Goal: Task Accomplishment & Management: Complete application form

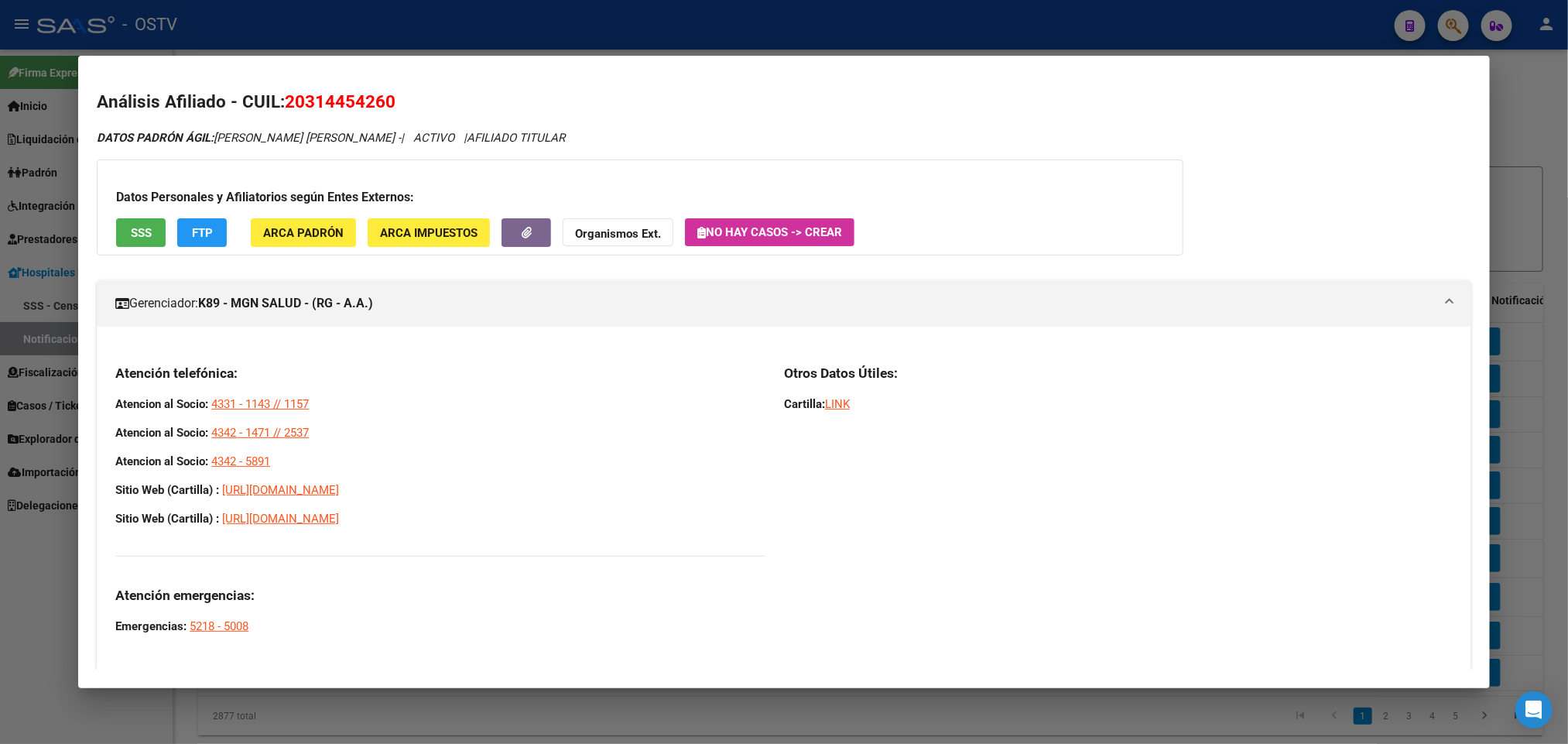
scroll to position [42, 0]
click at [0, 277] on div at bounding box center [784, 372] width 1568 height 744
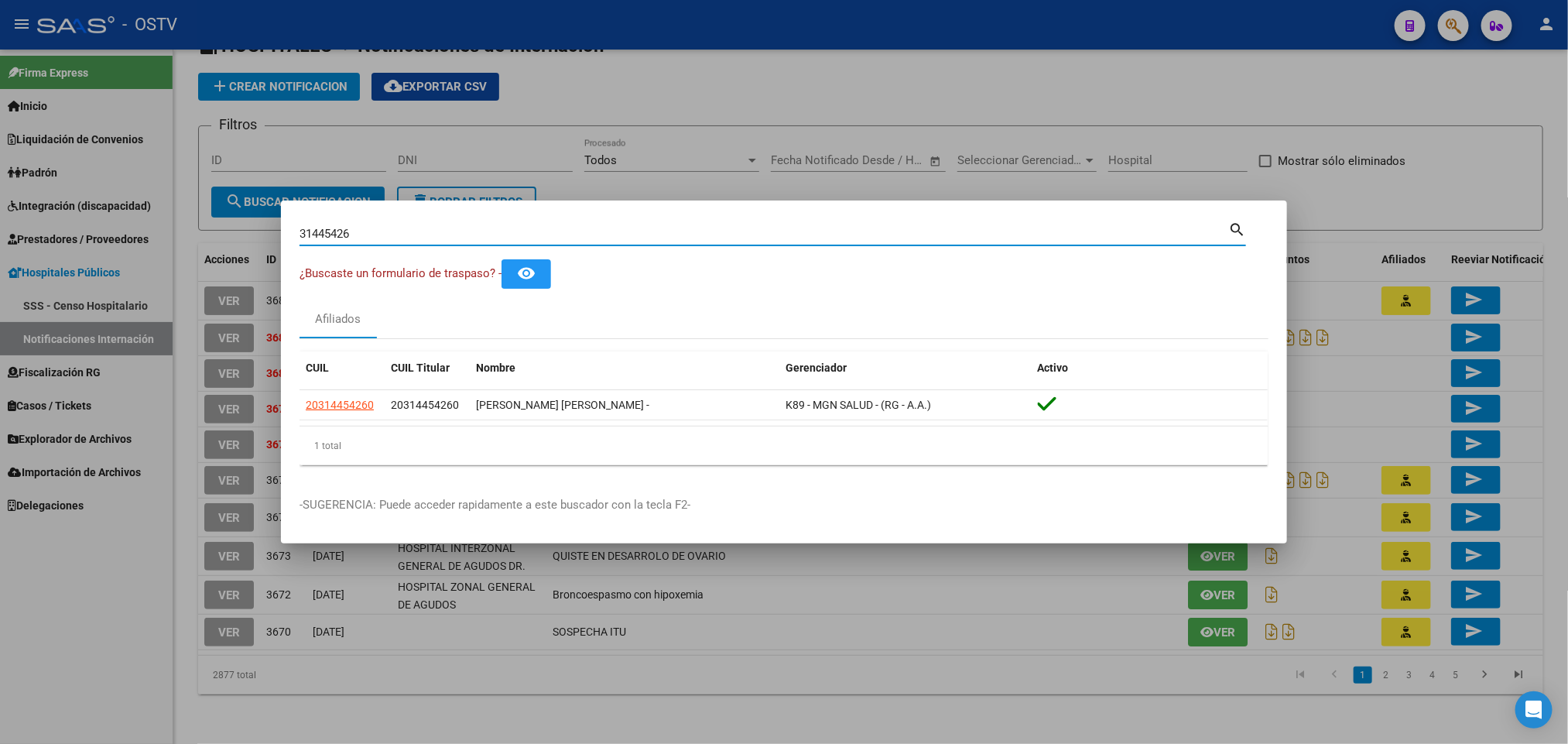
drag, startPoint x: 377, startPoint y: 240, endPoint x: 0, endPoint y: 305, distance: 382.6
click at [0, 307] on div "31445426 Buscar (apellido, dni, cuil, nro traspaso, cuit, obra social) search ¿…" at bounding box center [784, 372] width 1568 height 744
paste input "41460458"
type input "41460458"
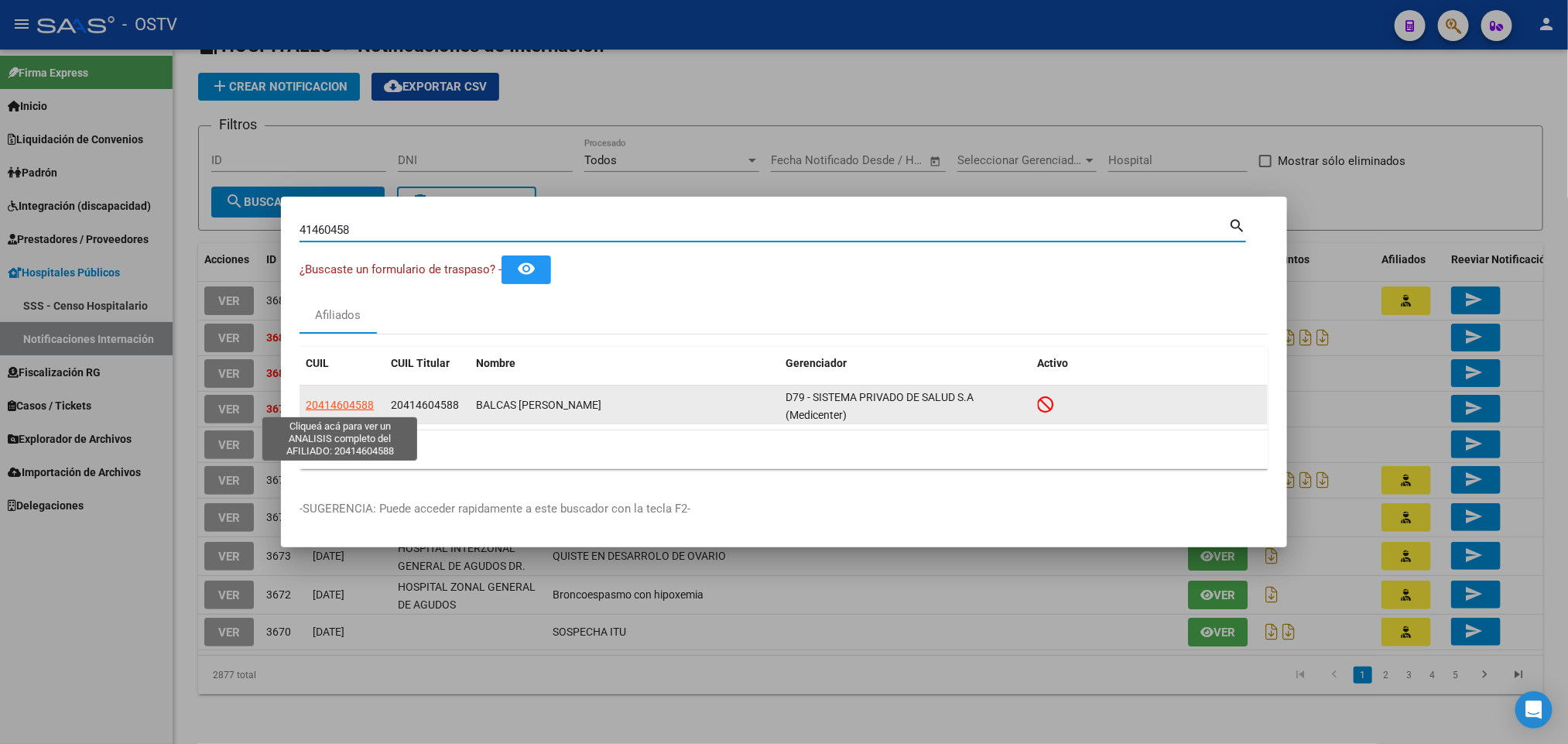
click at [314, 406] on span "20414604588" at bounding box center [339, 405] width 68 height 12
type textarea "20414604588"
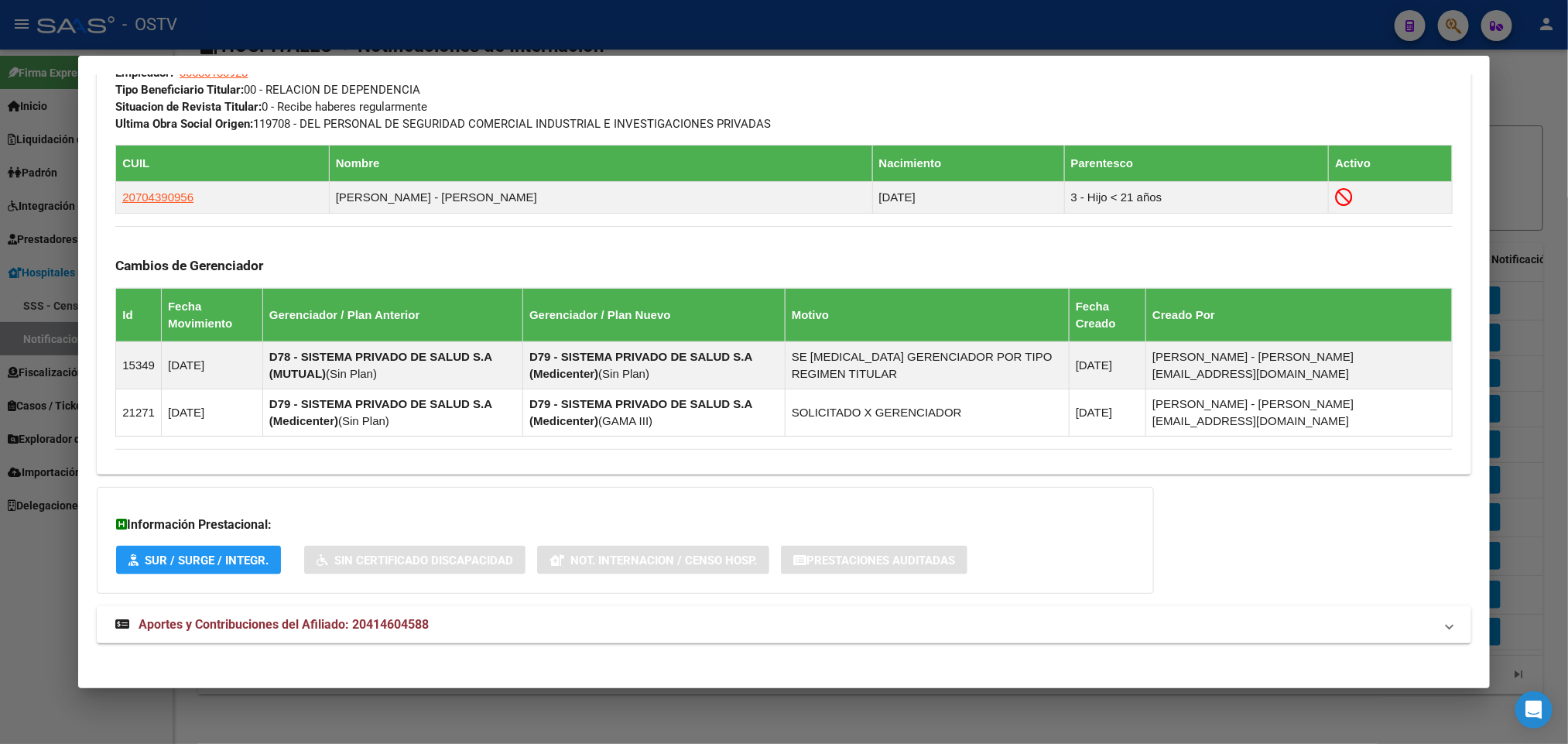
scroll to position [825, 0]
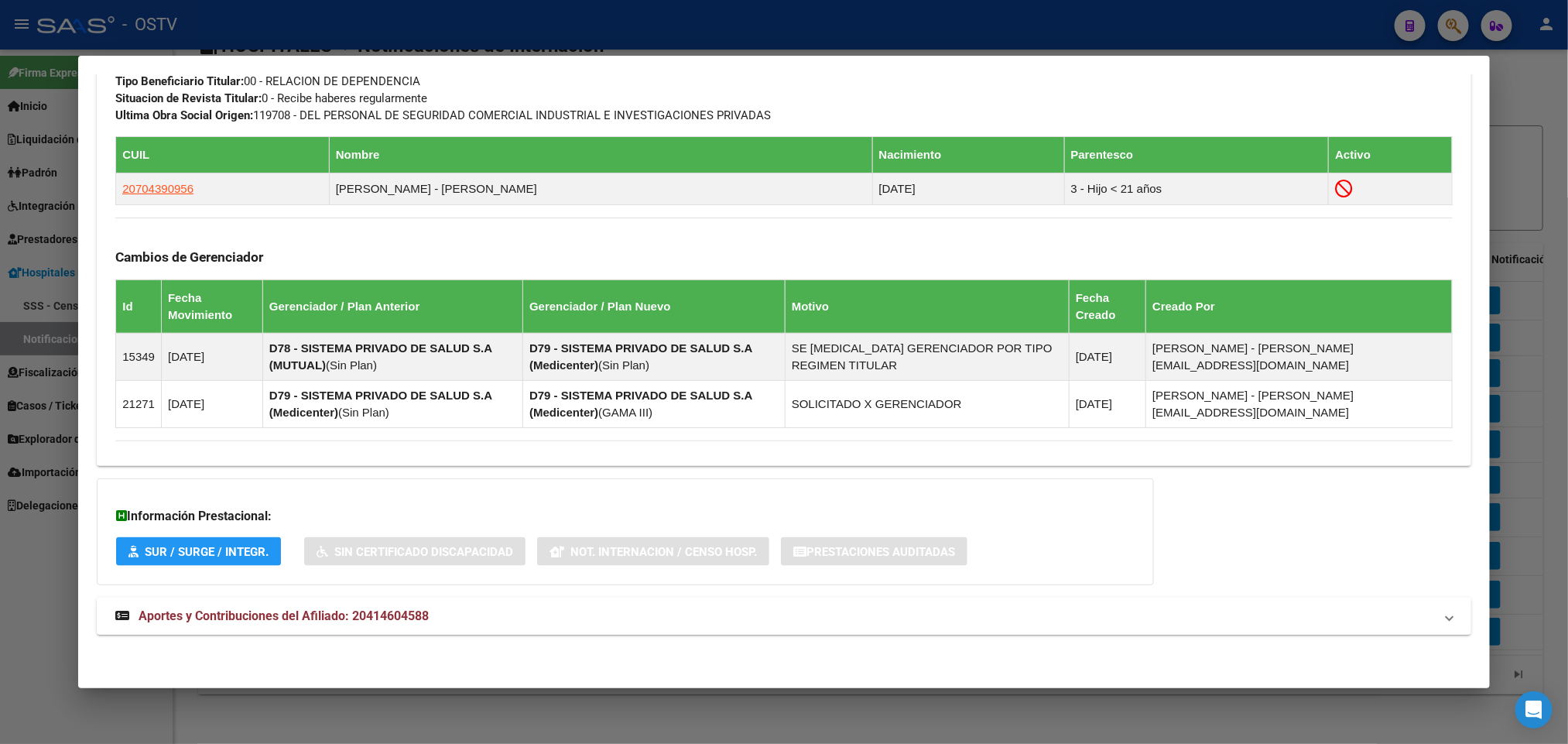
click at [356, 618] on span "Aportes y Contribuciones del Afiliado: 20414604588" at bounding box center [284, 615] width 290 height 15
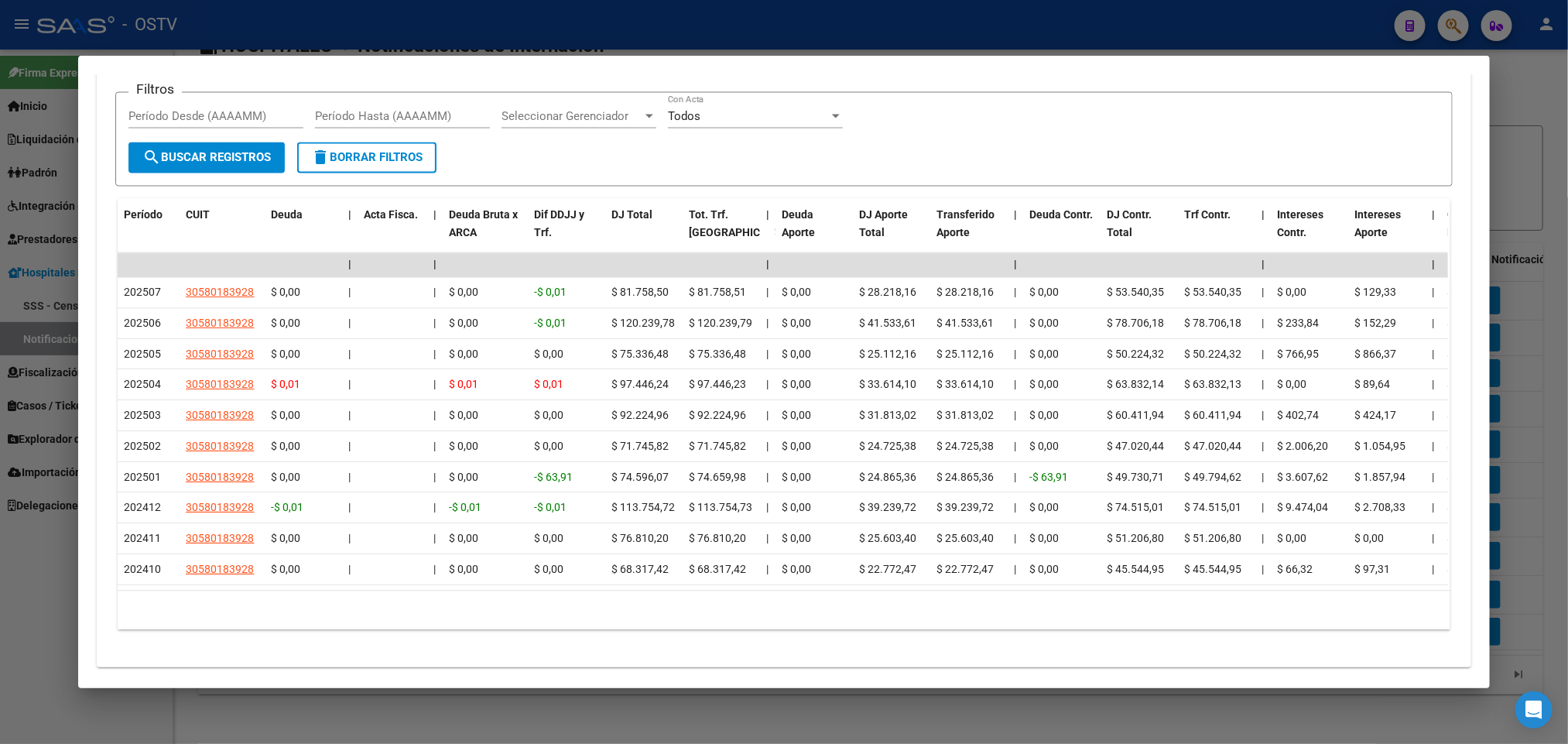
scroll to position [1562, 0]
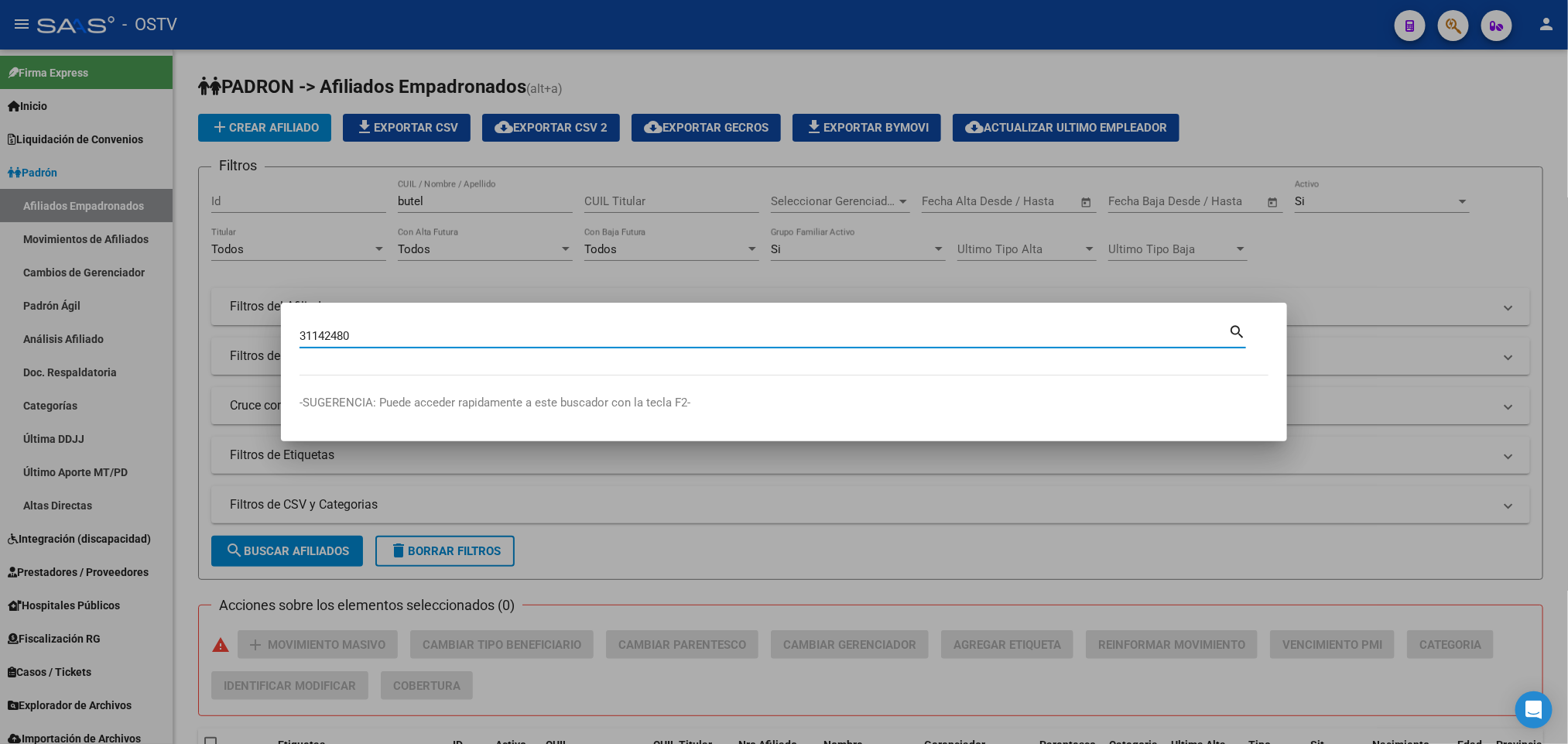
type input "31142480"
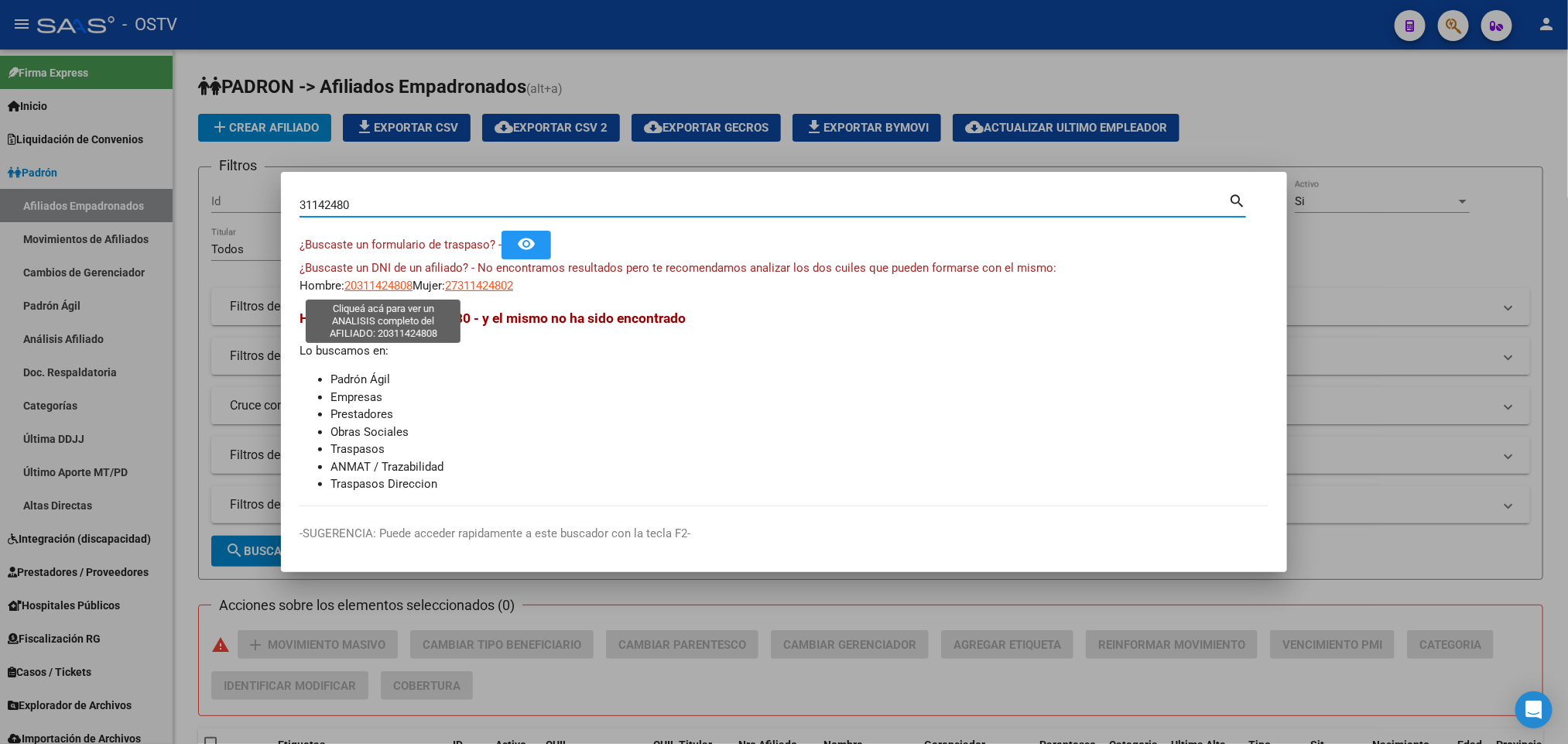
click at [405, 278] on span "20311424808" at bounding box center [378, 285] width 68 height 14
type textarea "20311424808"
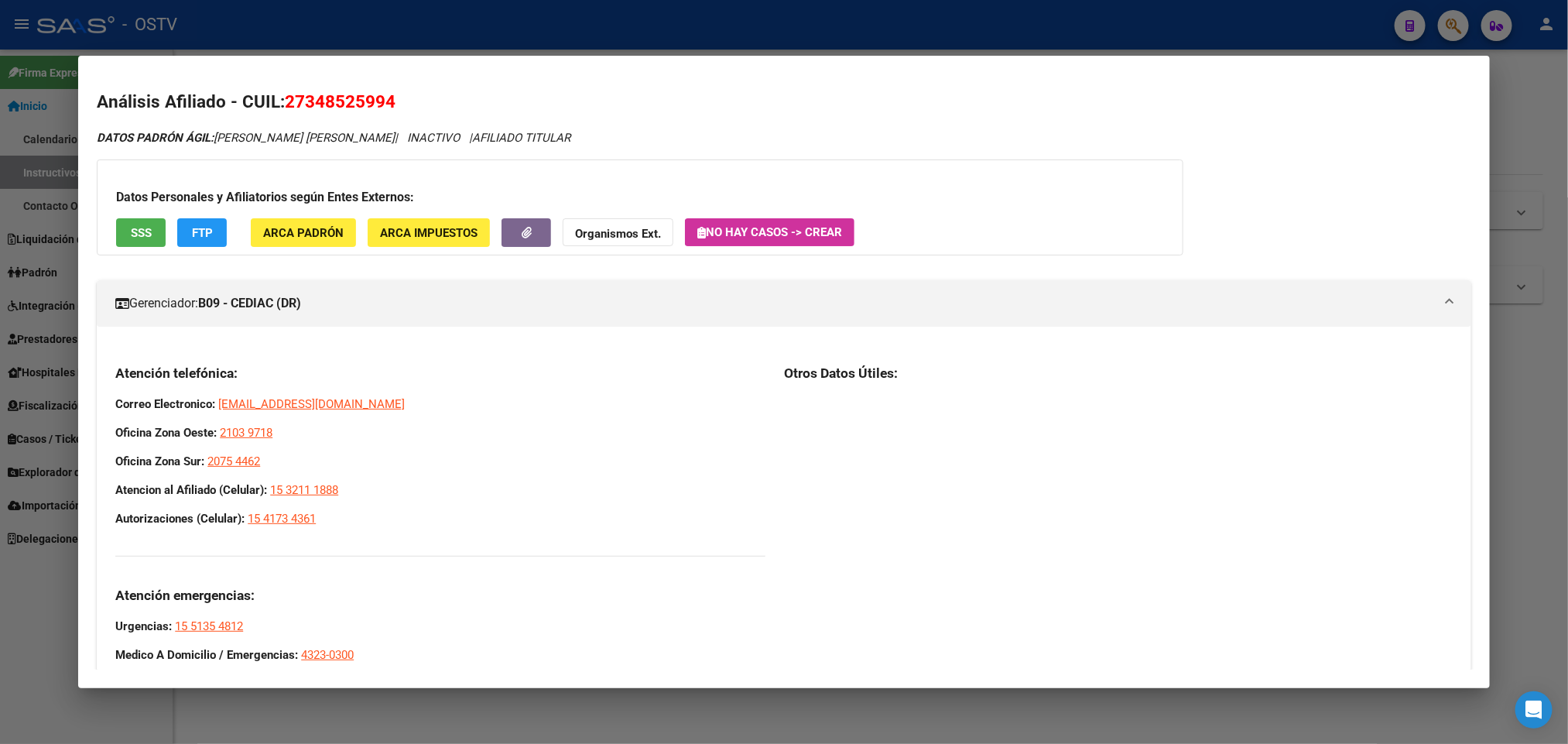
click at [1173, 17] on div at bounding box center [784, 372] width 1568 height 744
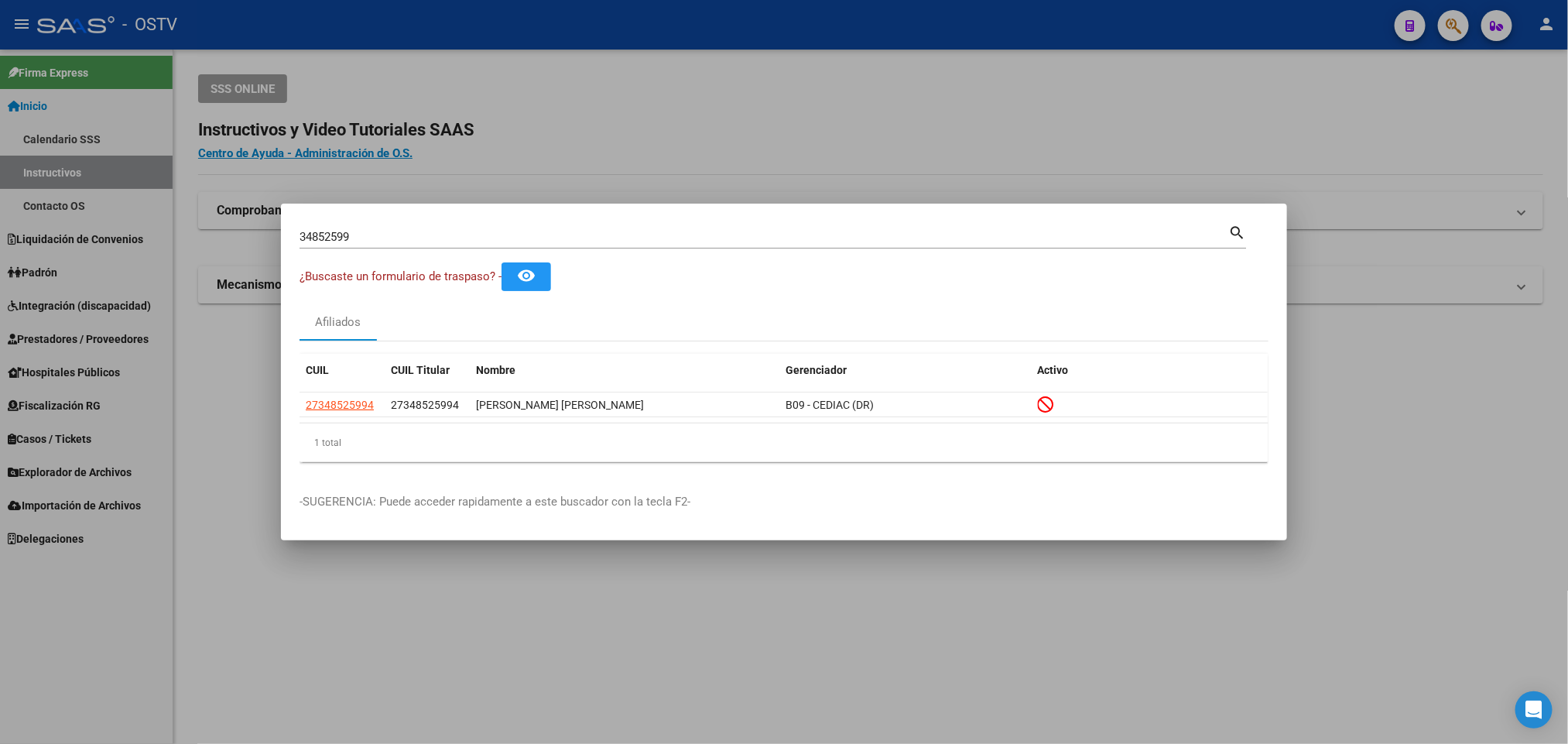
click at [636, 102] on div at bounding box center [784, 372] width 1568 height 744
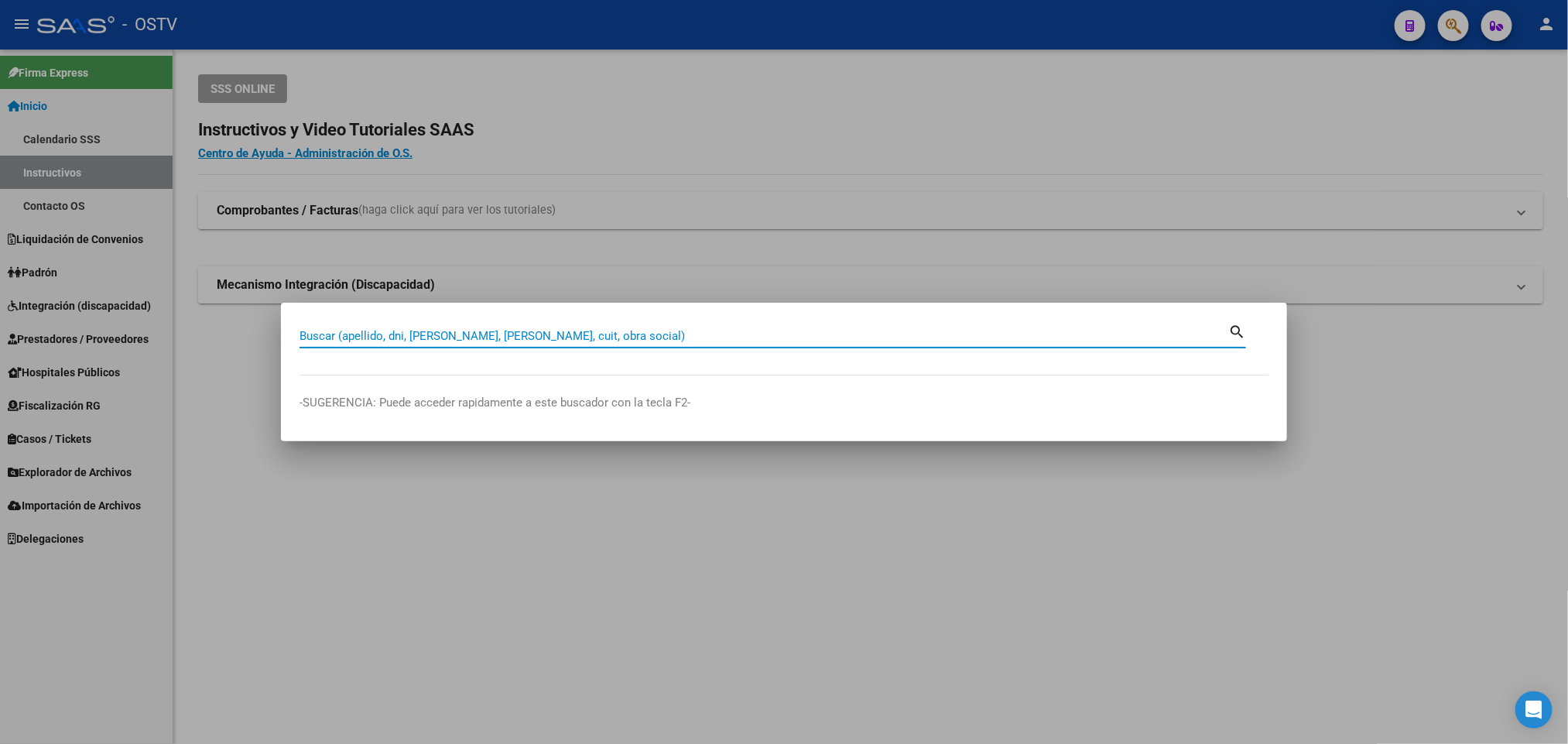
paste input "31119847"
type input "31119847"
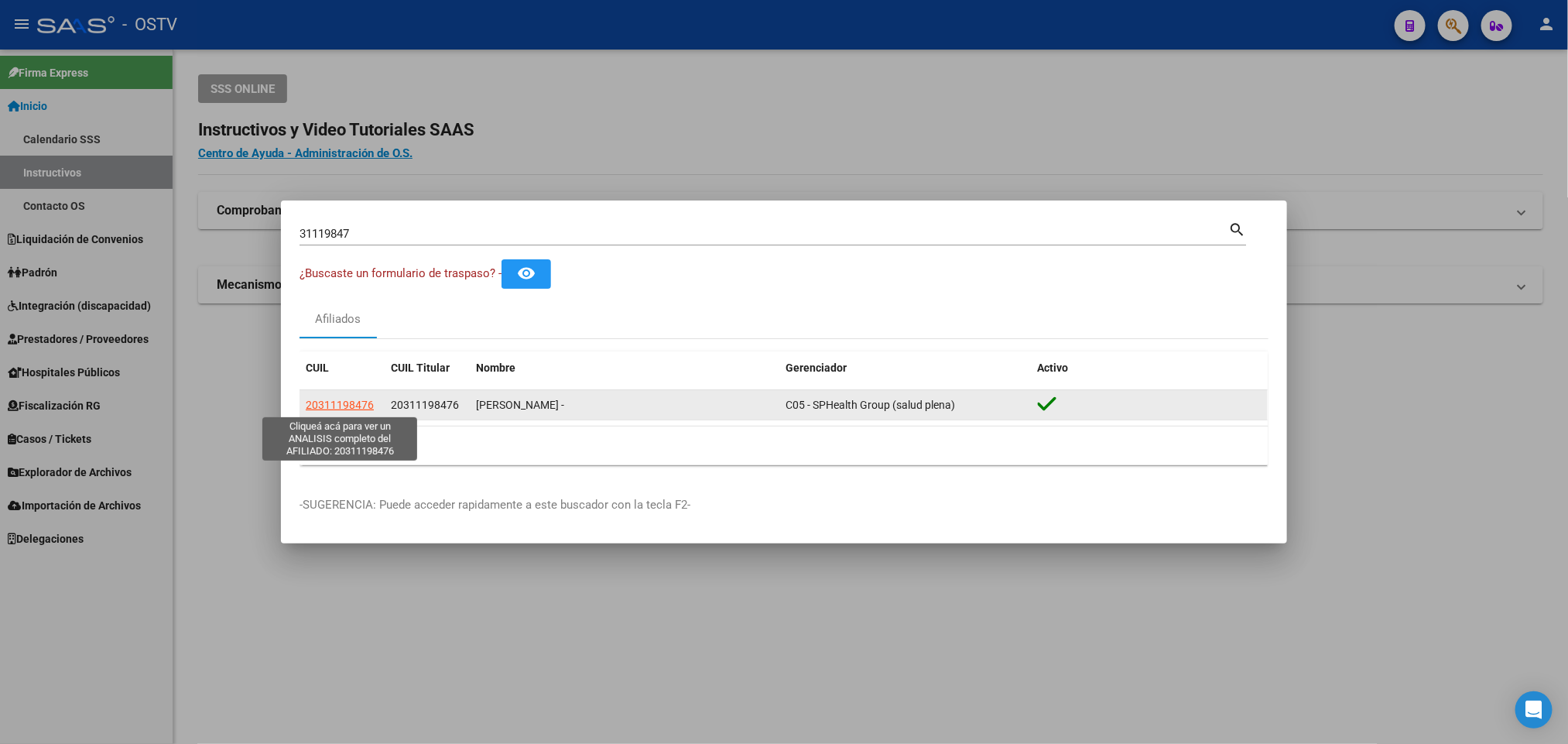
click at [355, 404] on span "20311198476" at bounding box center [339, 405] width 68 height 12
type textarea "20311198476"
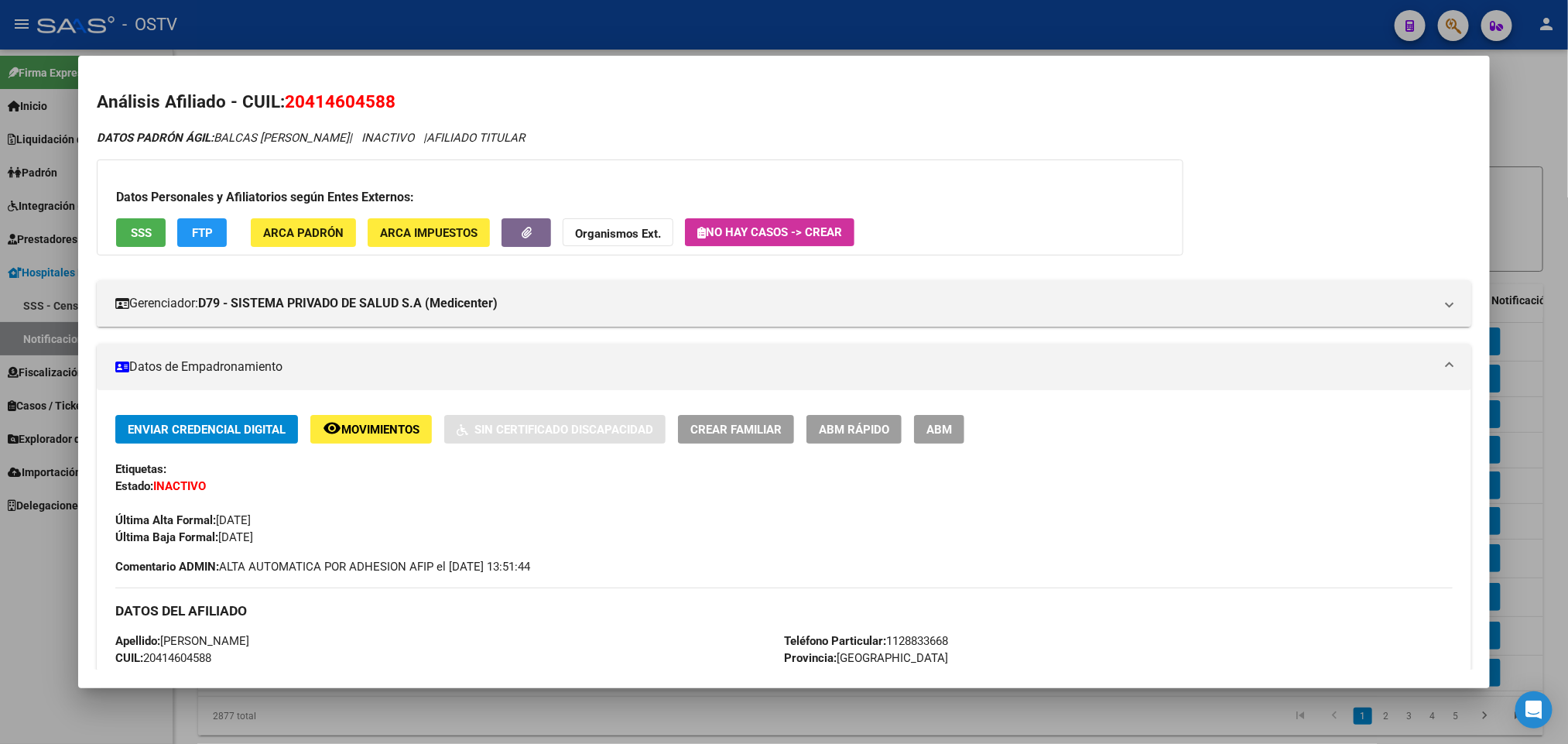
scroll to position [42, 0]
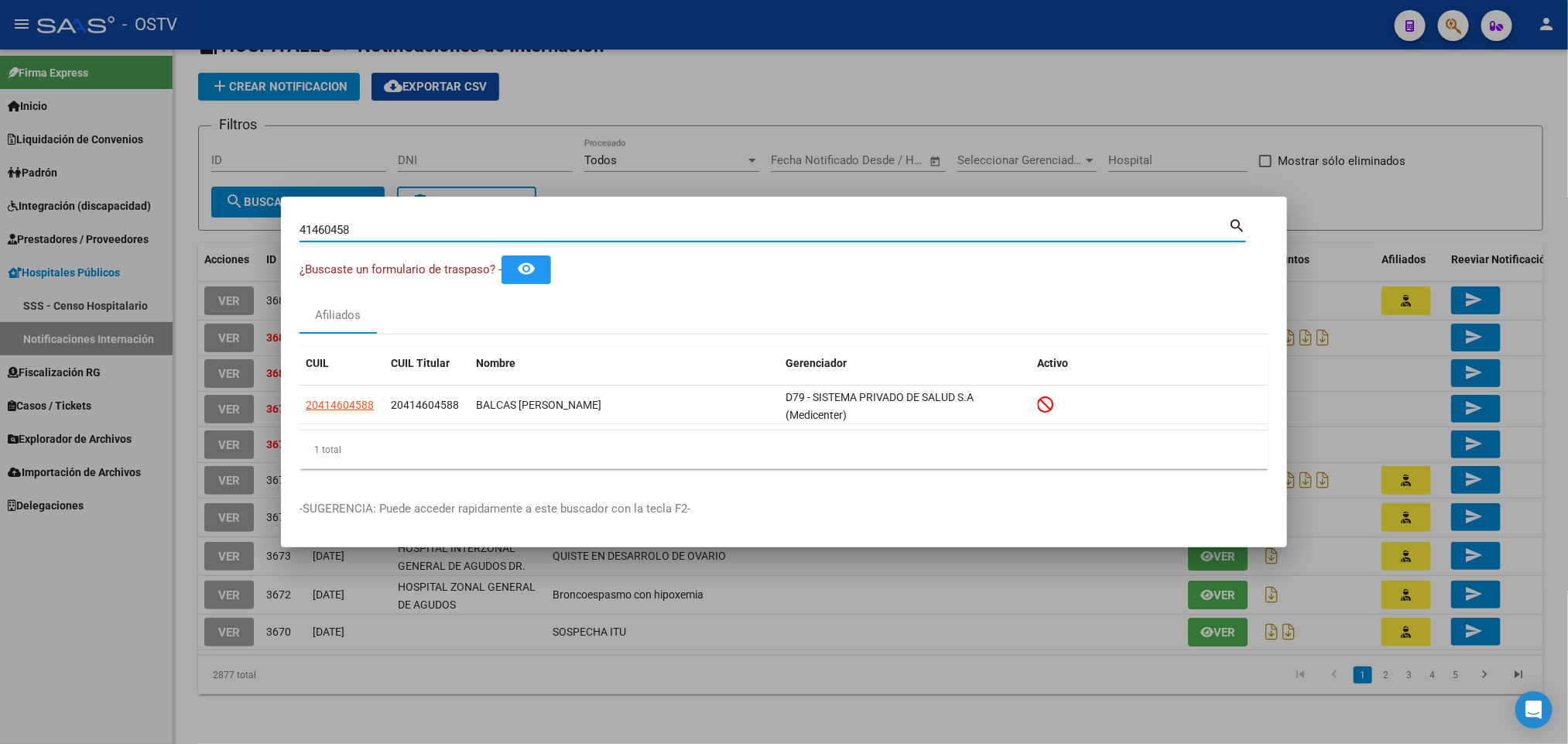
drag, startPoint x: 377, startPoint y: 231, endPoint x: 0, endPoint y: 261, distance: 378.2
click at [0, 261] on div "41460458 Buscar (apellido, dni, cuil, nro traspaso, cuit, obra social) search ¿…" at bounding box center [784, 372] width 1568 height 744
paste input "3215150"
type input "32151508"
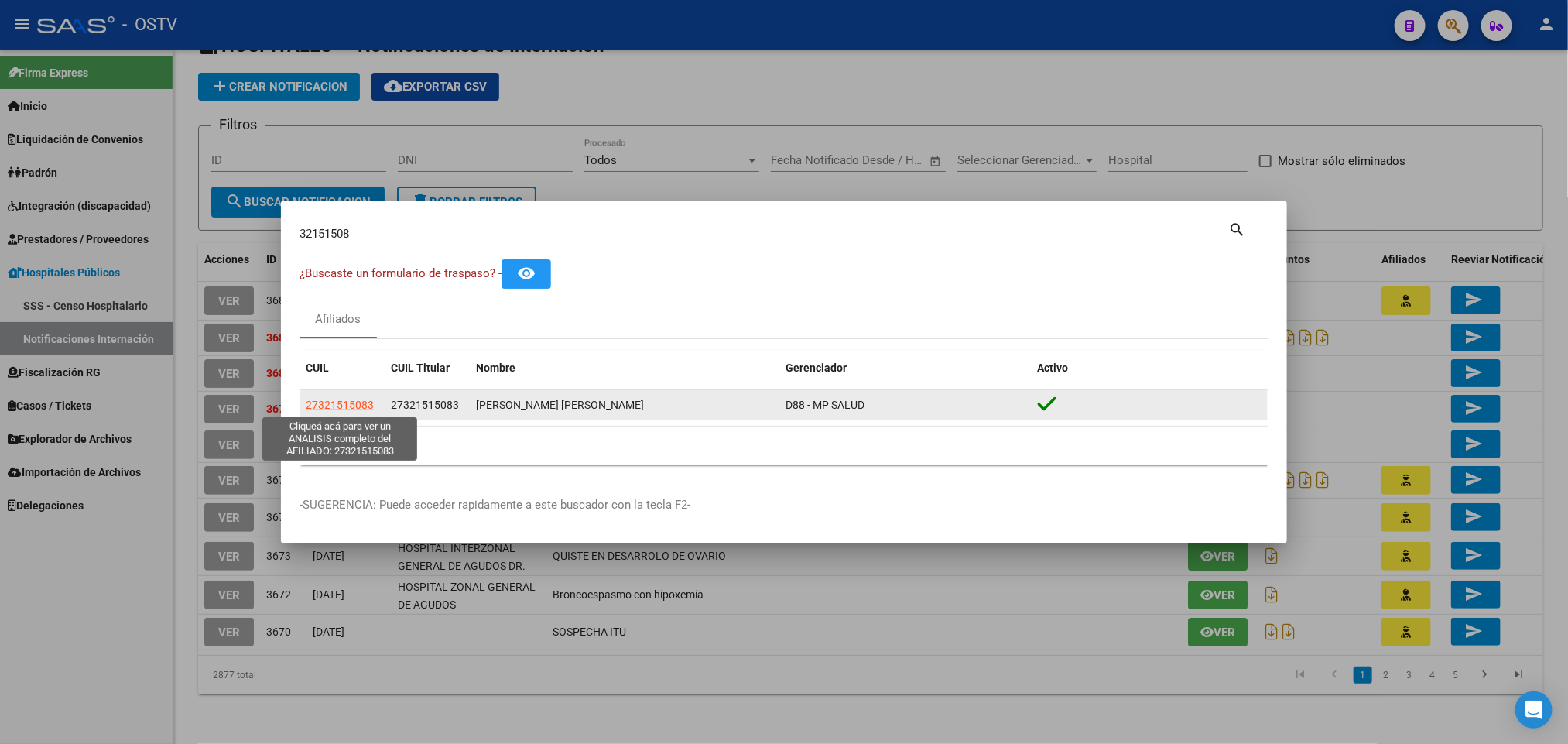
click at [306, 407] on span "27321515083" at bounding box center [339, 405] width 68 height 12
type textarea "27321515083"
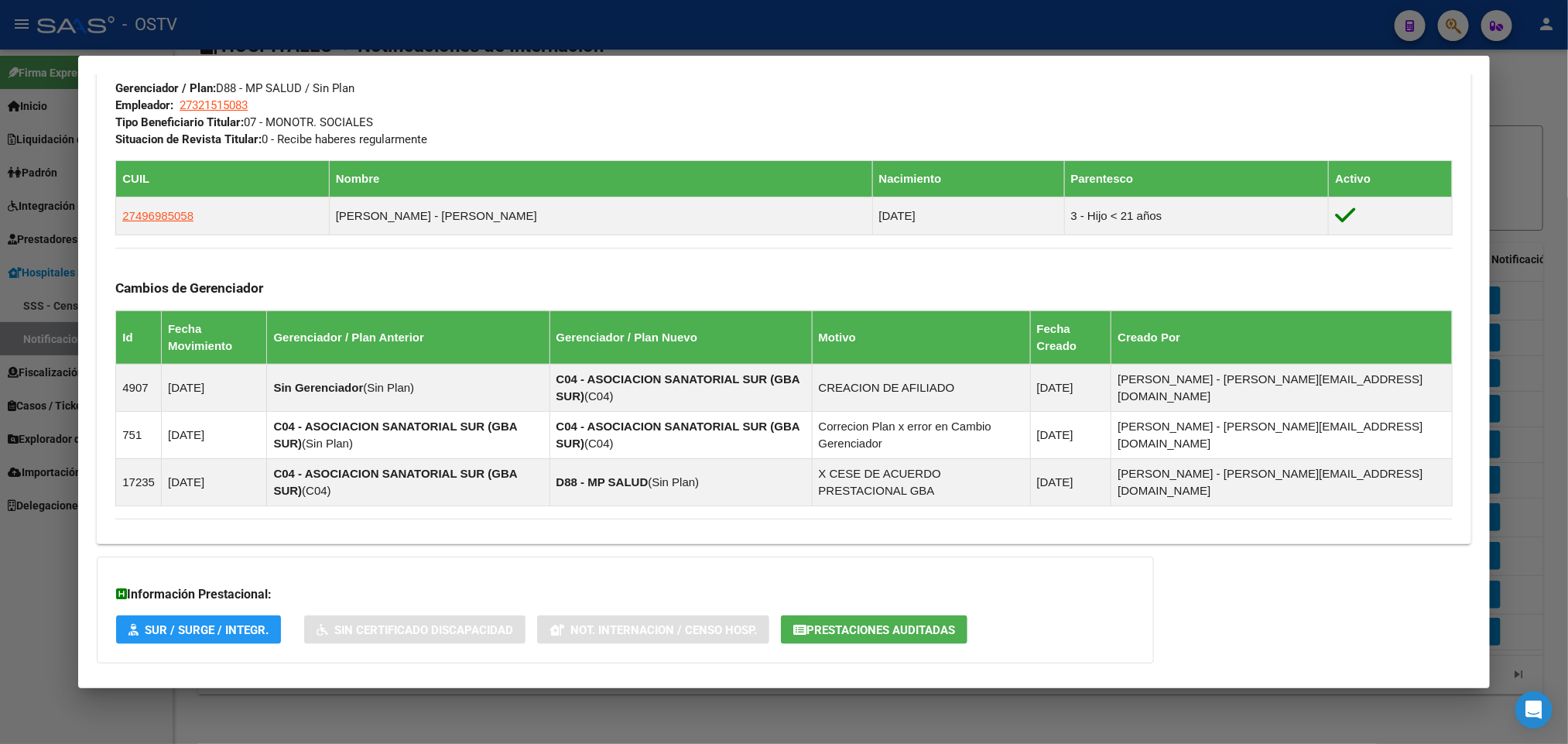
scroll to position [811, 0]
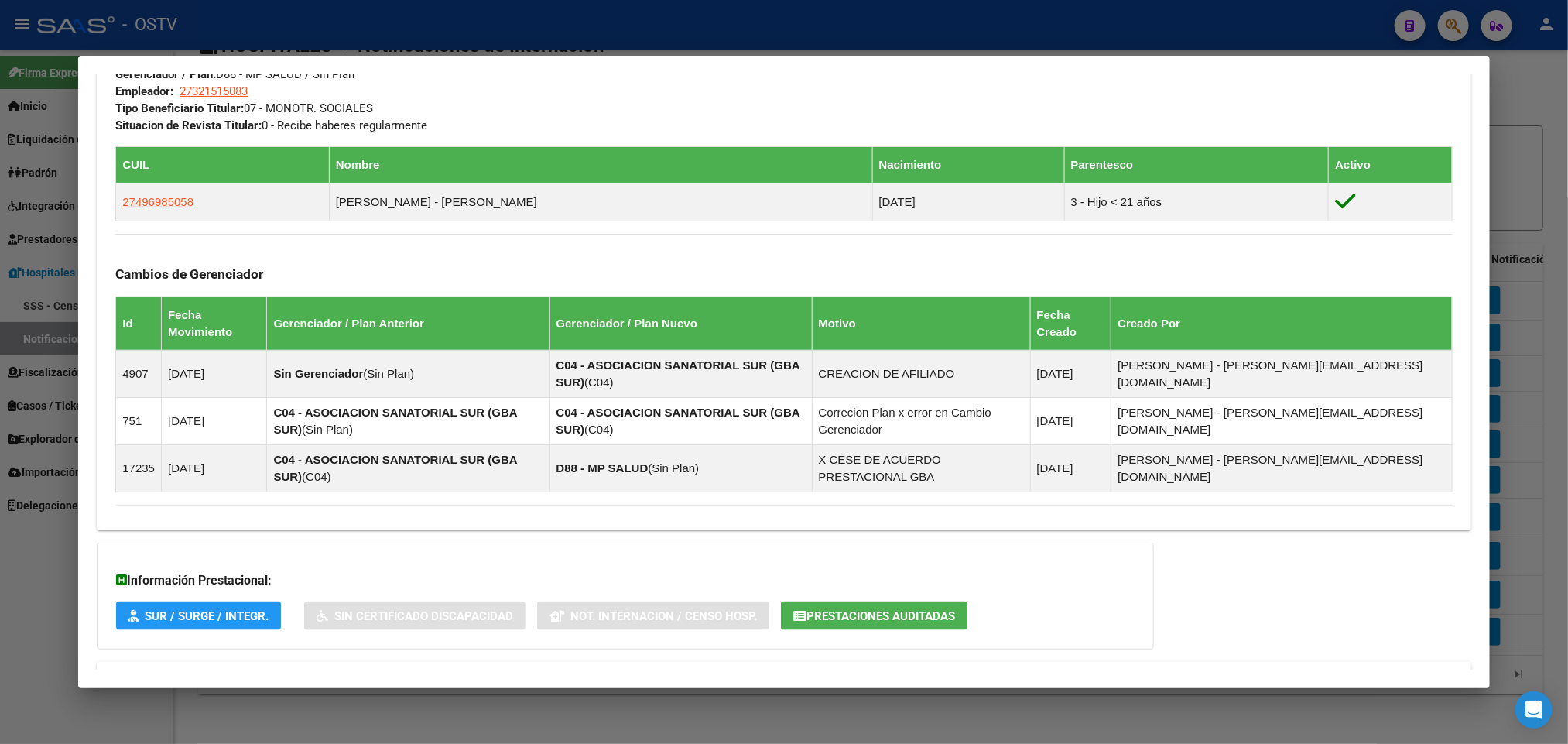
click at [384, 662] on mat-expansion-panel-header "Aportes y Contribuciones del Afiliado: 27321515083" at bounding box center [784, 680] width 1373 height 37
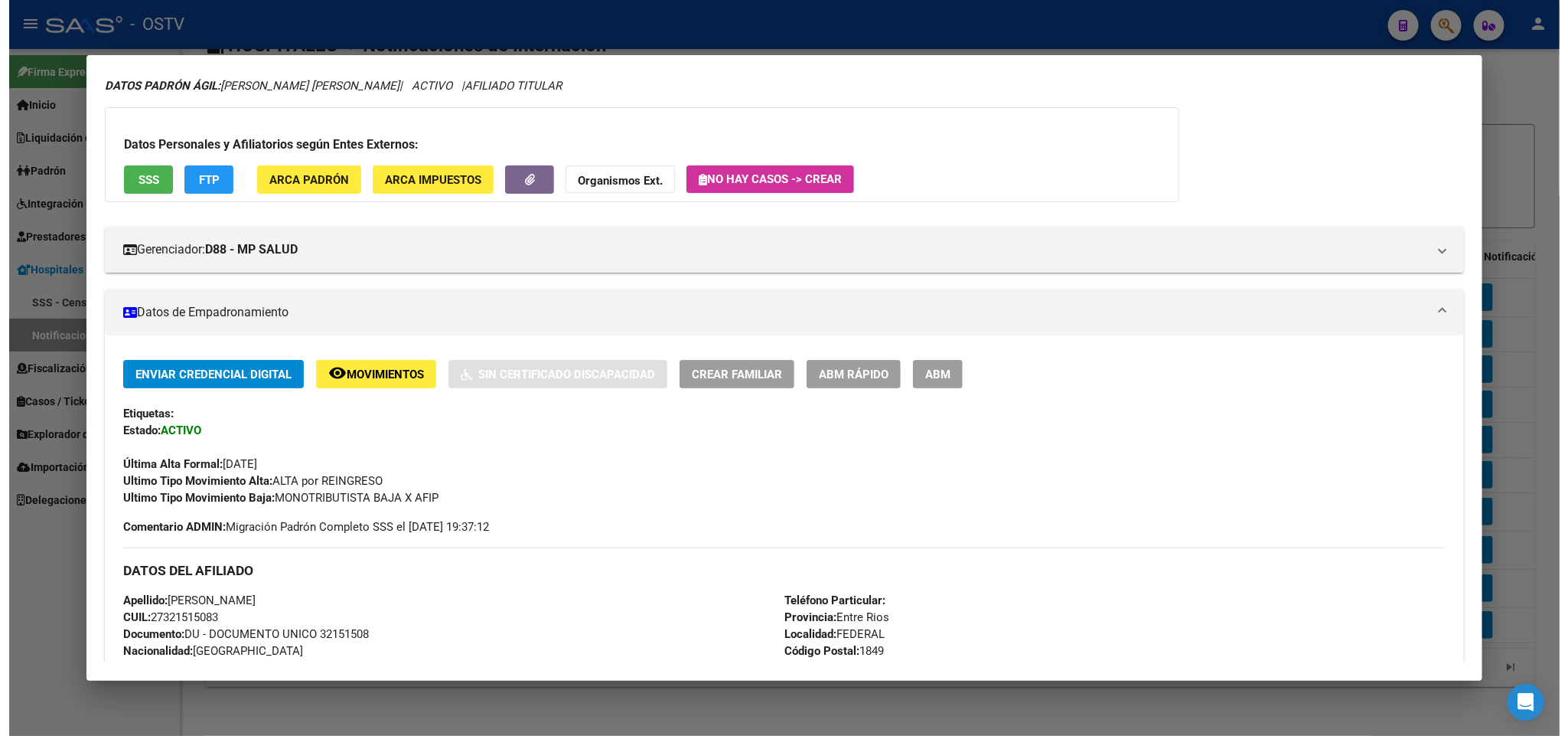
scroll to position [0, 0]
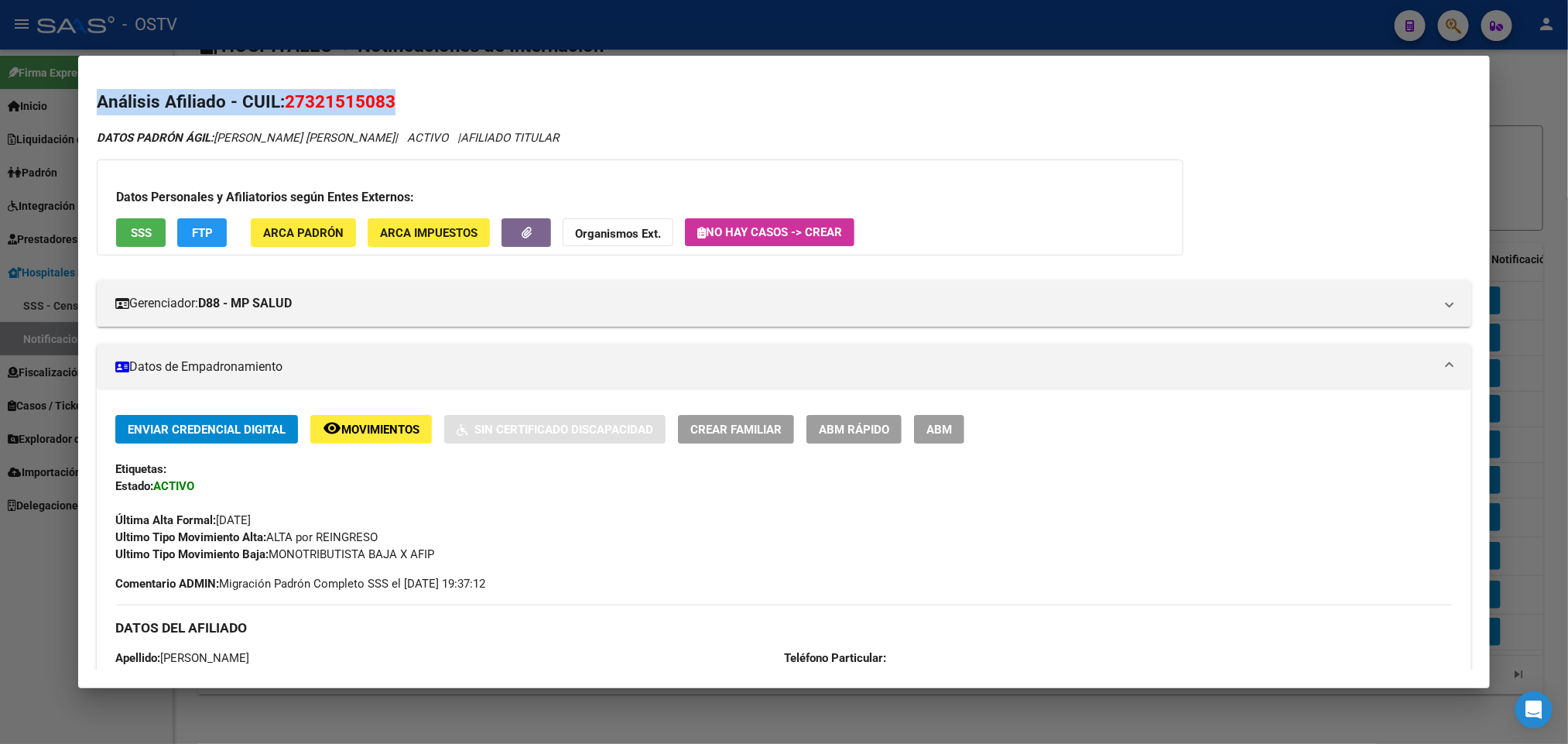
click at [635, 54] on div "32151508 Buscar (apellido, dni, cuil, nro traspaso, cuit, obra social) search ¿…" at bounding box center [784, 372] width 1568 height 744
click at [660, 49] on div at bounding box center [784, 372] width 1568 height 744
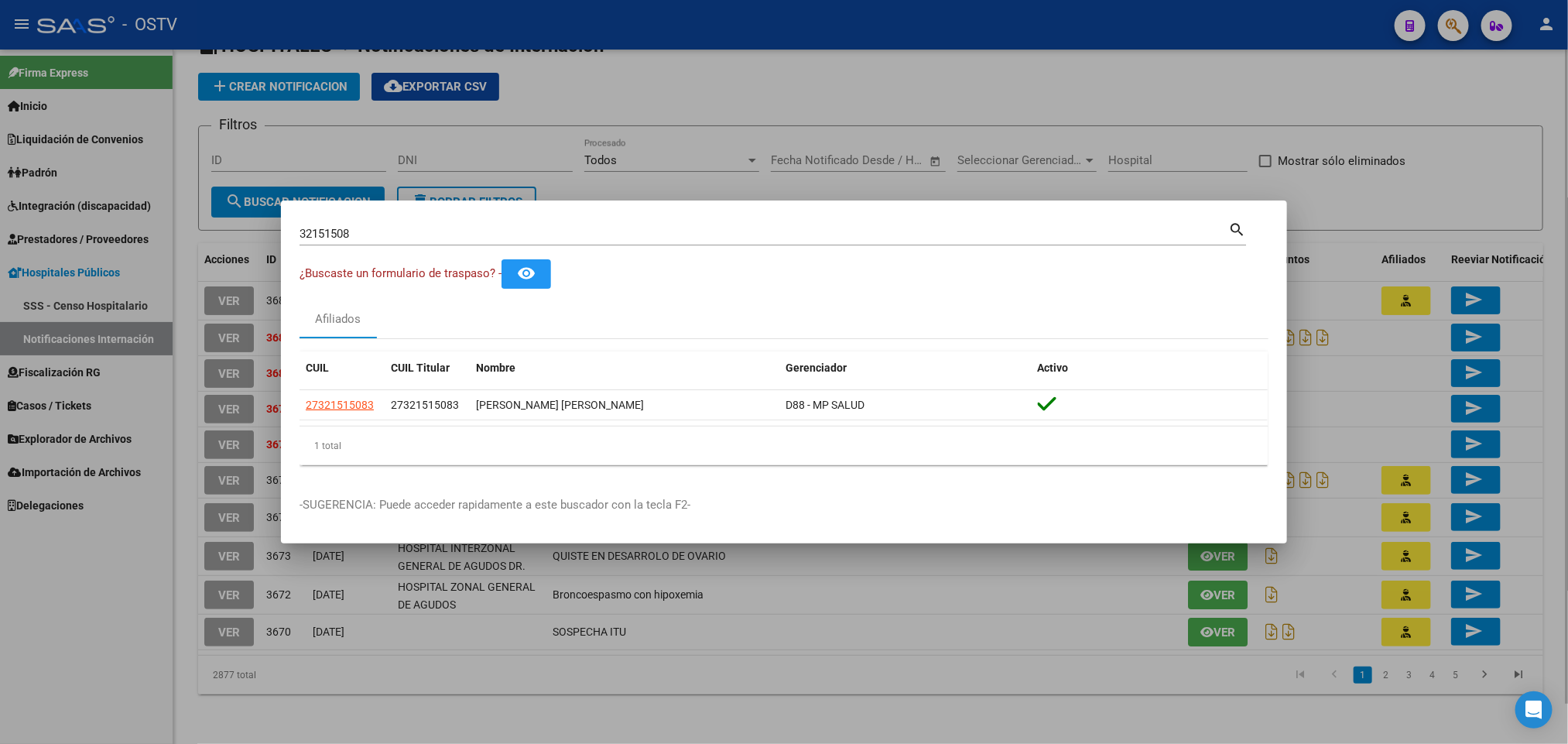
click at [467, 94] on div at bounding box center [784, 372] width 1568 height 744
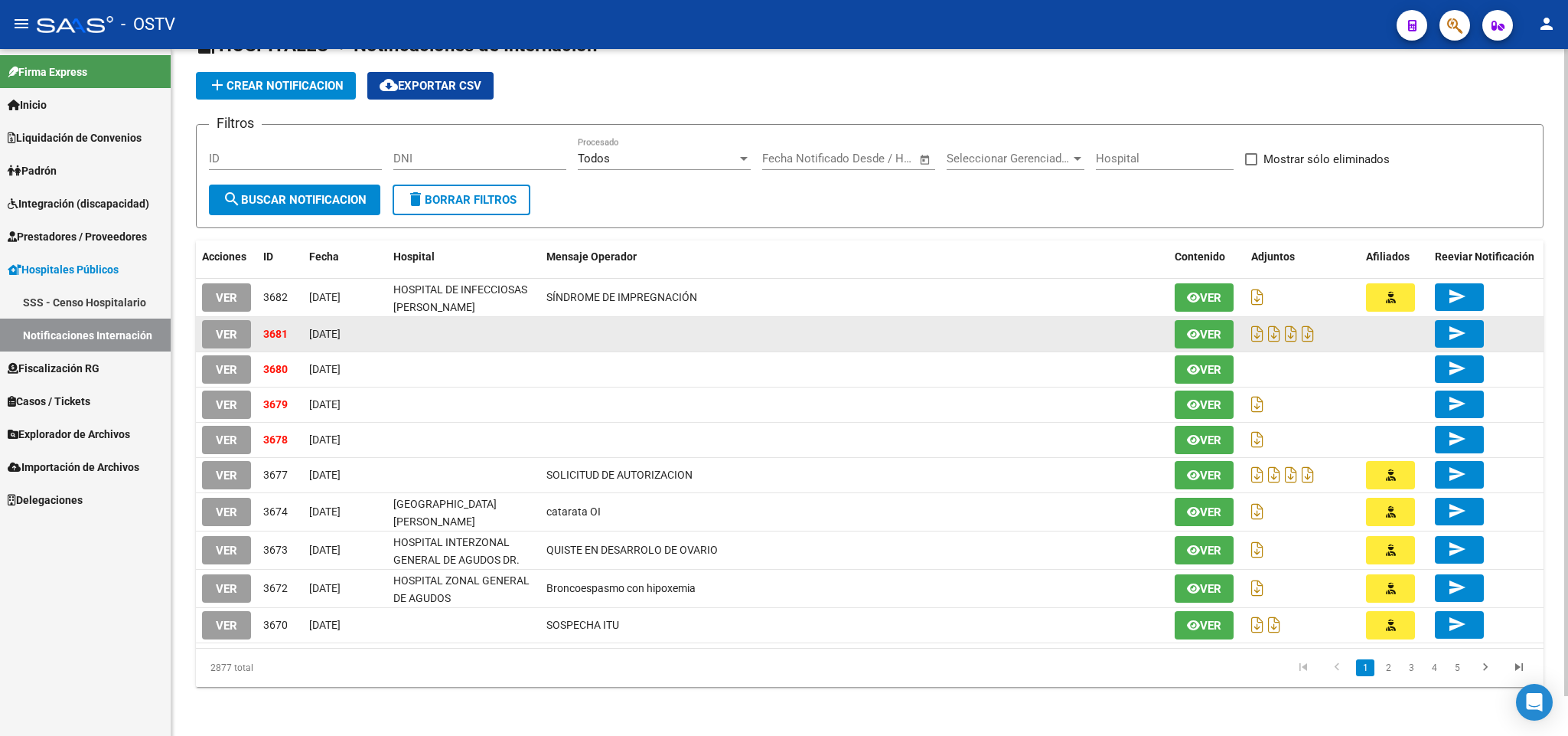
click at [239, 331] on button "VER" at bounding box center [227, 334] width 49 height 28
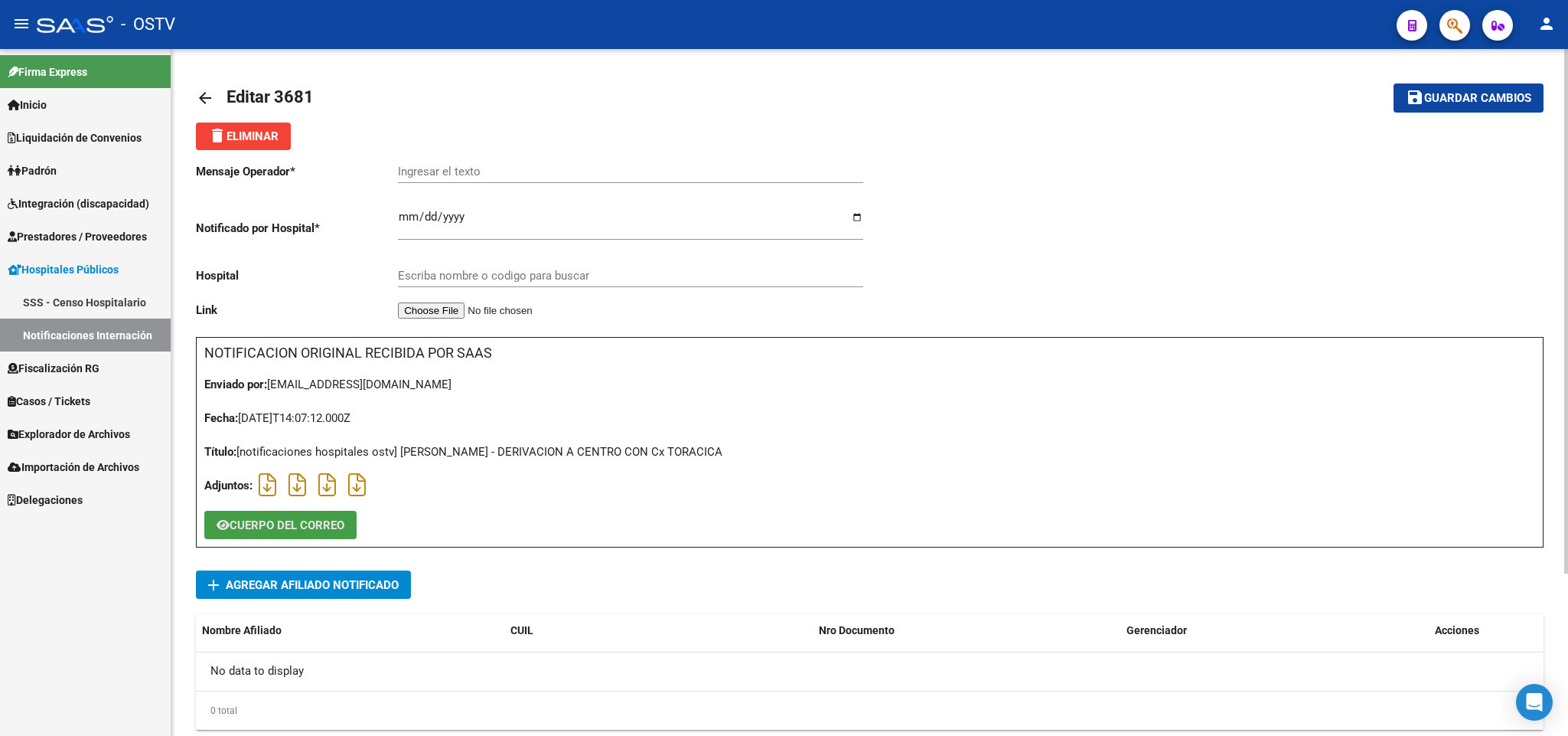
click at [310, 522] on span "CUERPO DEL CORREO" at bounding box center [287, 525] width 115 height 14
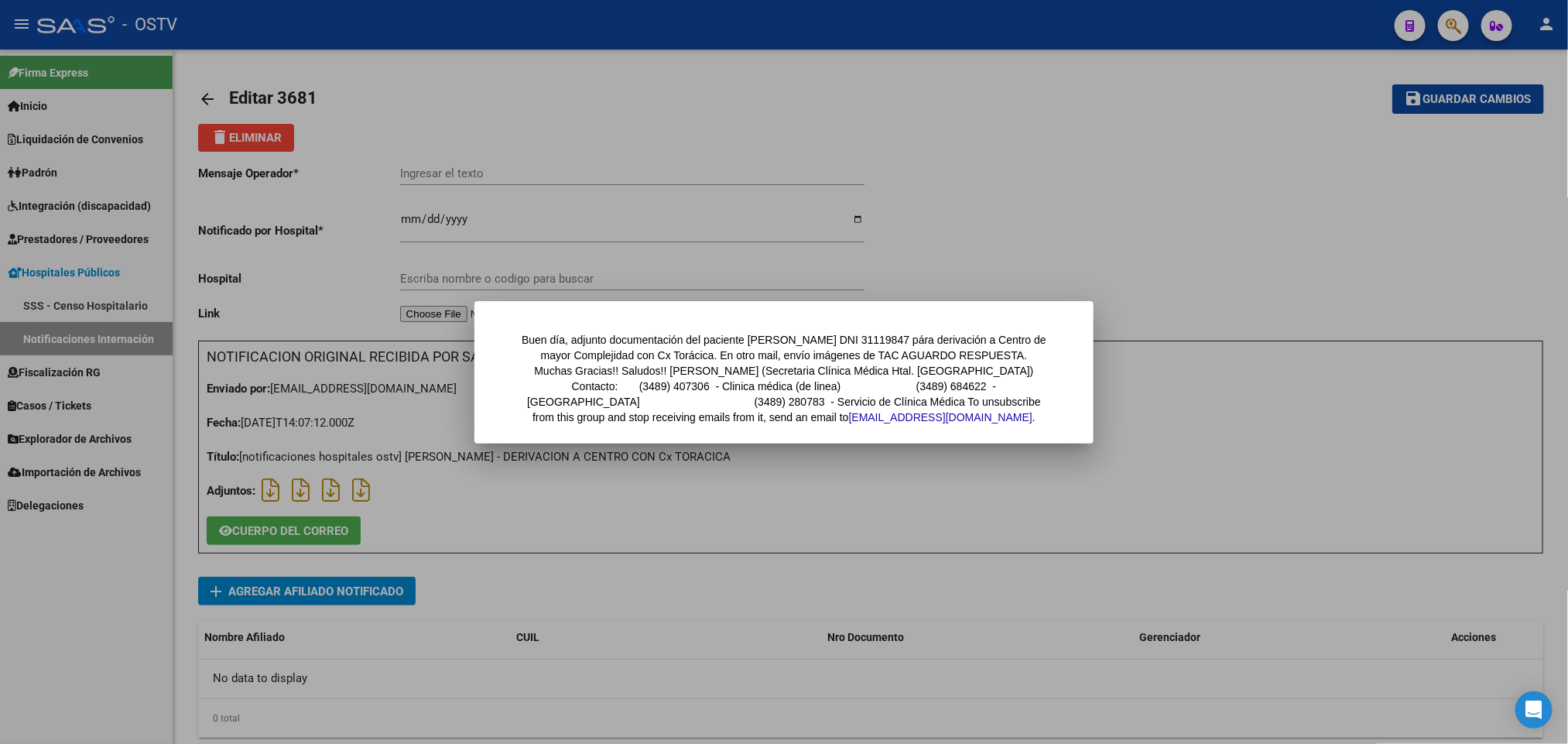
click at [876, 334] on div "Buen día, adjunto documentación del paciente GALARZA ELIAS DNI 31119847 pára de…" at bounding box center [784, 378] width 526 height 93
copy div "31119847"
click at [399, 137] on div at bounding box center [784, 372] width 1568 height 744
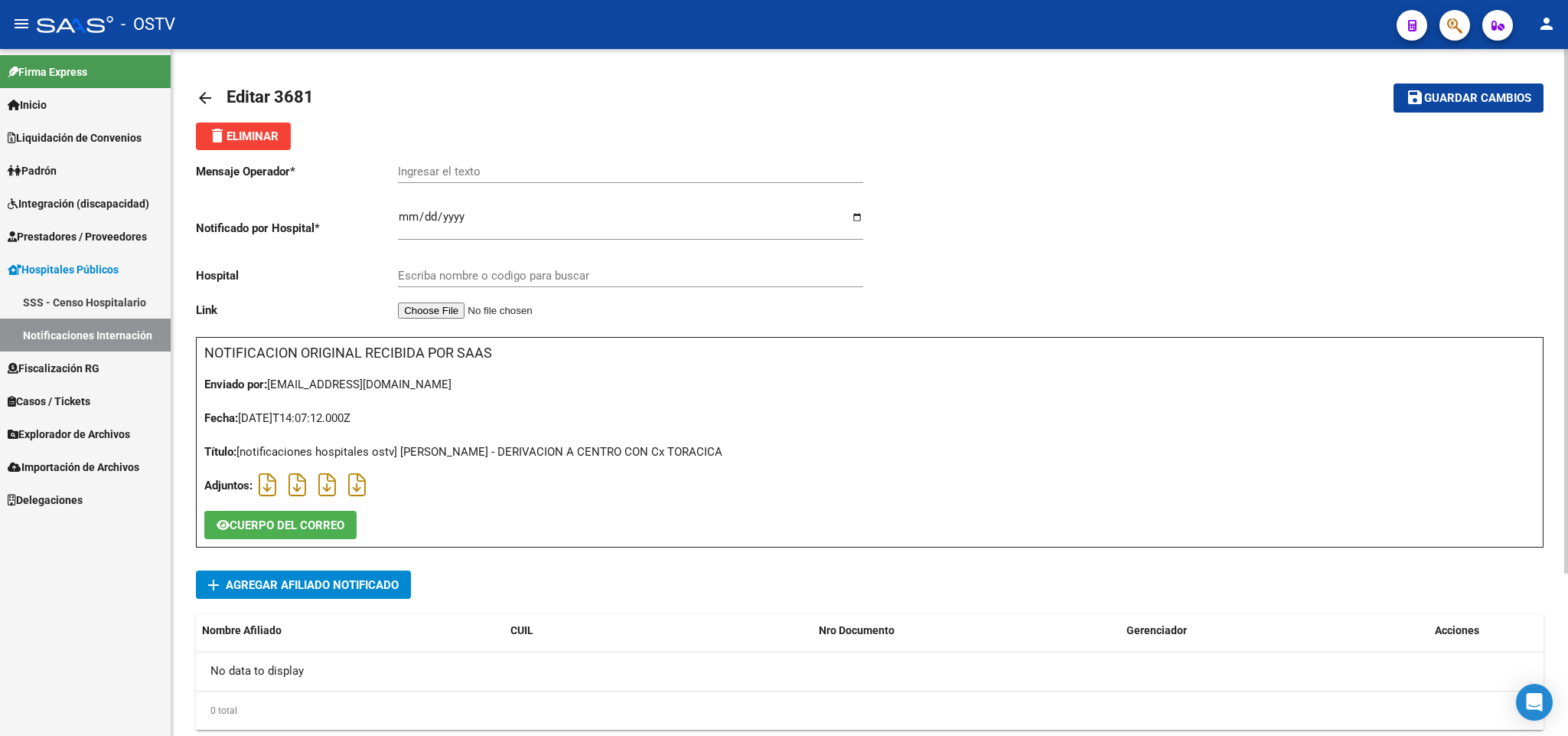
click at [198, 93] on mat-icon "arrow_back" at bounding box center [205, 98] width 18 height 18
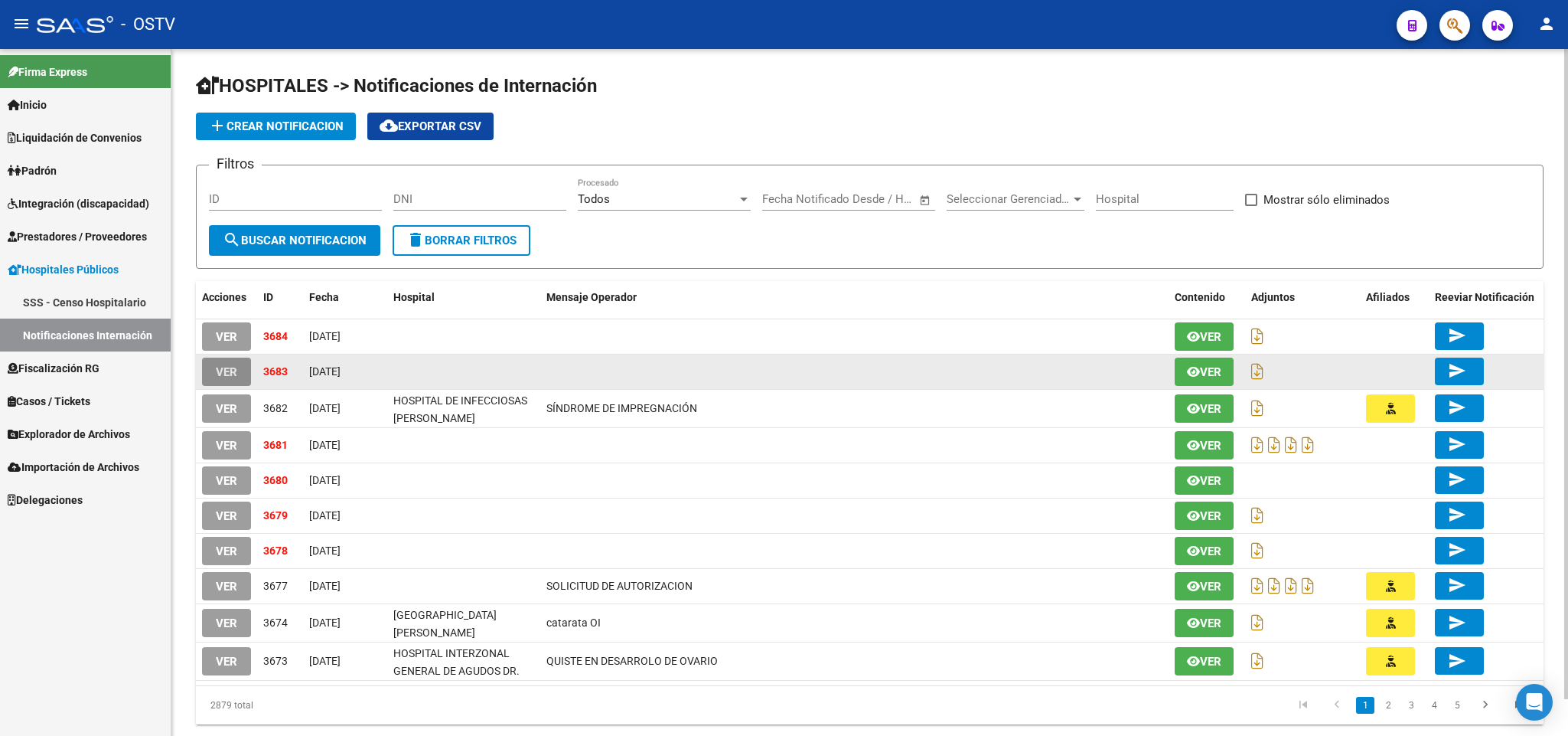
click at [235, 365] on span "VER" at bounding box center [227, 372] width 21 height 14
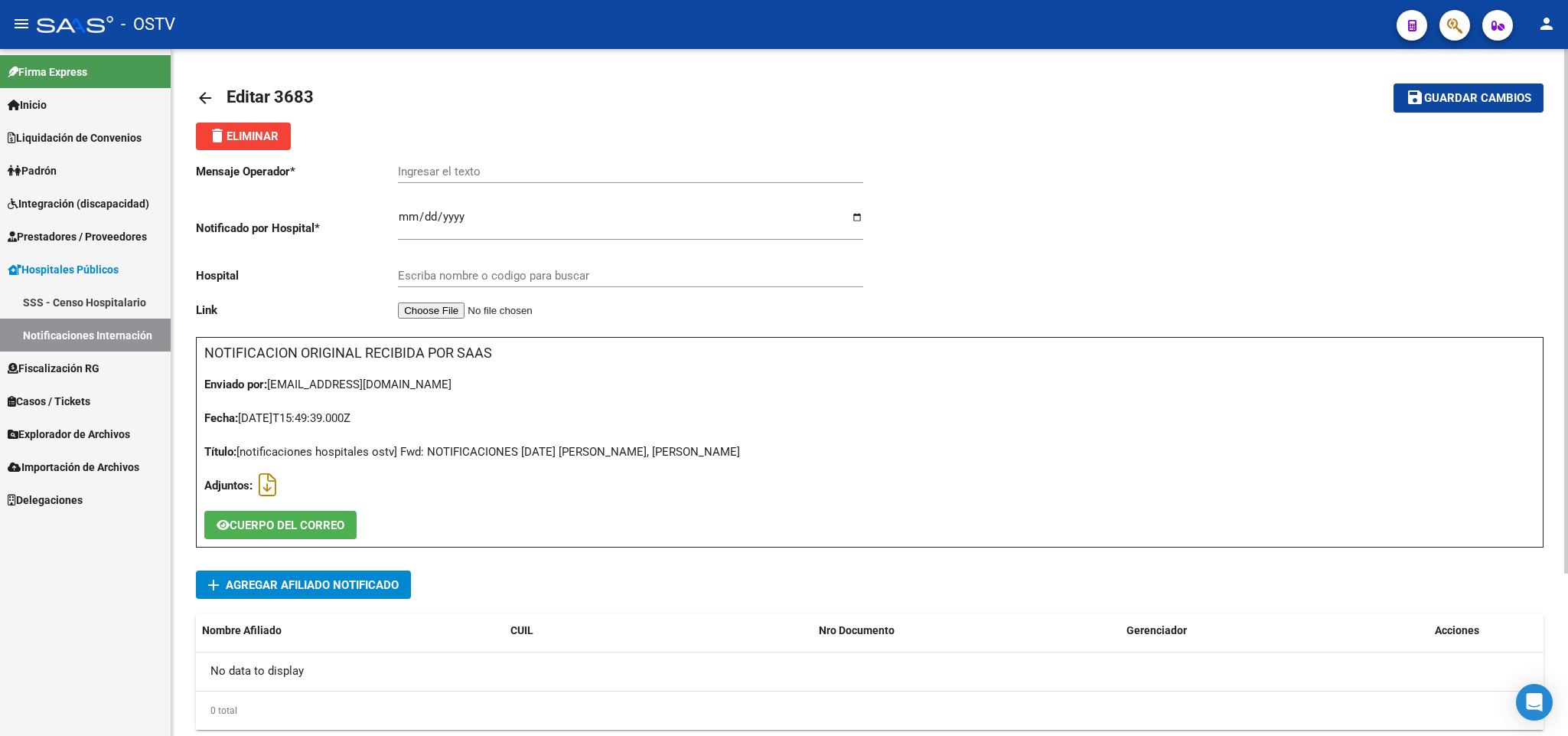
click at [202, 93] on mat-icon "arrow_back" at bounding box center [205, 98] width 18 height 18
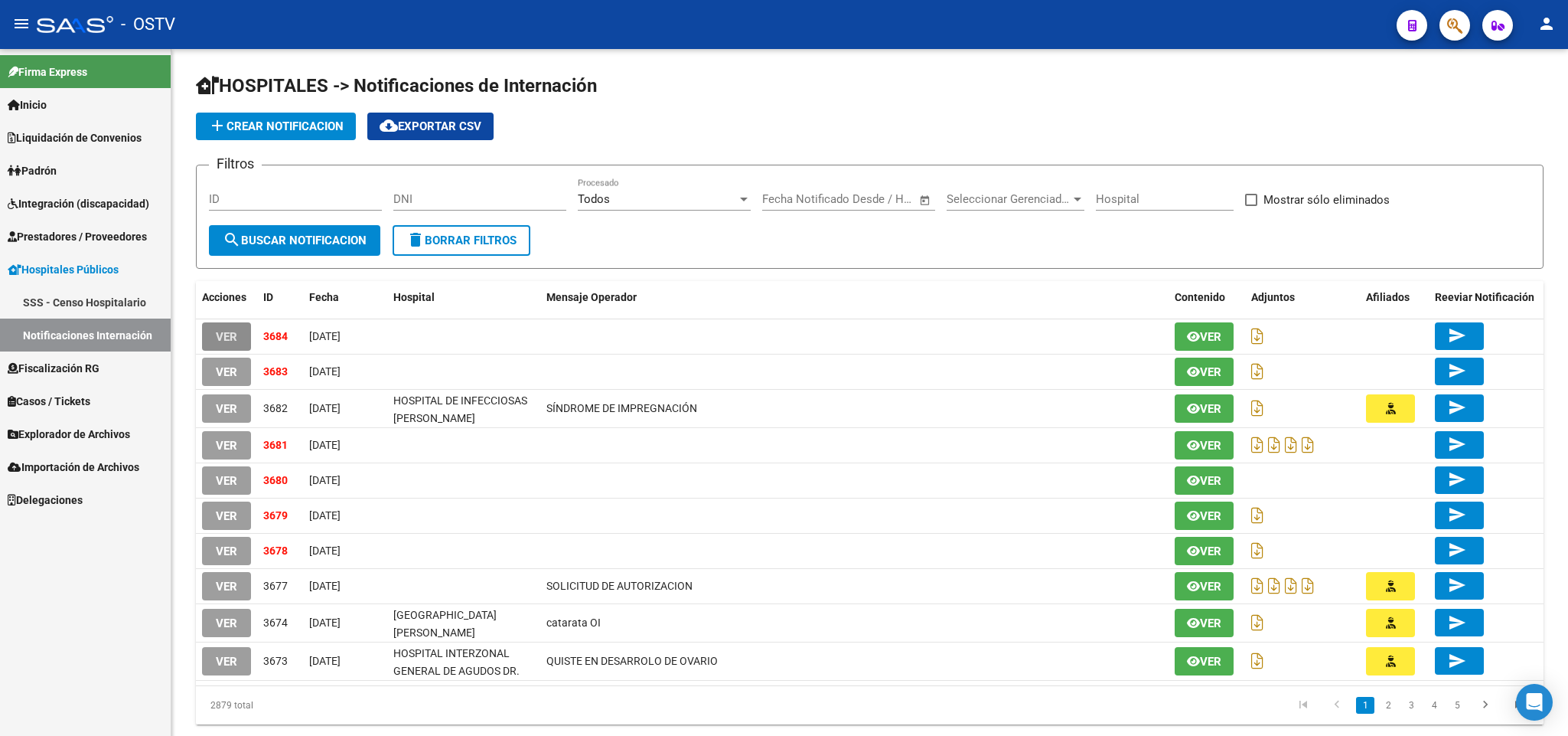
click at [228, 324] on button "VER" at bounding box center [227, 336] width 49 height 28
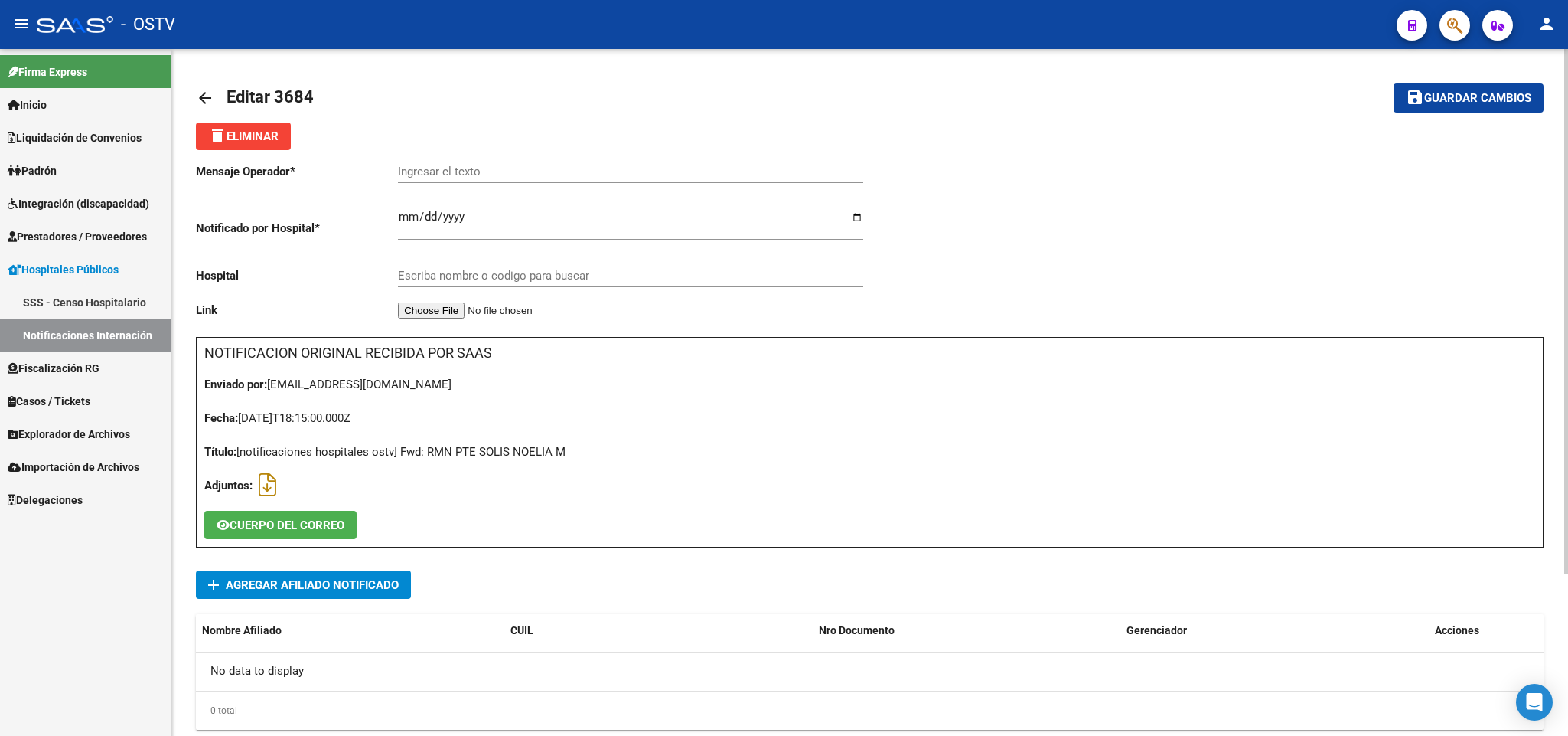
click at [297, 583] on span "Agregar Afiliado Notificado" at bounding box center [313, 585] width 173 height 14
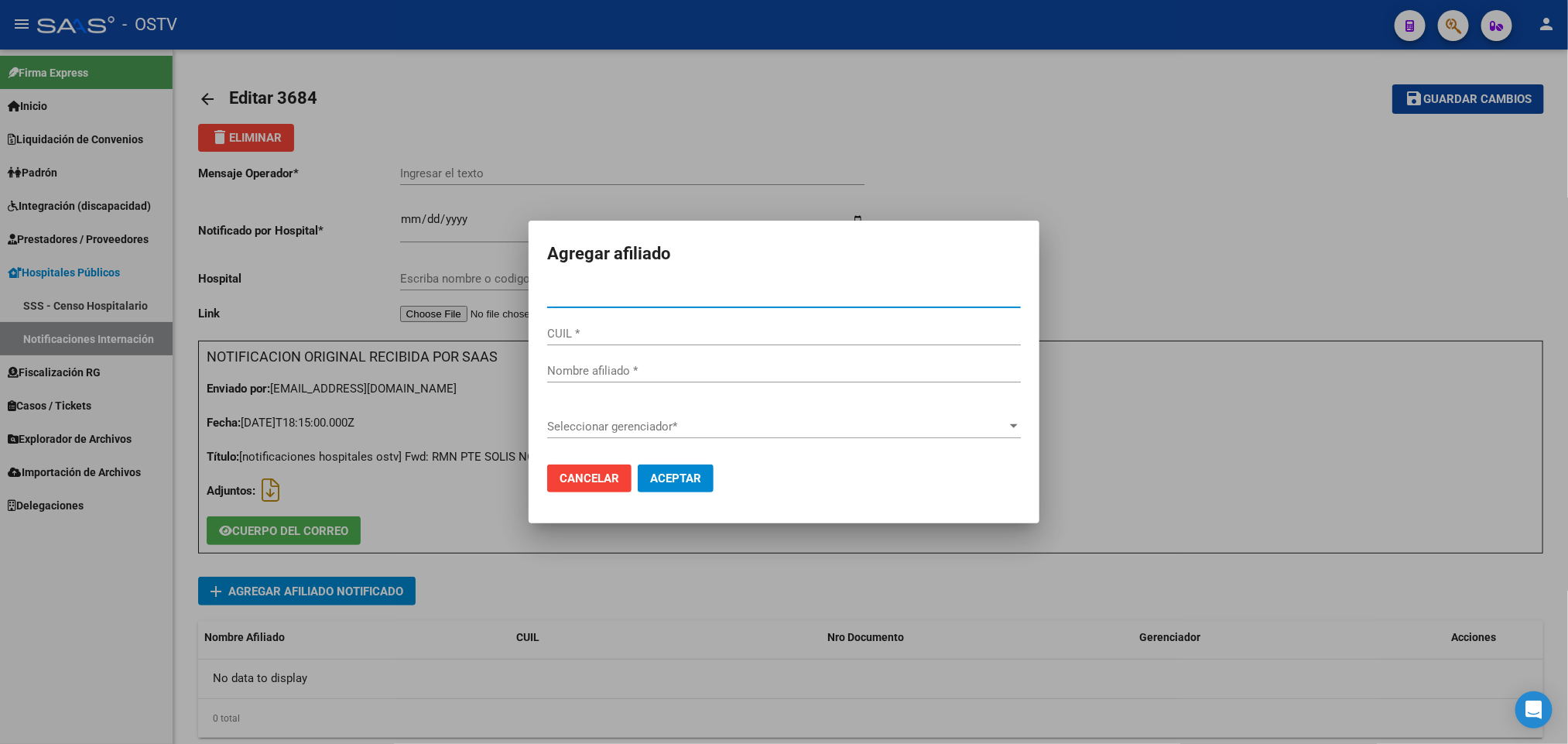
paste input "23359551614"
type input "35955161"
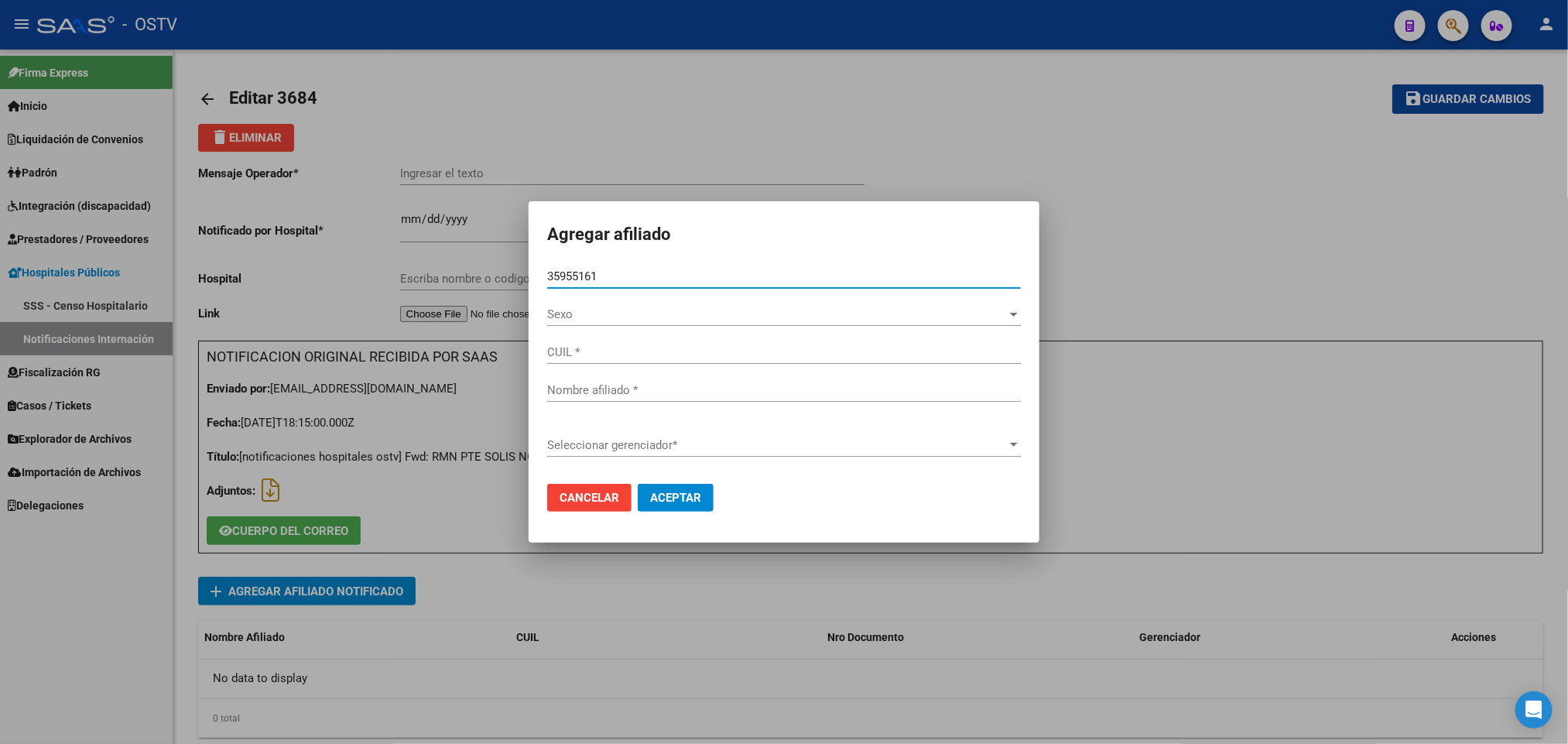
type input "23359551614"
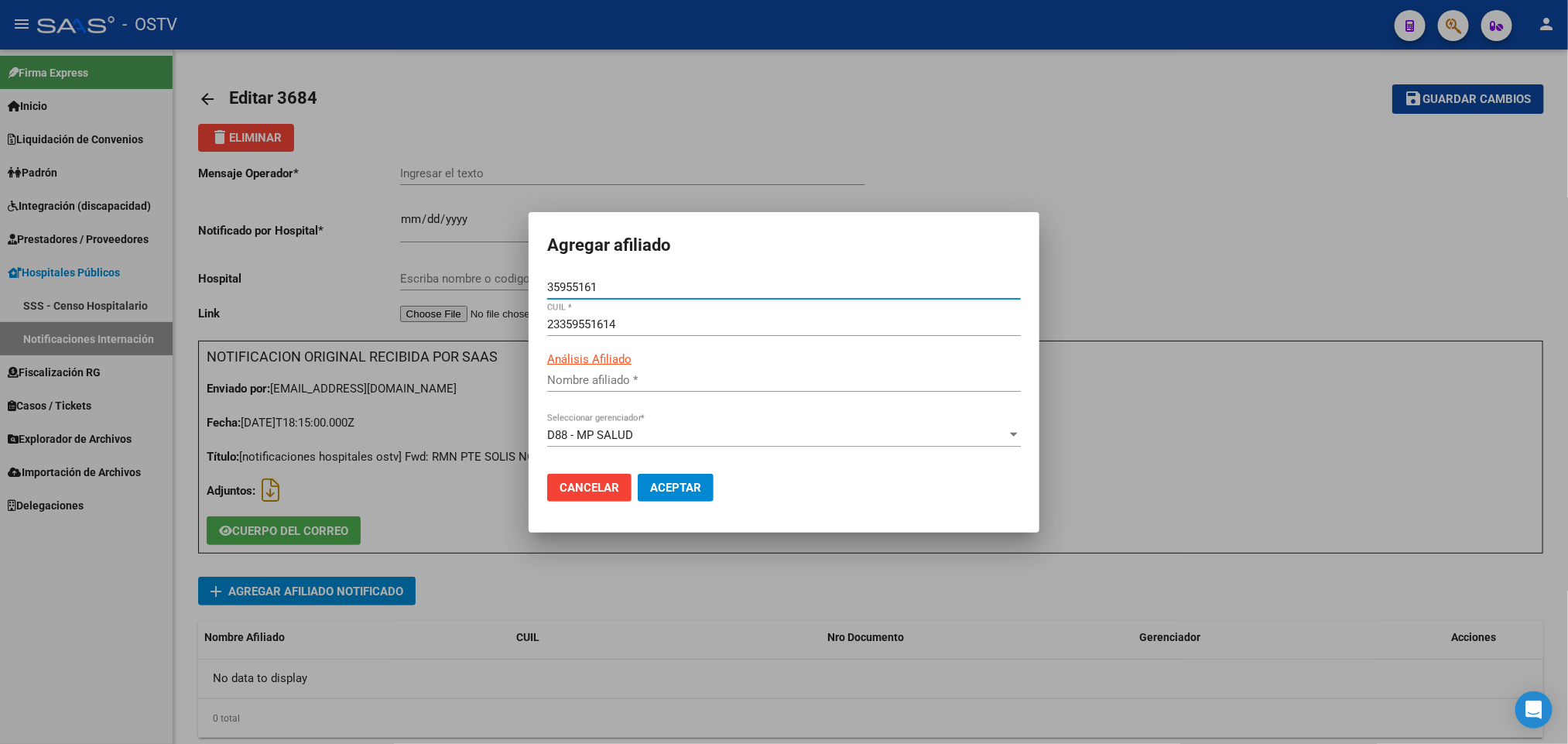
type input "SOLIS NOELIA MARLENE"
type input "35955161"
click at [700, 495] on button "Aceptar" at bounding box center [676, 487] width 76 height 28
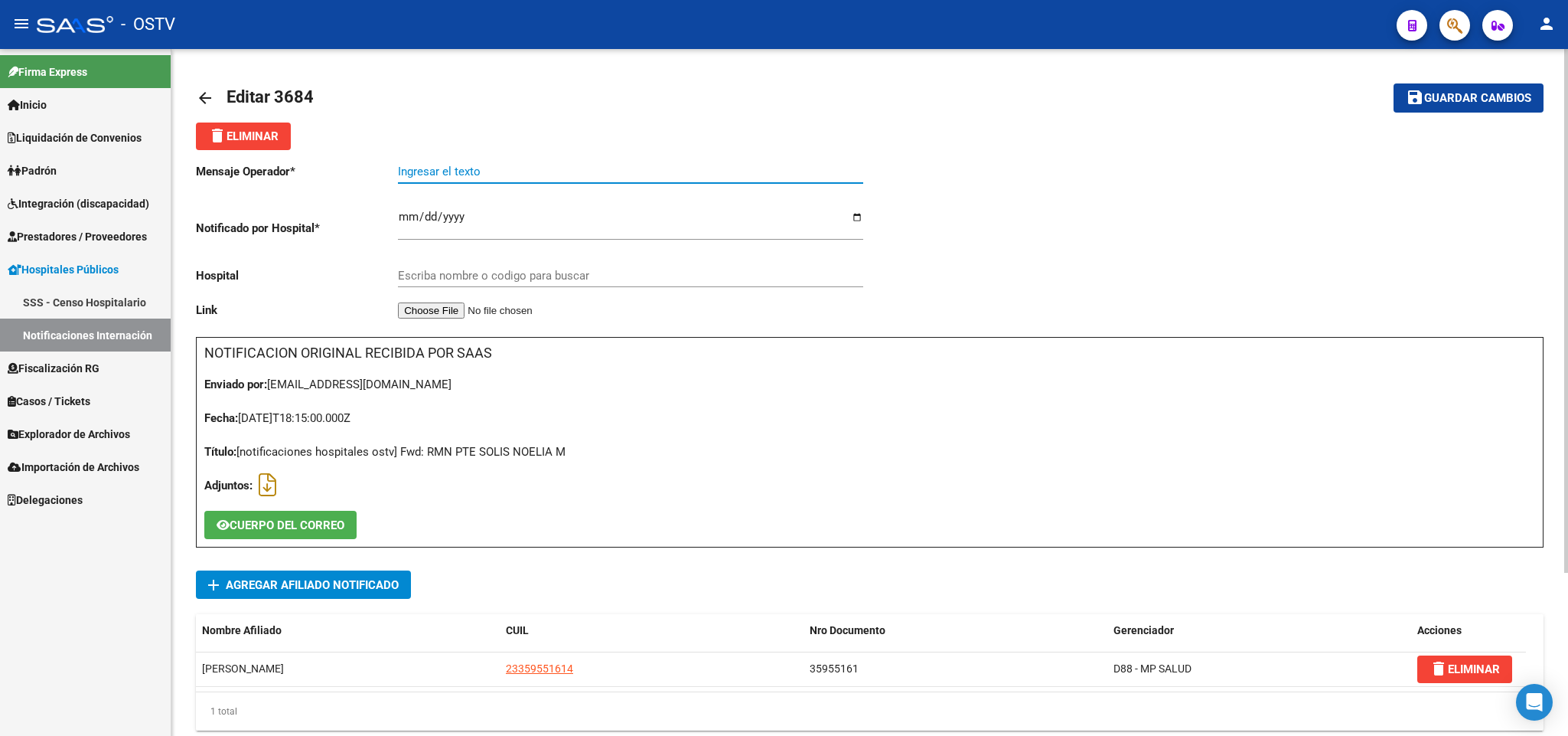
click at [454, 175] on input "Ingresar el texto" at bounding box center [630, 172] width 465 height 14
paste input "RMN DE REGION SELAR DIAG CIE 10 D35"
type input "RMN DE REGION SELAR DIAG CIE 10 D35"
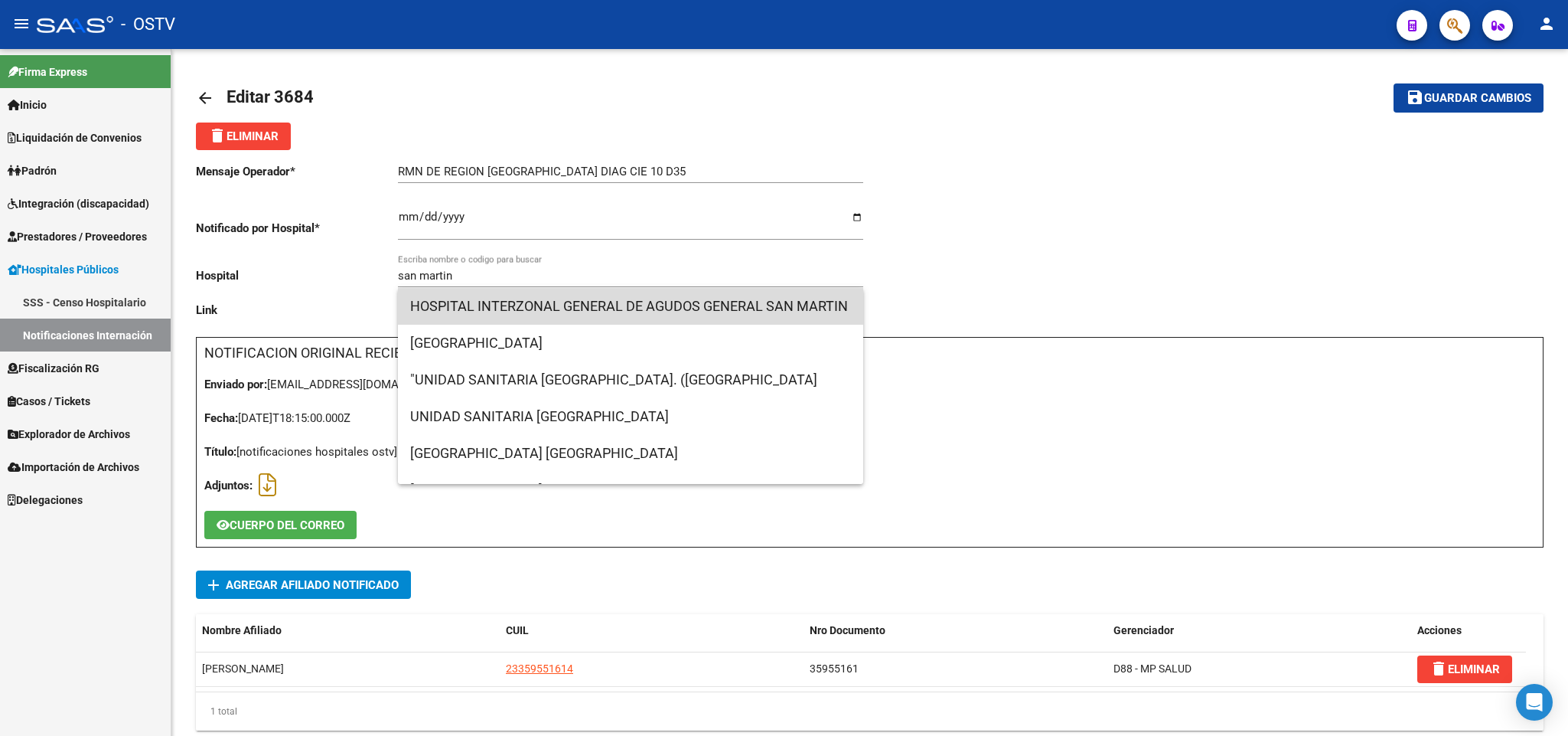
click at [664, 317] on span "HOSPITAL INTERZONAL GENERAL DE AGUDOS GENERAL SAN MARTIN" at bounding box center [630, 306] width 441 height 37
type input "HOSPITAL INTERZONAL GENERAL DE AGUDOS GENERAL SAN MARTIN"
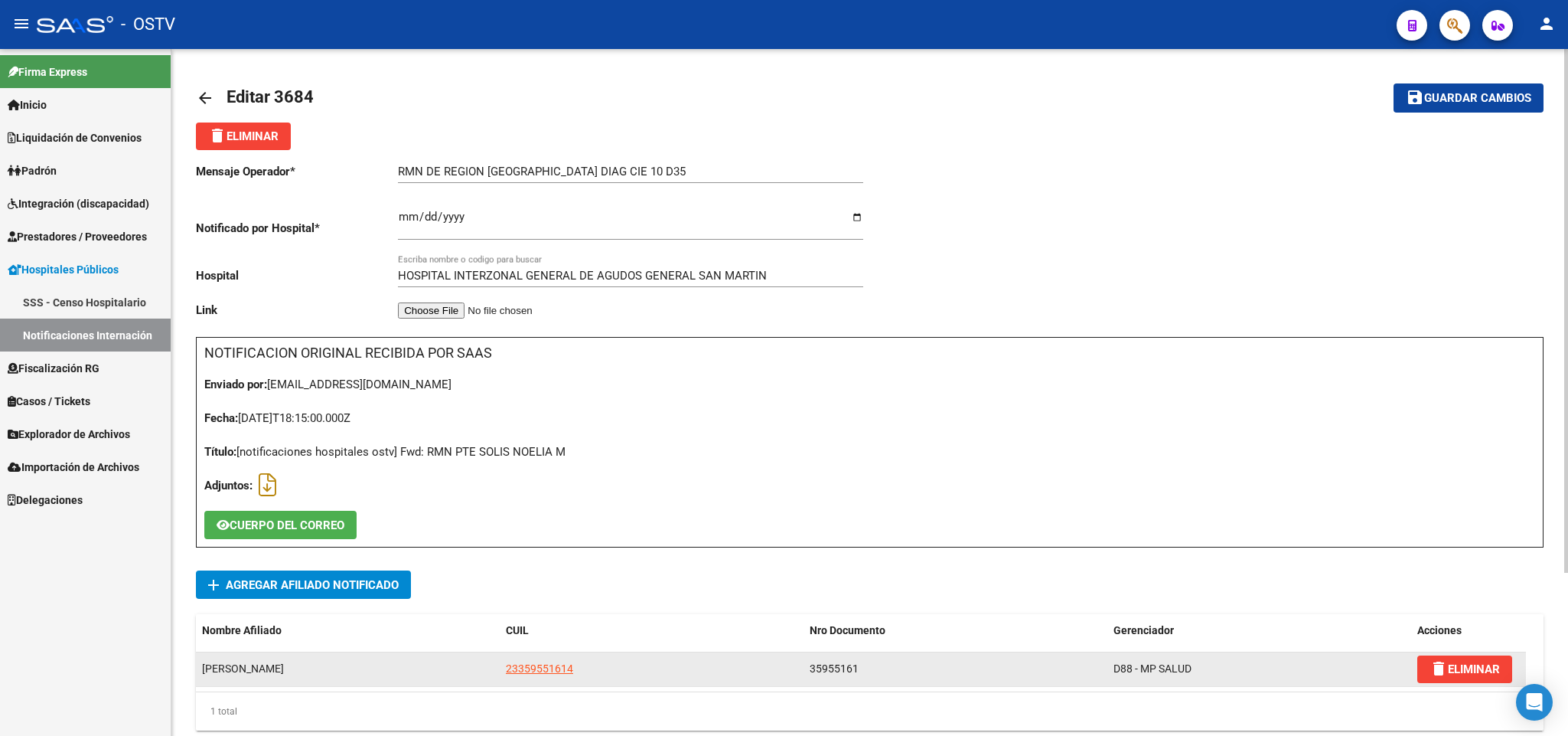
click at [531, 680] on datatable-body-cell "23359551614" at bounding box center [651, 669] width 303 height 34
click at [538, 664] on span "23359551614" at bounding box center [540, 669] width 67 height 12
copy span "9551614"
type textarea "23359551614"
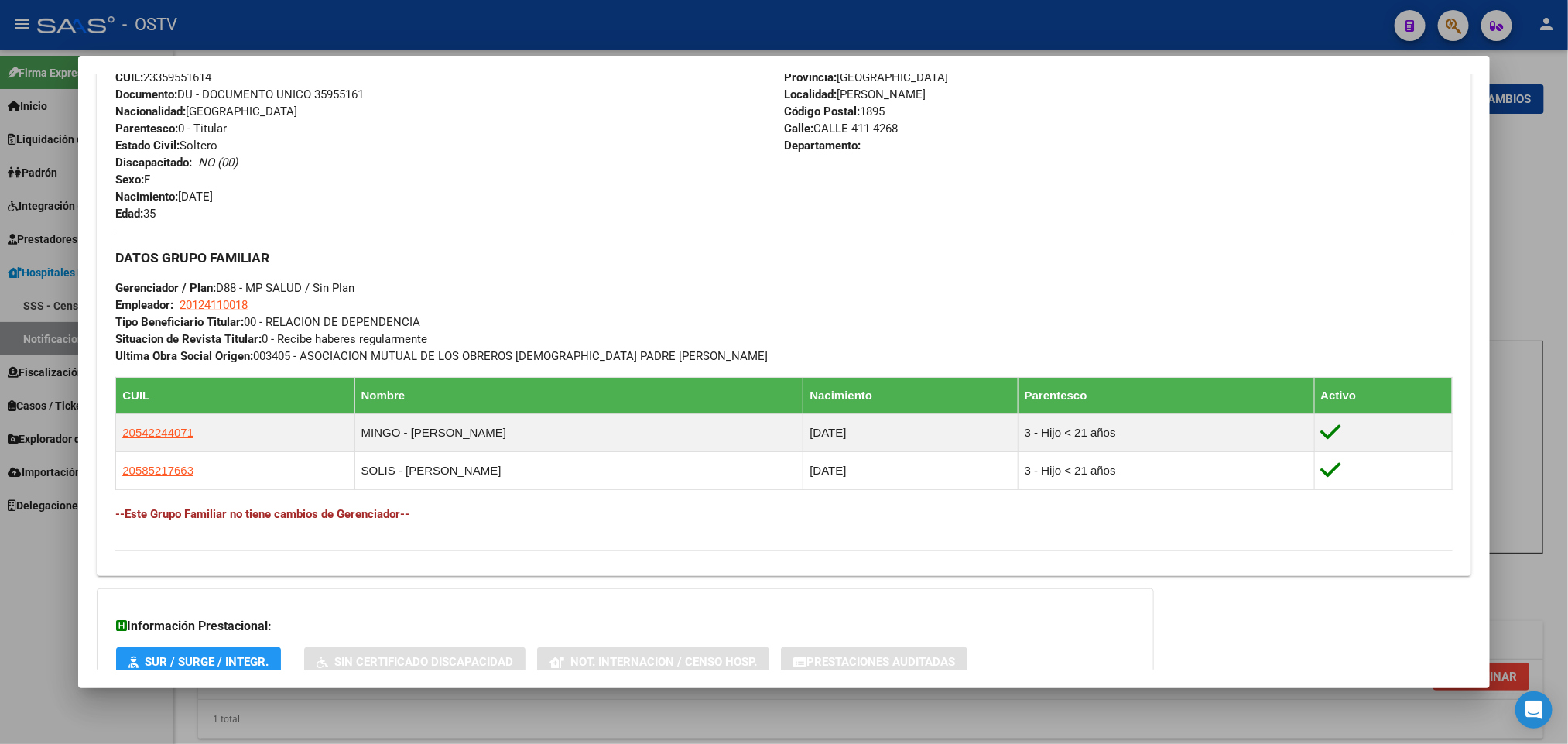
scroll to position [694, 0]
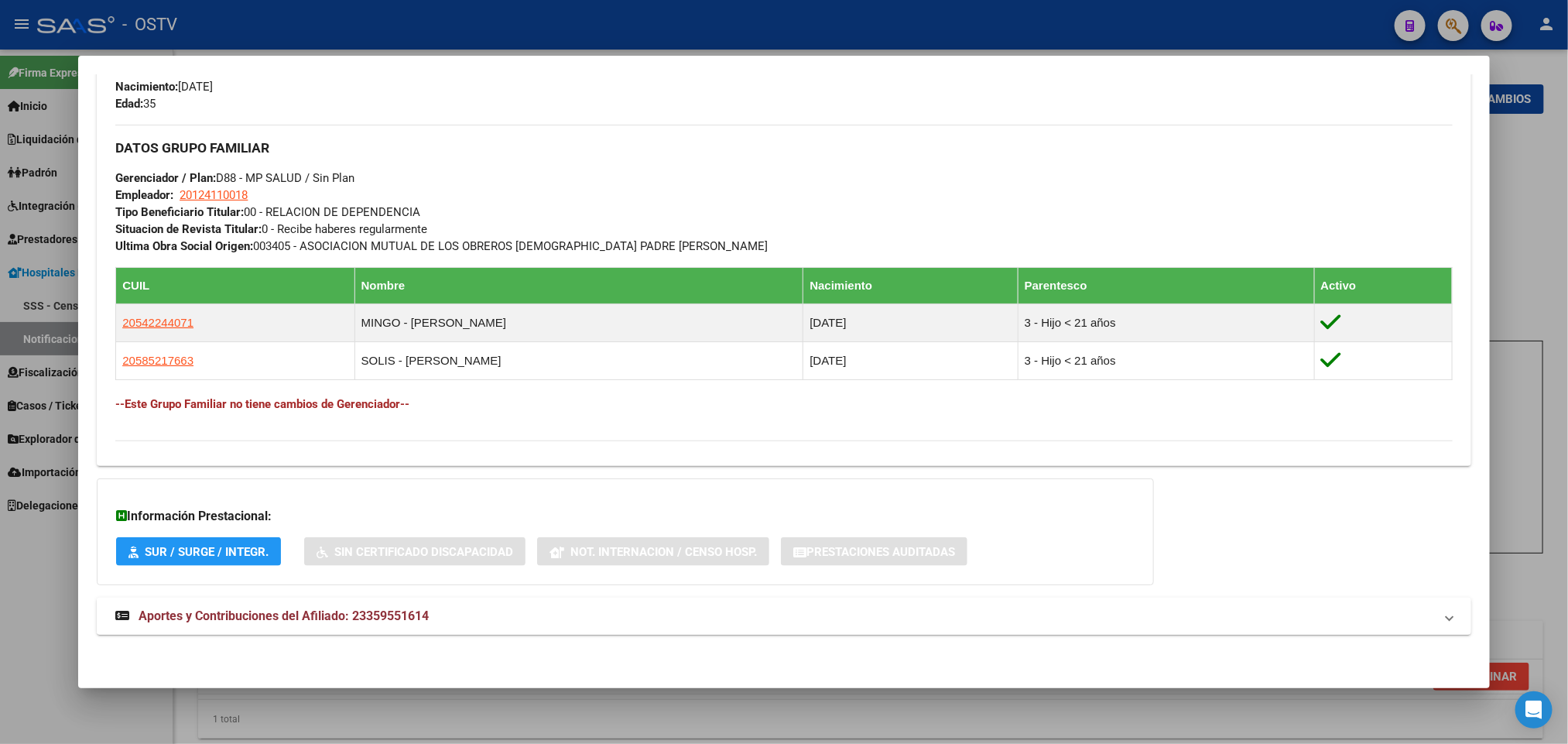
click at [442, 611] on mat-panel-title "Aportes y Contribuciones del Afiliado: 23359551614" at bounding box center [774, 616] width 1318 height 19
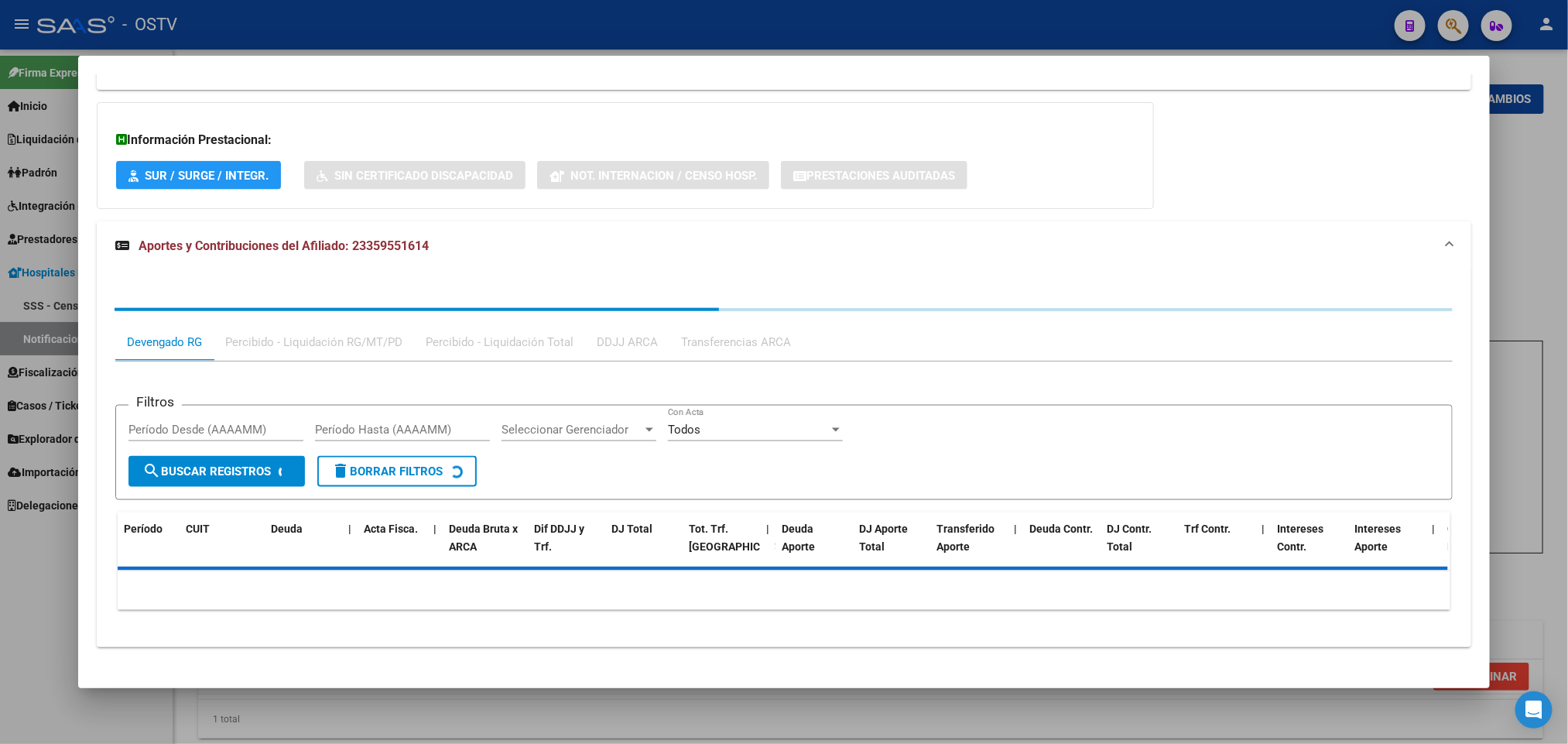
scroll to position [1083, 0]
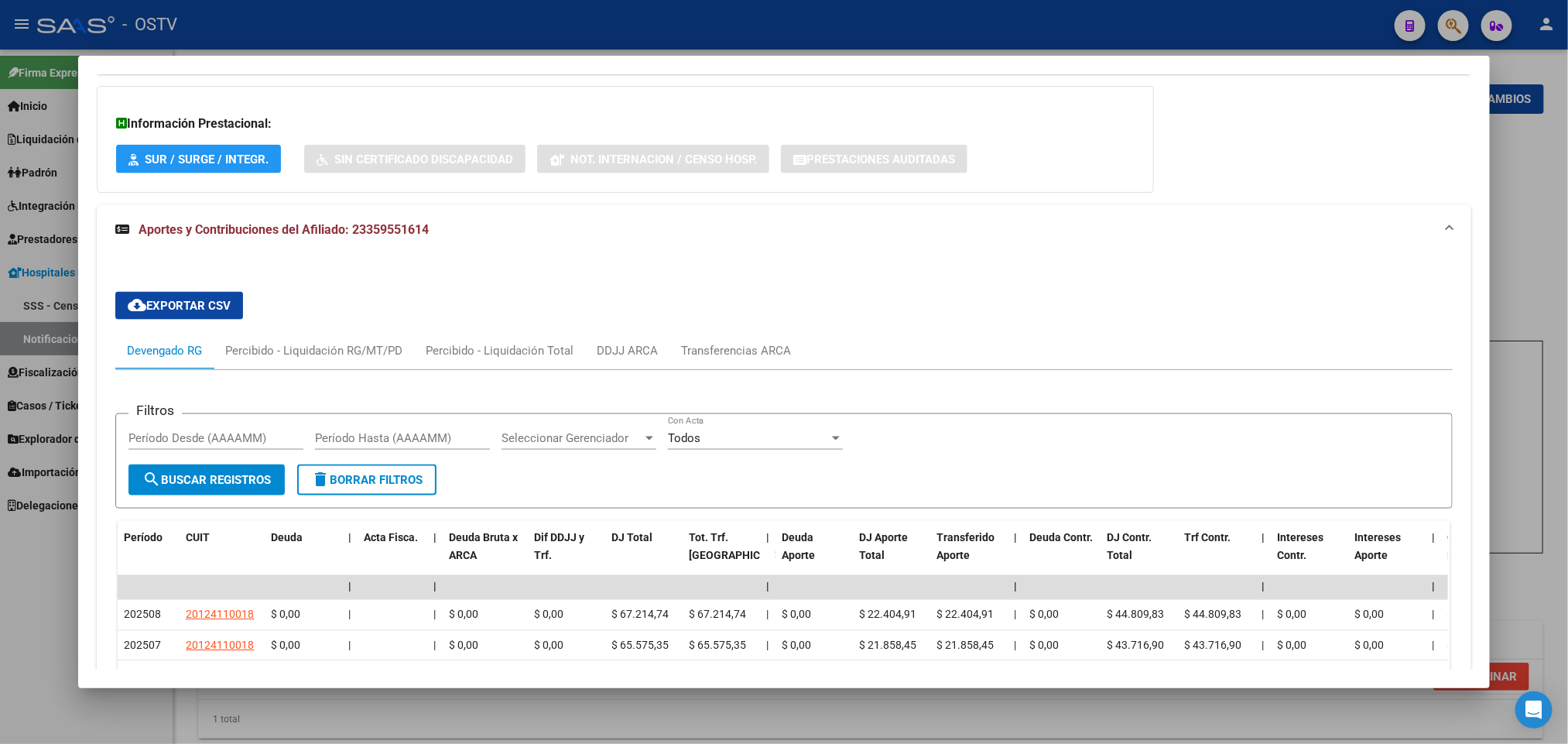
click at [0, 553] on div at bounding box center [784, 372] width 1568 height 744
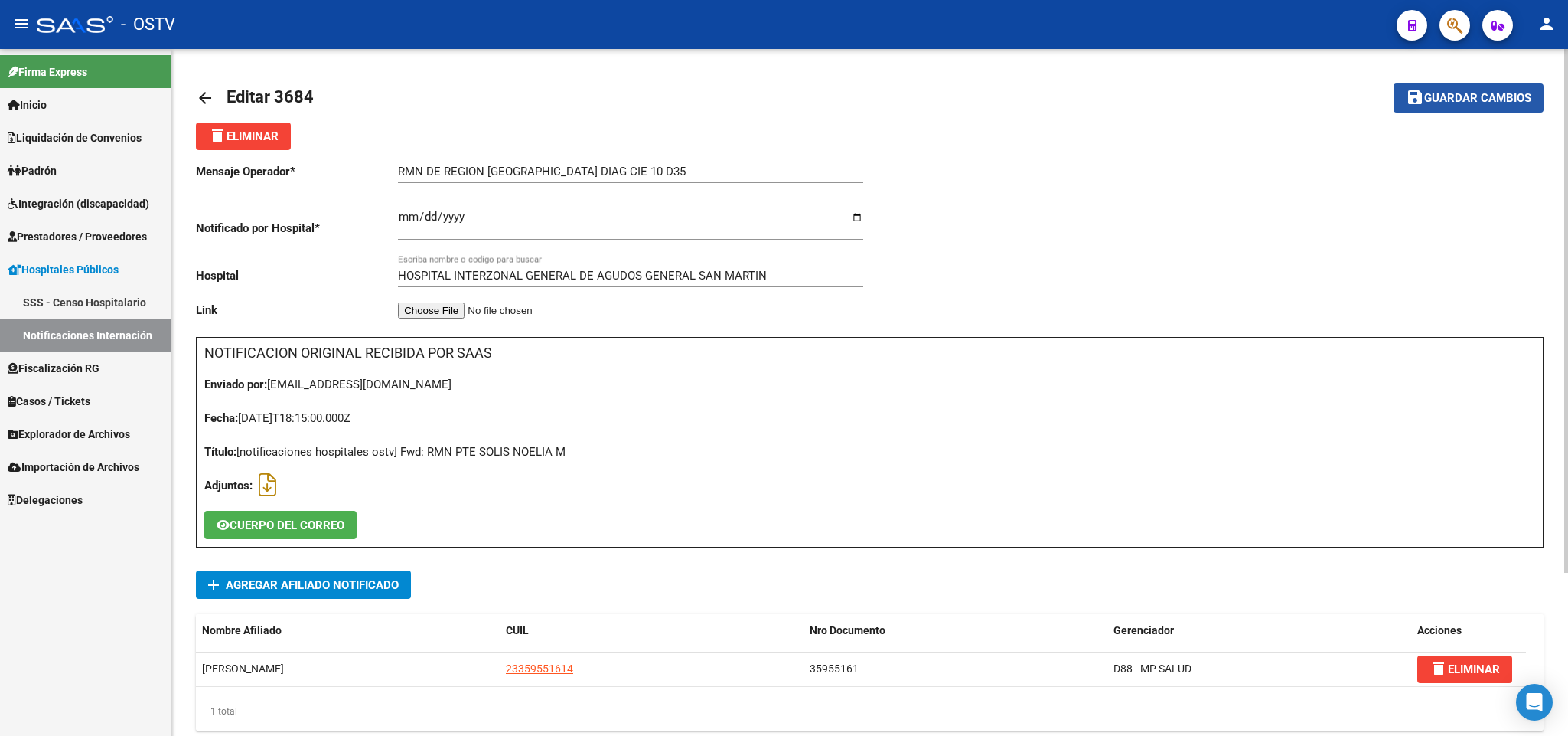
click at [1399, 87] on button "save Guardar cambios" at bounding box center [1468, 97] width 150 height 28
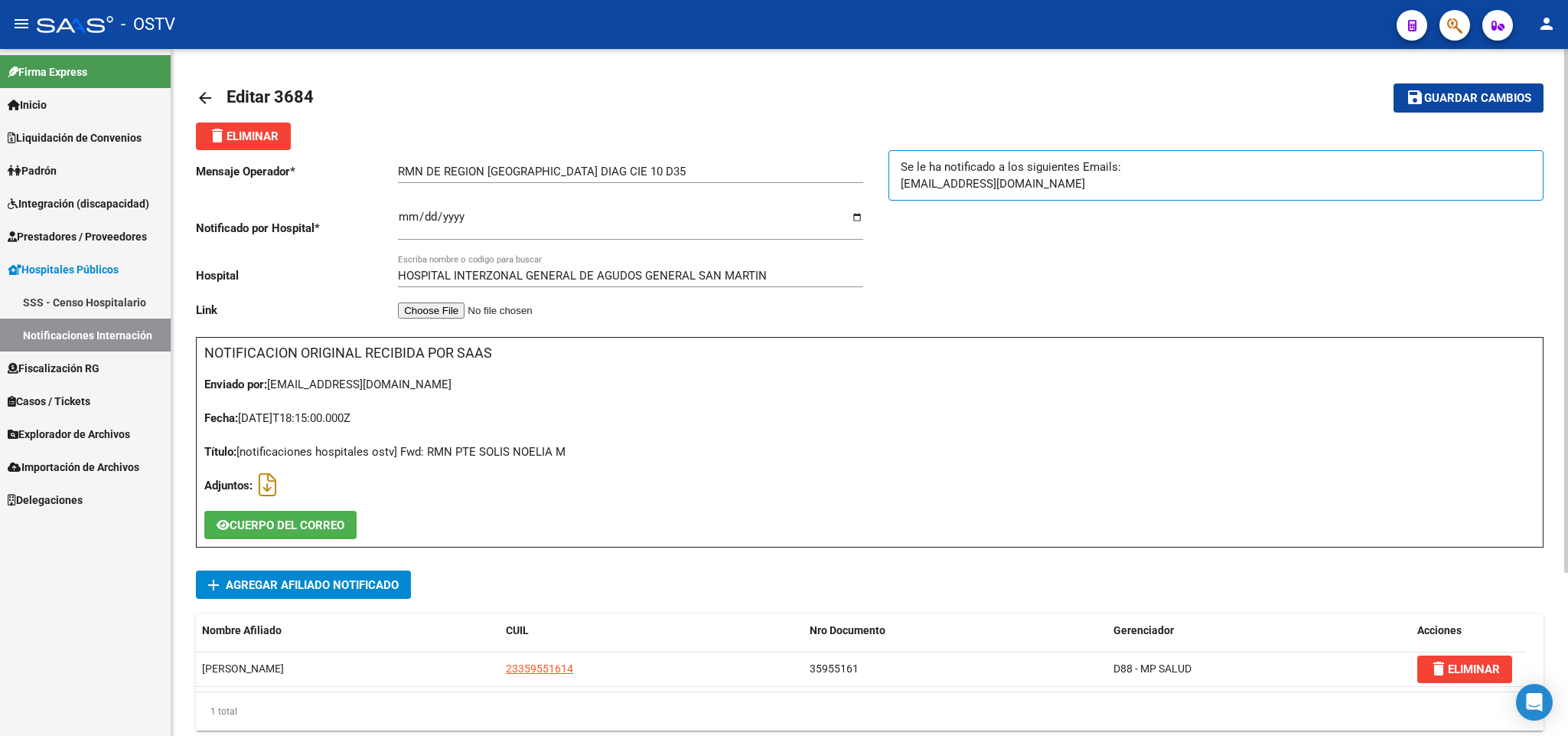
click at [198, 95] on mat-icon "arrow_back" at bounding box center [205, 98] width 18 height 18
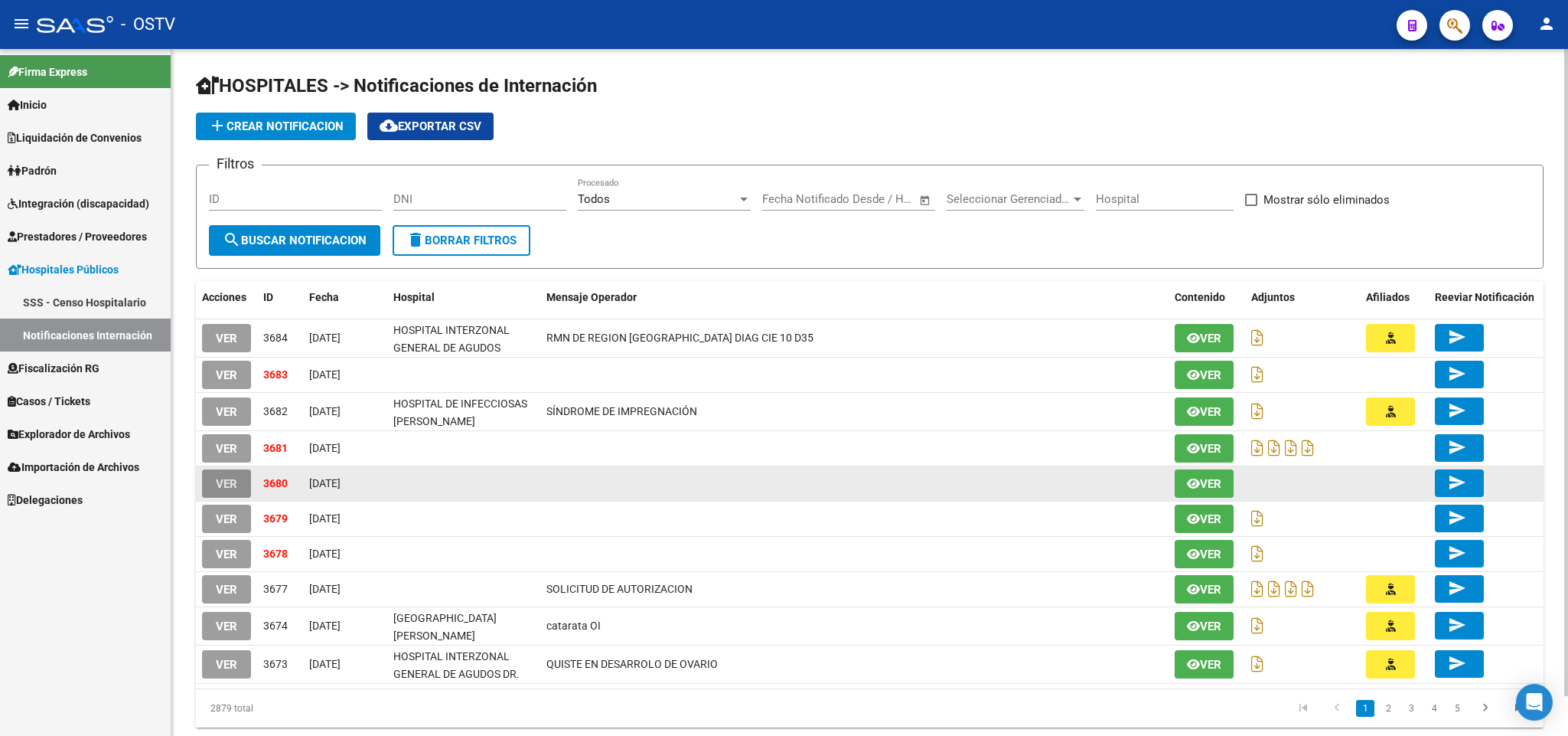
click at [238, 485] on button "VER" at bounding box center [227, 483] width 49 height 28
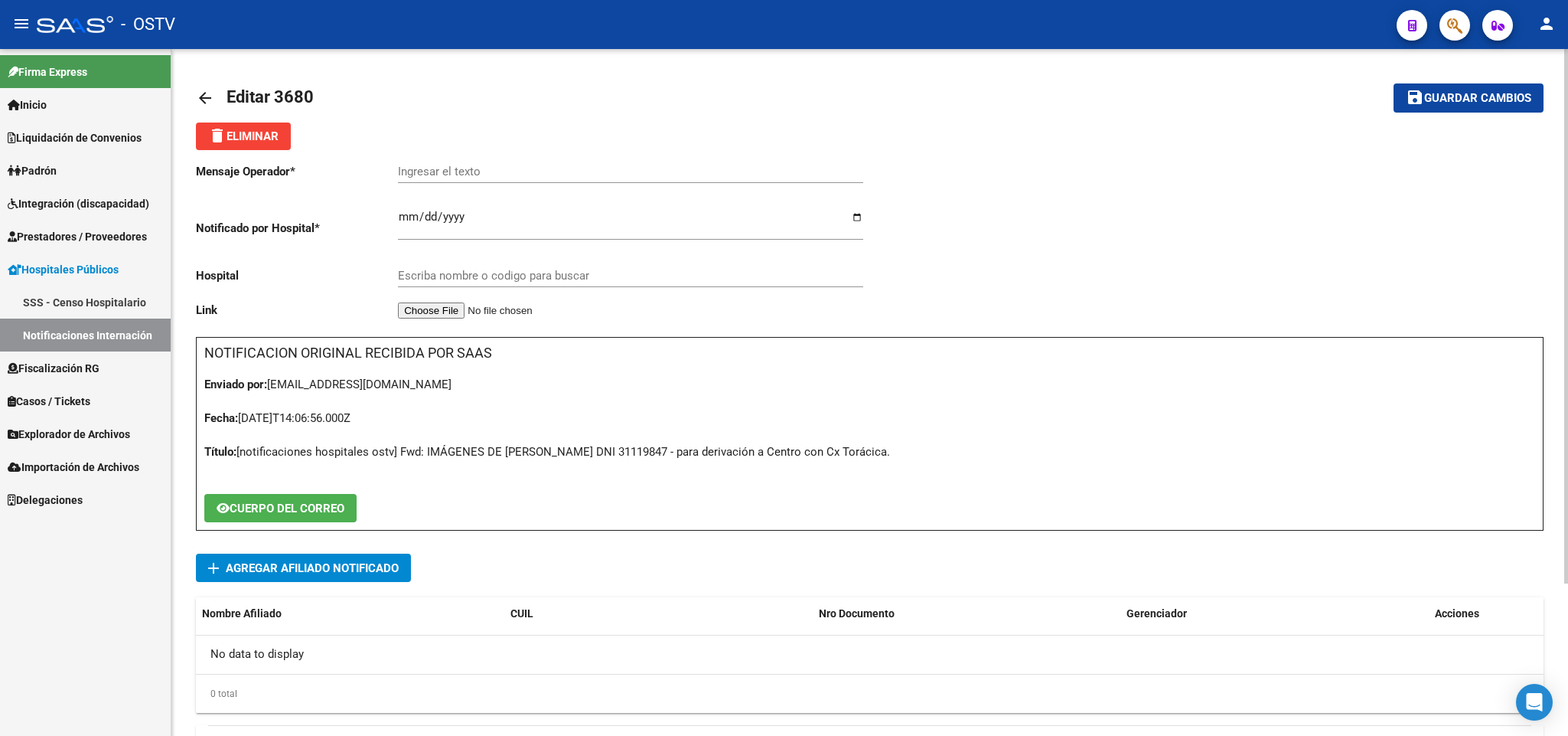
click at [203, 104] on mat-icon "arrow_back" at bounding box center [205, 98] width 18 height 18
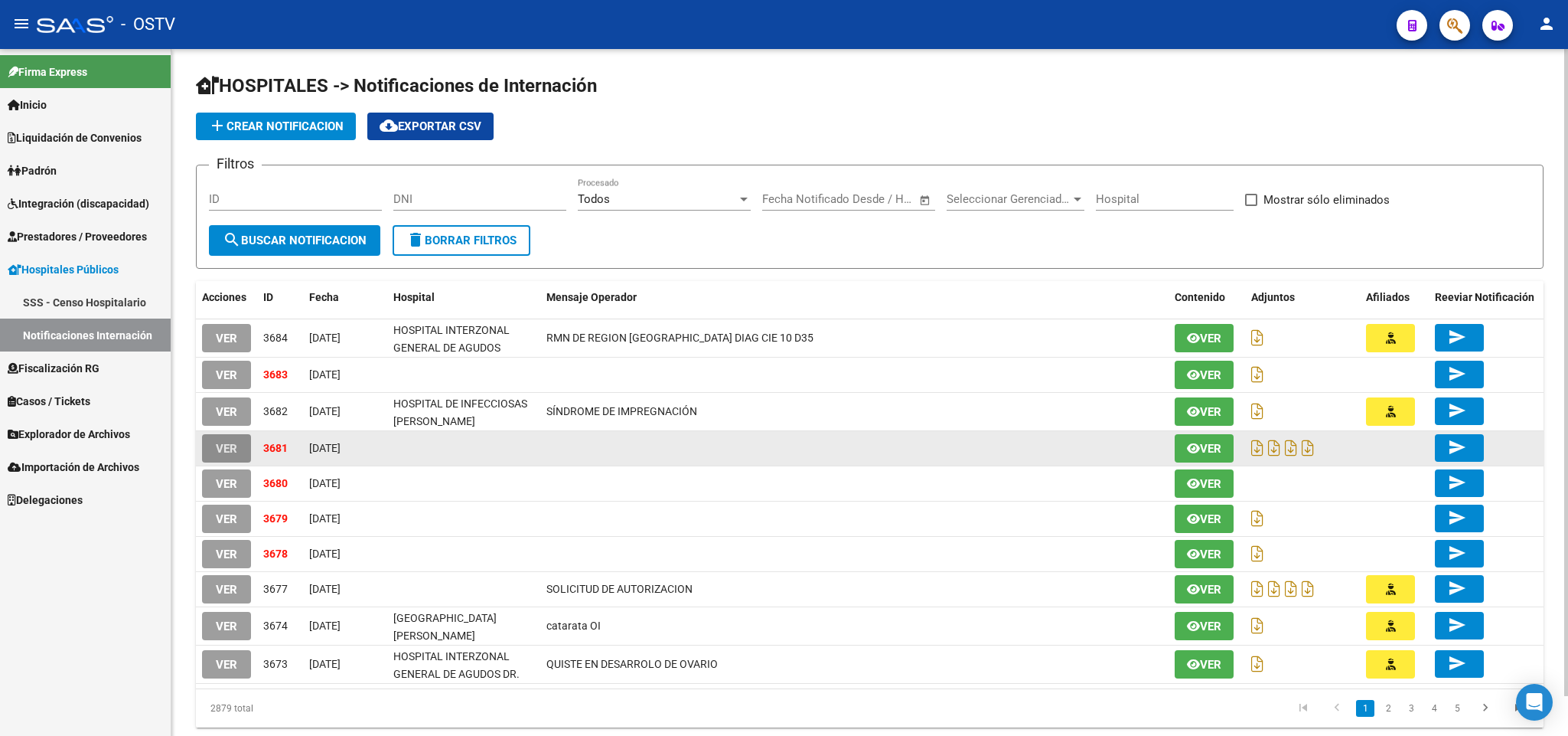
click at [208, 442] on button "VER" at bounding box center [227, 448] width 49 height 28
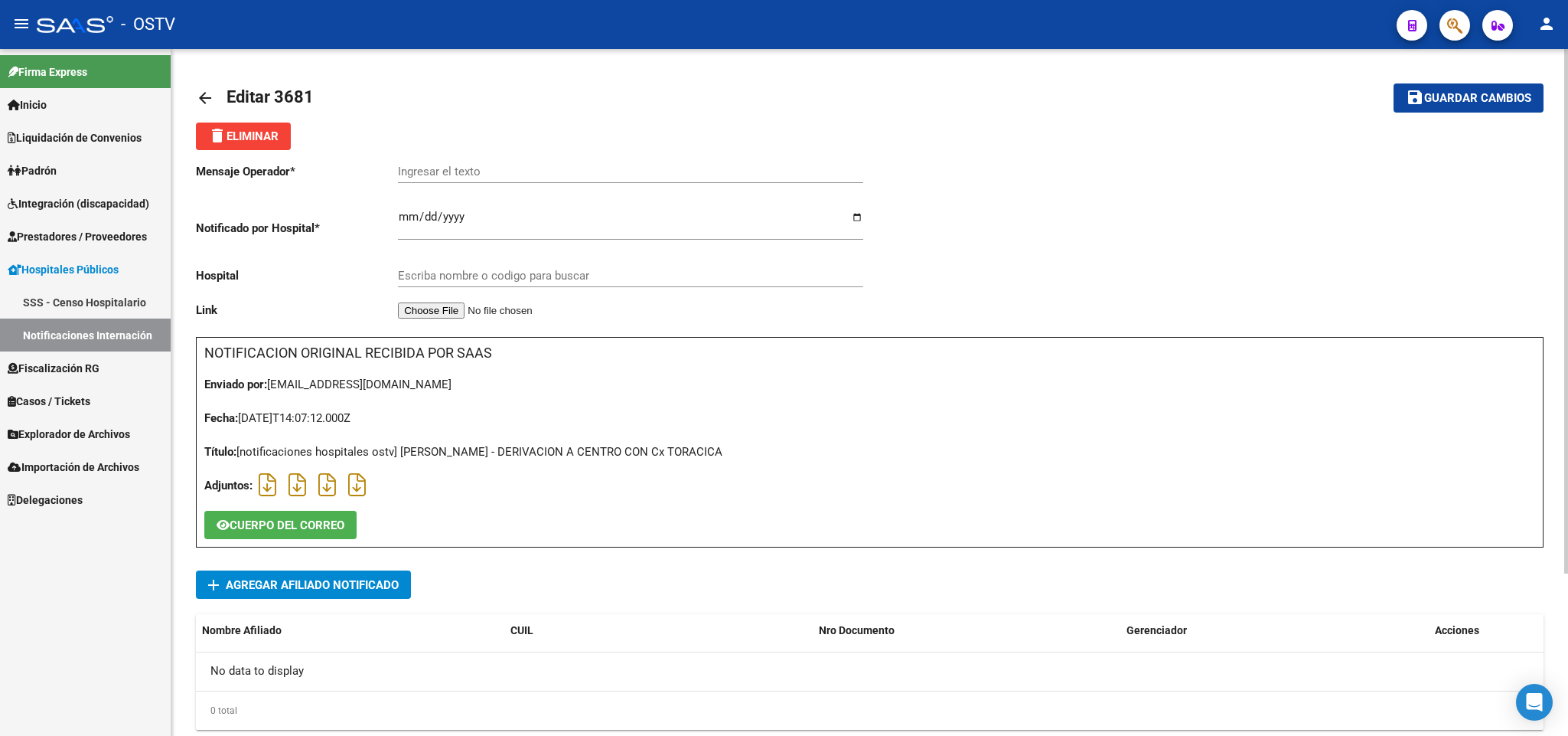
click at [198, 93] on mat-icon "arrow_back" at bounding box center [205, 98] width 18 height 18
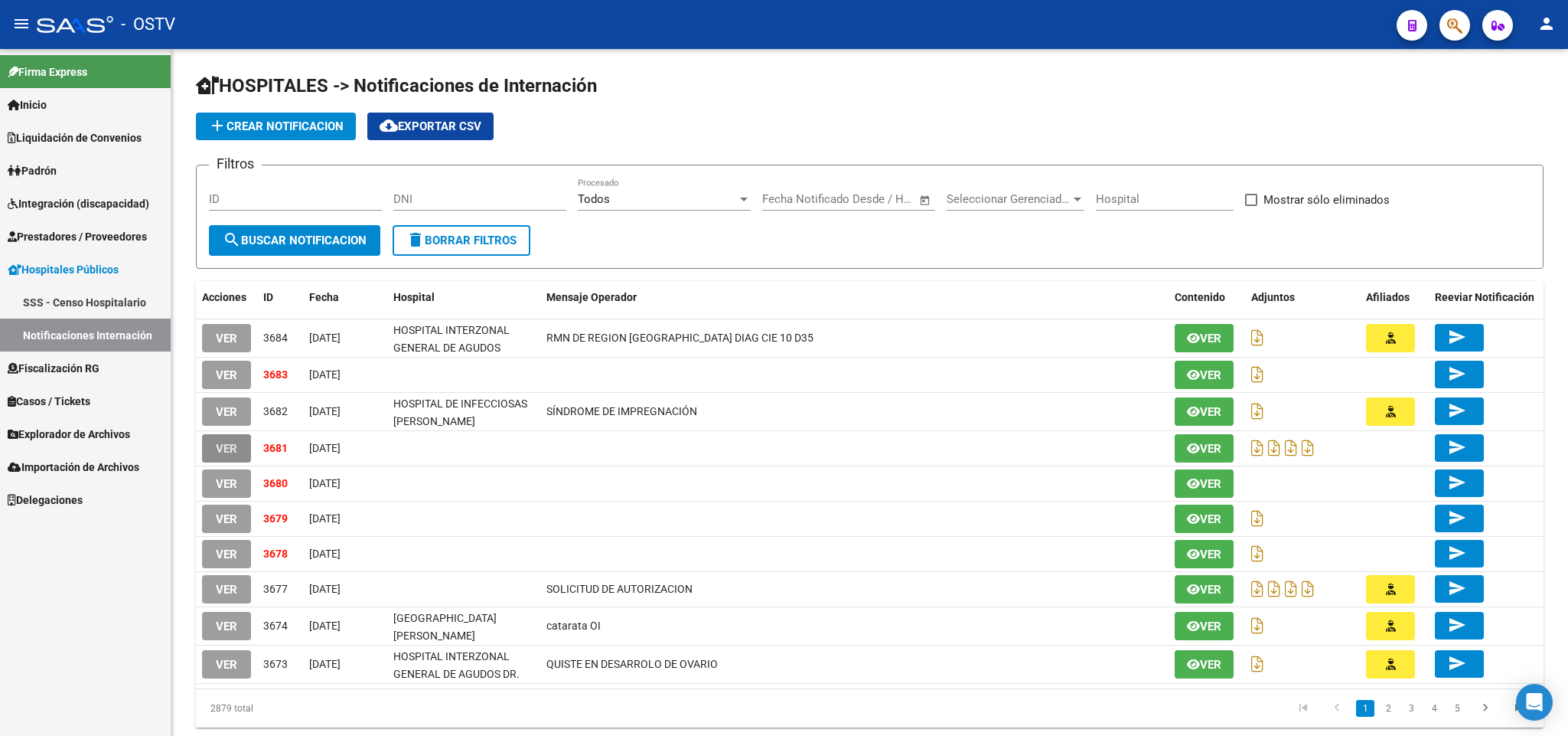
click at [208, 451] on button "VER" at bounding box center [227, 448] width 49 height 28
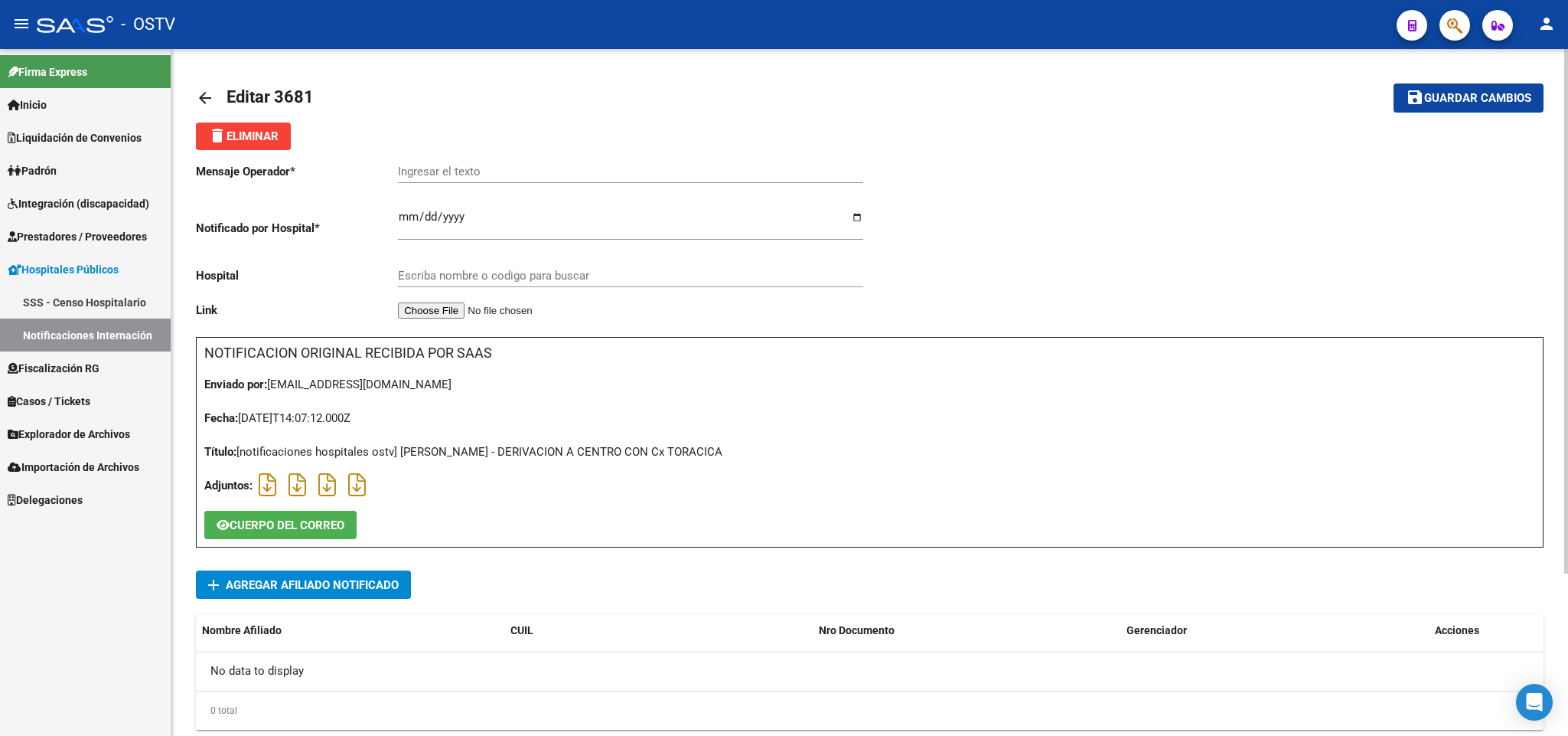
click at [214, 97] on mat-icon "arrow_back" at bounding box center [205, 98] width 18 height 18
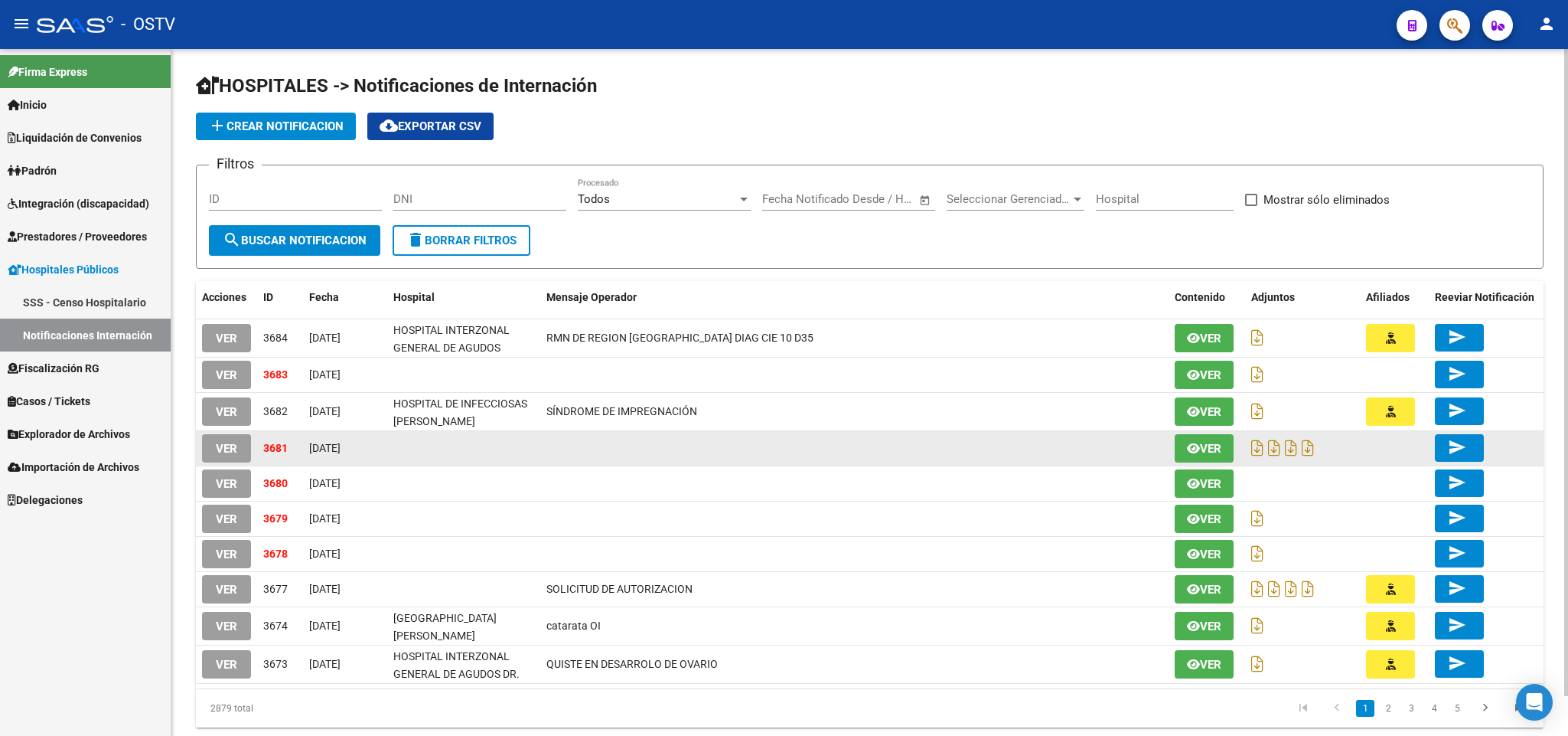
click at [242, 442] on button "VER" at bounding box center [227, 448] width 49 height 28
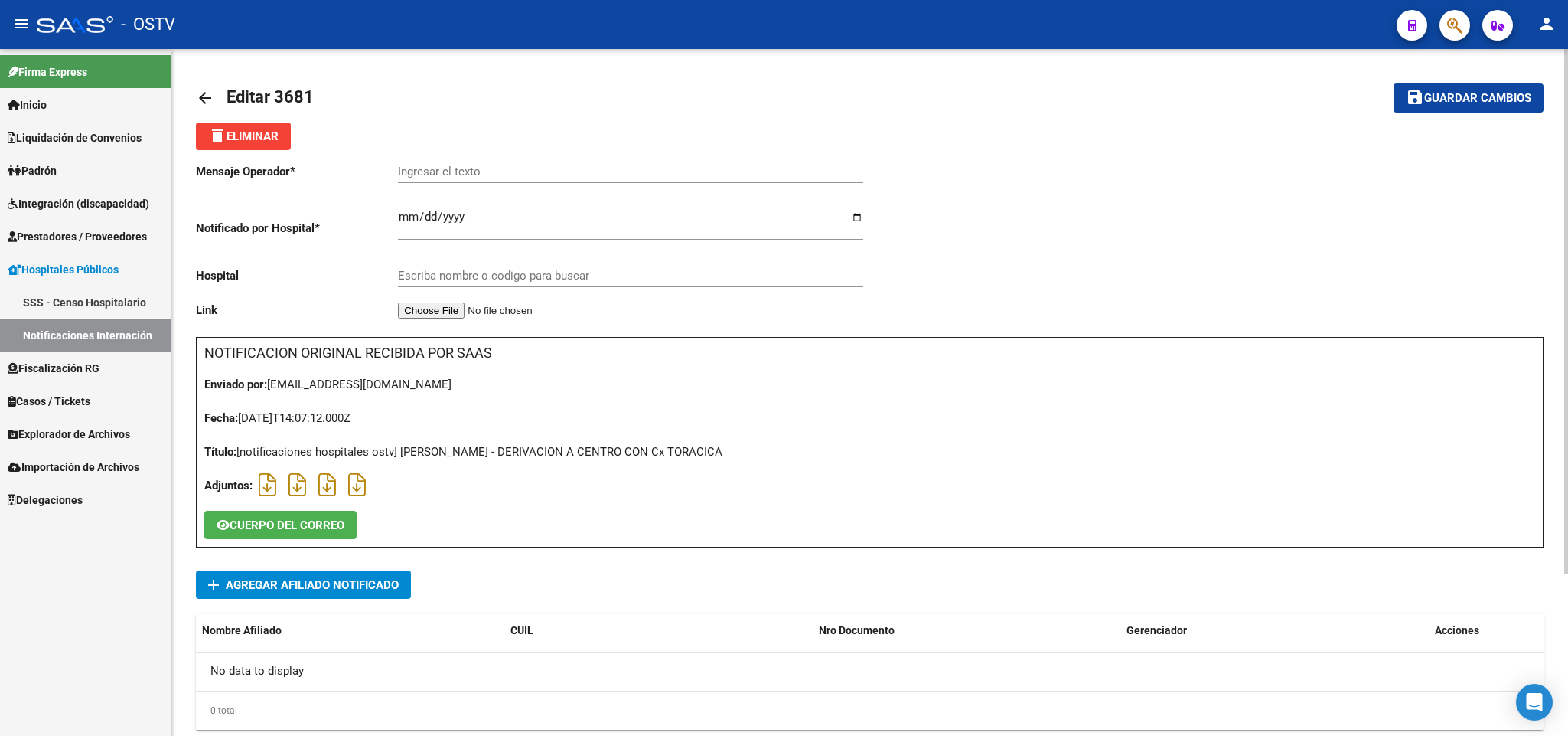
click at [478, 182] on div "Ingresar el texto" at bounding box center [630, 166] width 465 height 33
paste input "derivación"
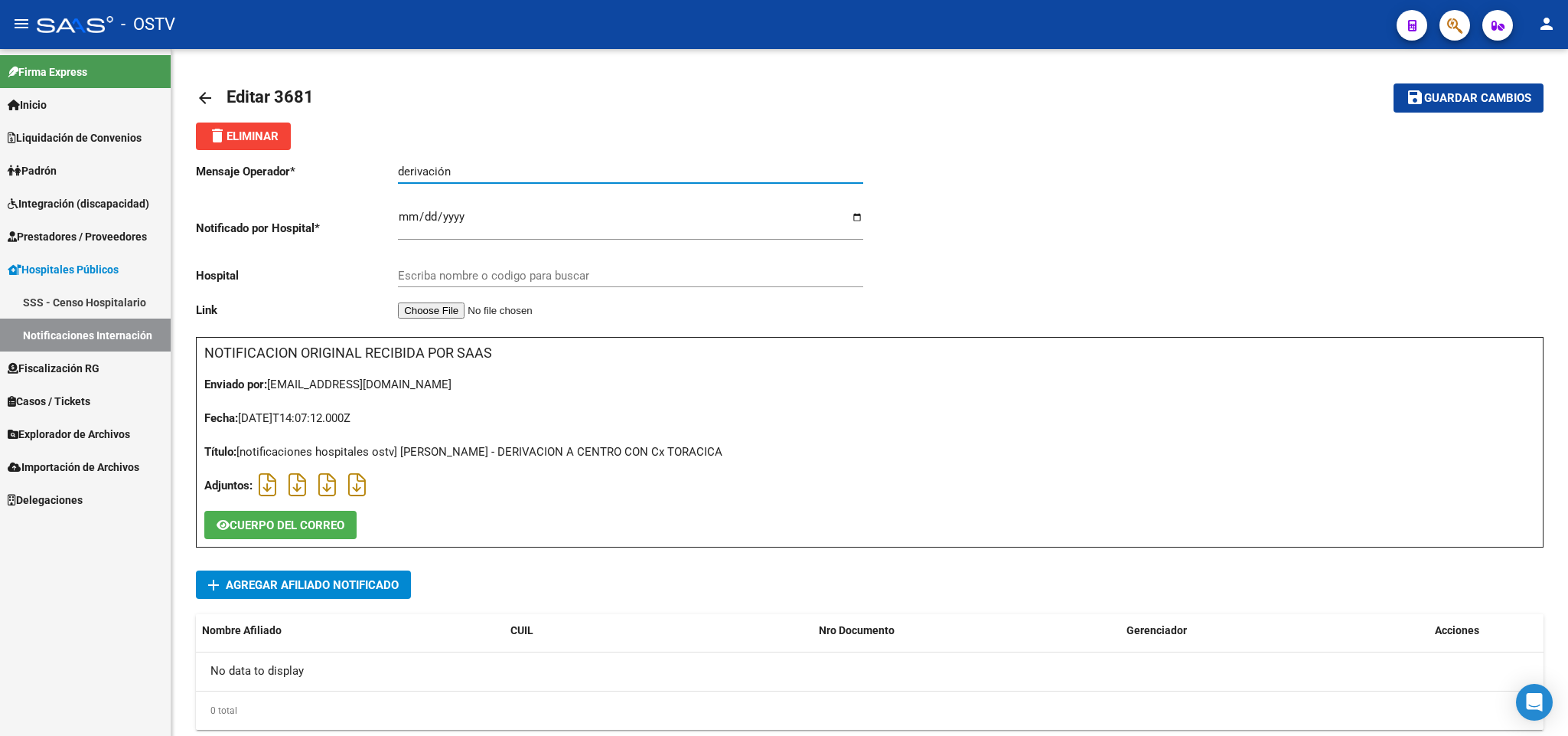
type input "derivación"
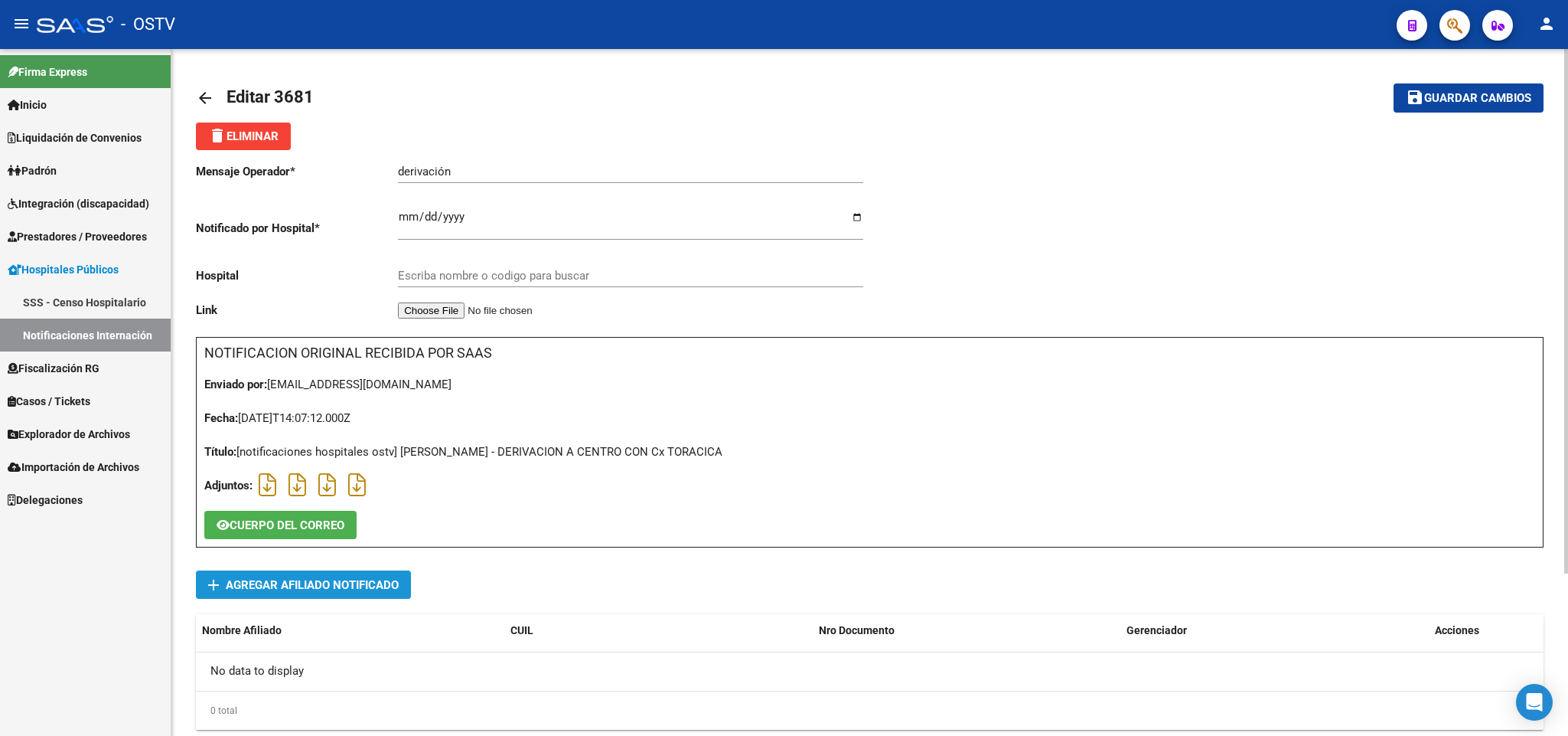
click at [331, 579] on span "Agregar Afiliado Notificado" at bounding box center [313, 585] width 173 height 14
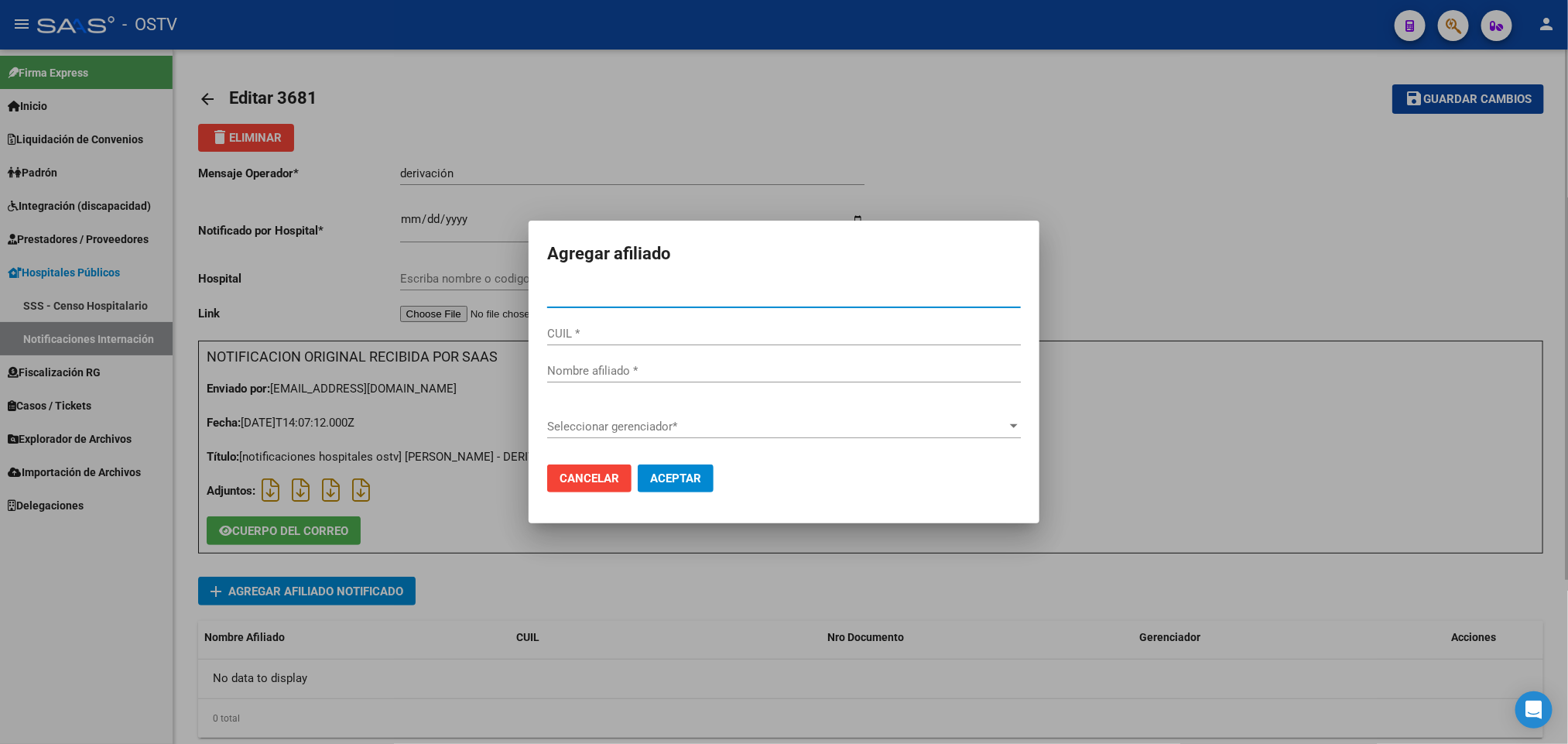
type input "31119847"
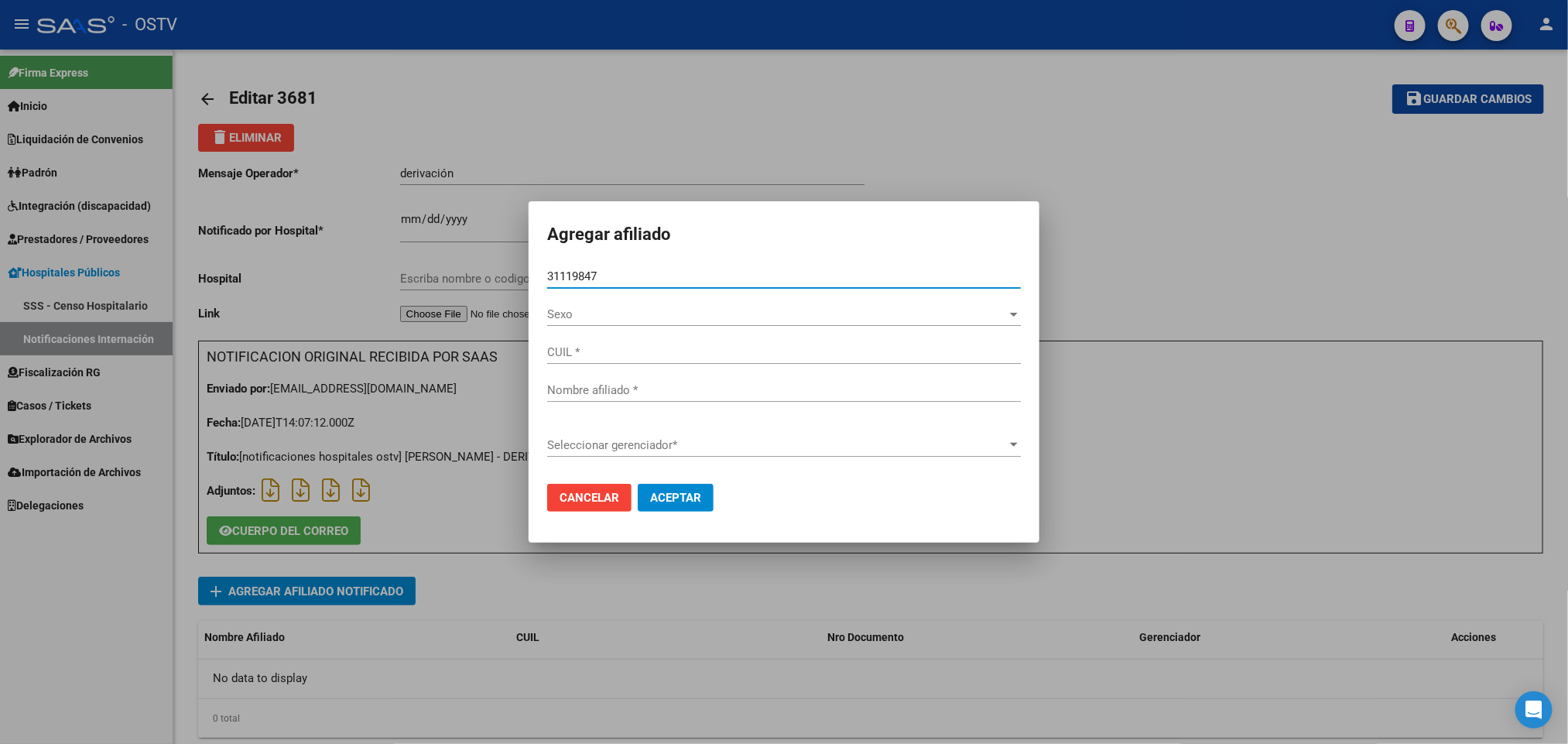
type input "20311198476"
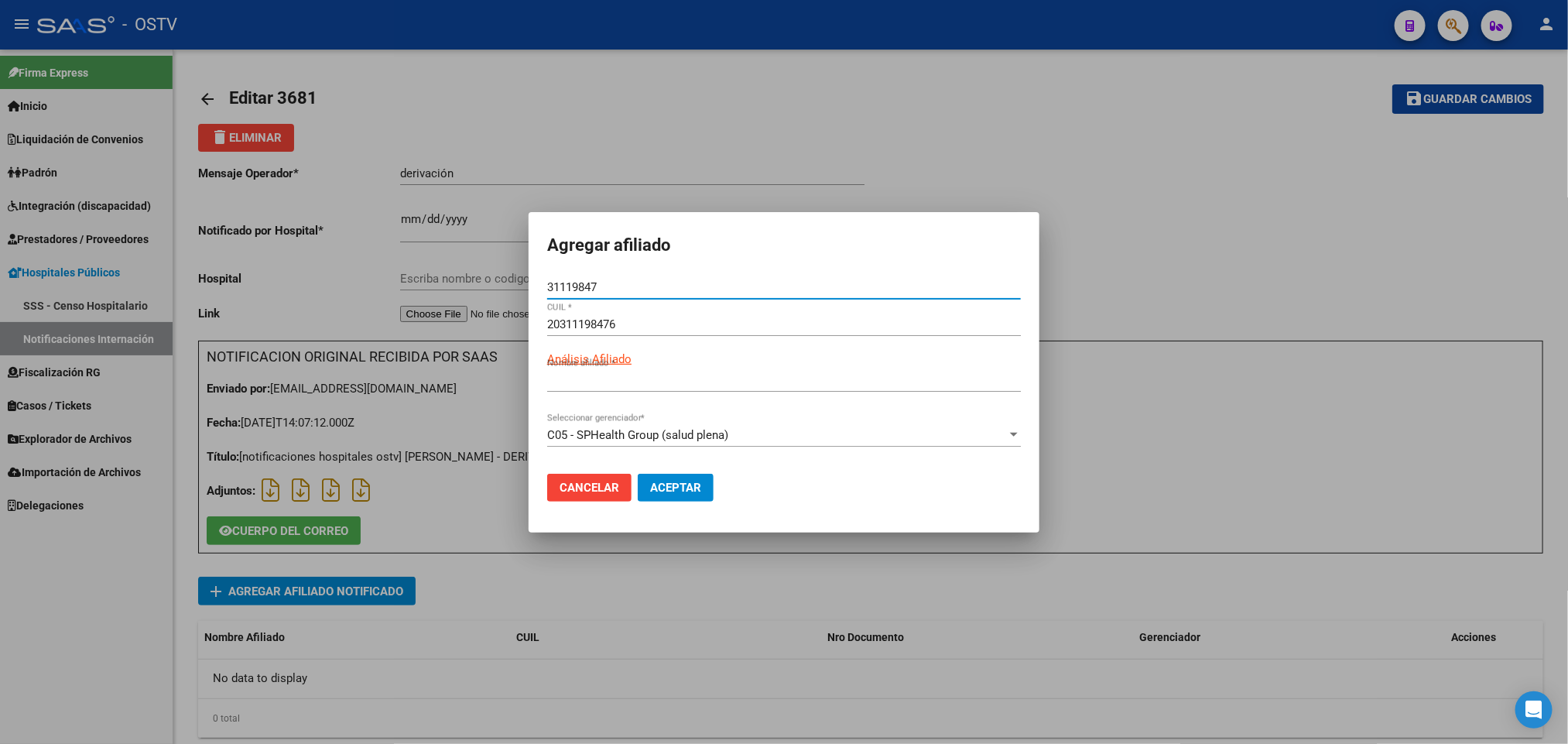
type input "GALARZA ELIAS DAMIAN"
type input "31119847"
click at [672, 488] on span "Aceptar" at bounding box center [676, 487] width 51 height 14
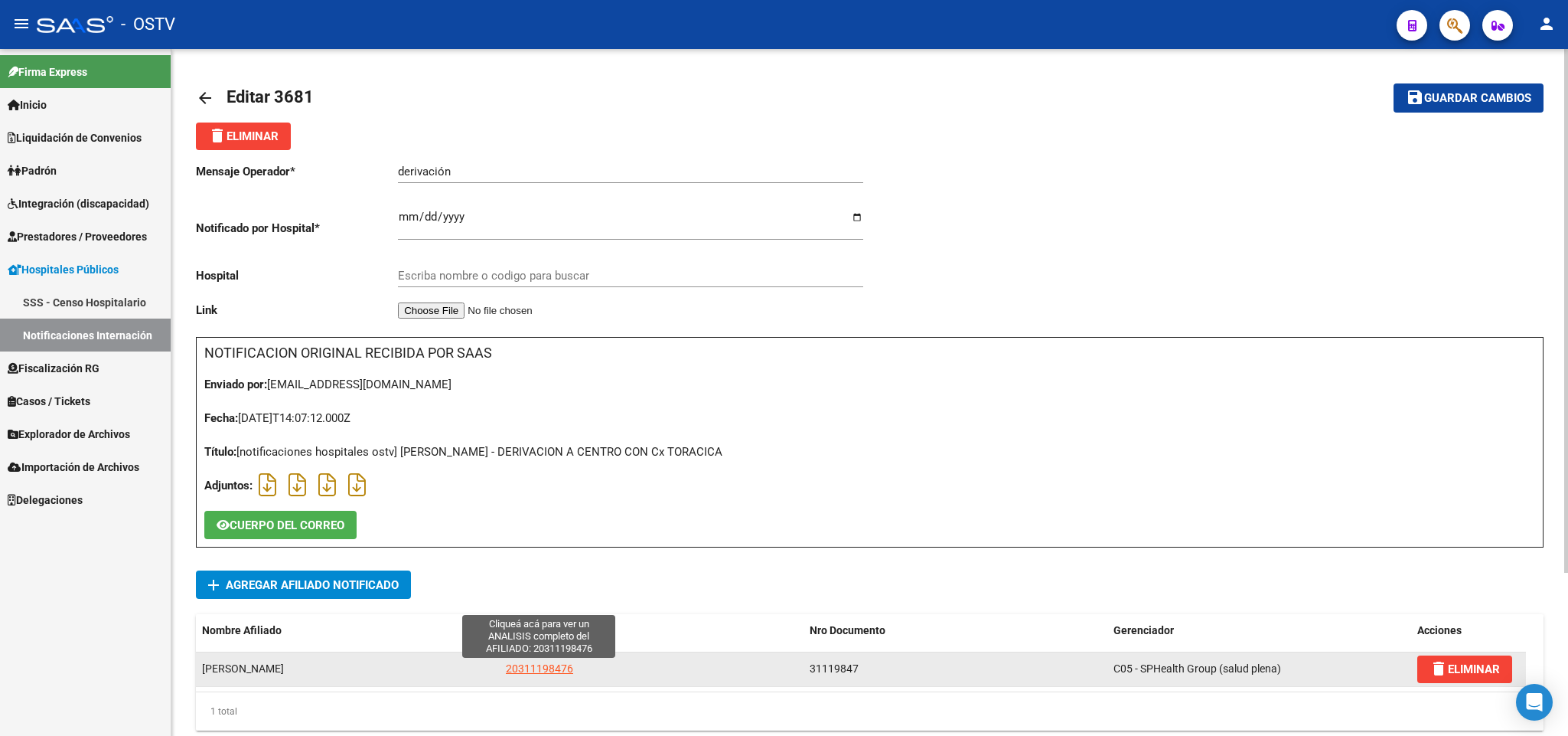
click at [544, 669] on span "20311198476" at bounding box center [540, 669] width 67 height 12
type textarea "20311198476"
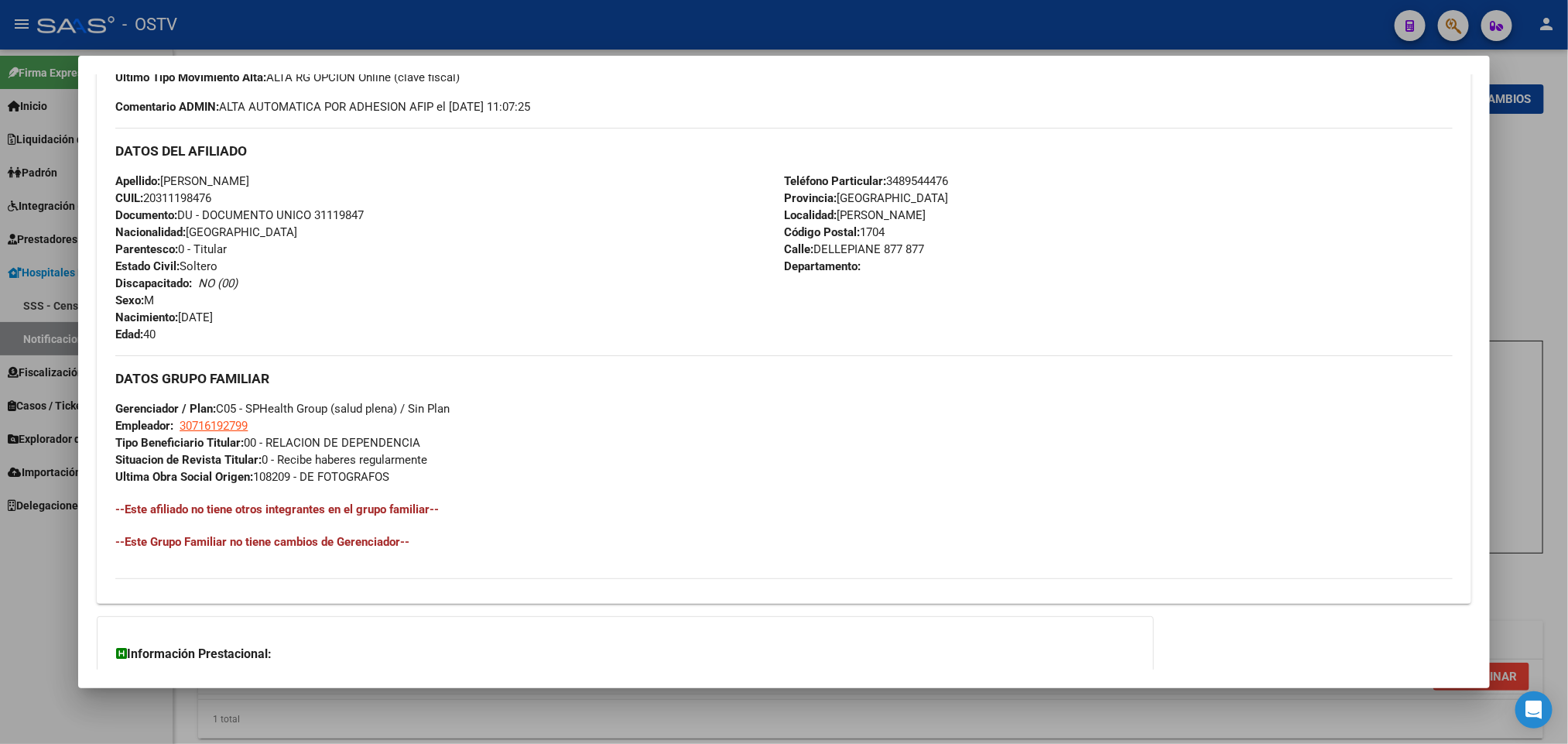
scroll to position [599, 0]
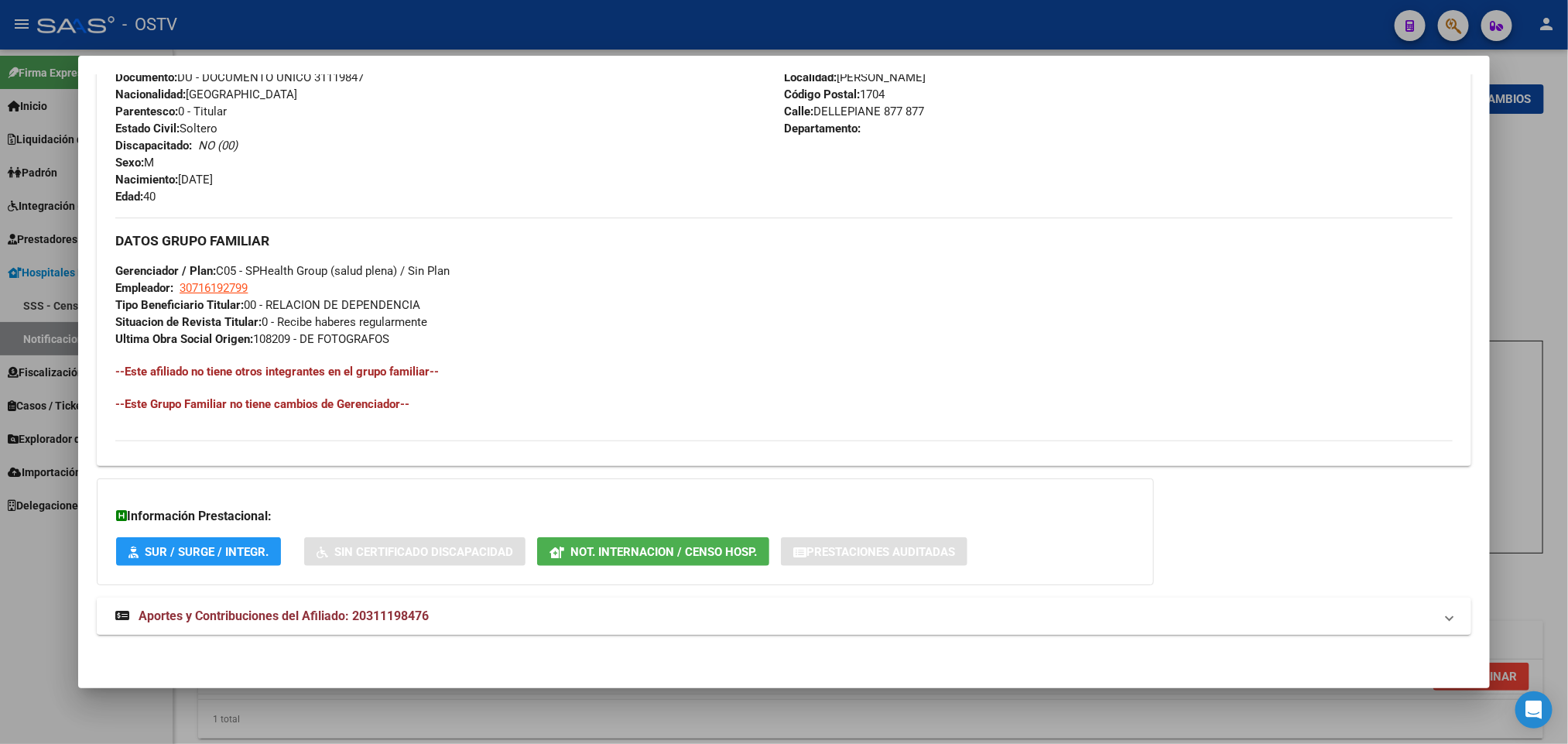
click at [305, 604] on mat-expansion-panel-header "Aportes y Contribuciones del Afiliado: 20311198476" at bounding box center [784, 616] width 1373 height 37
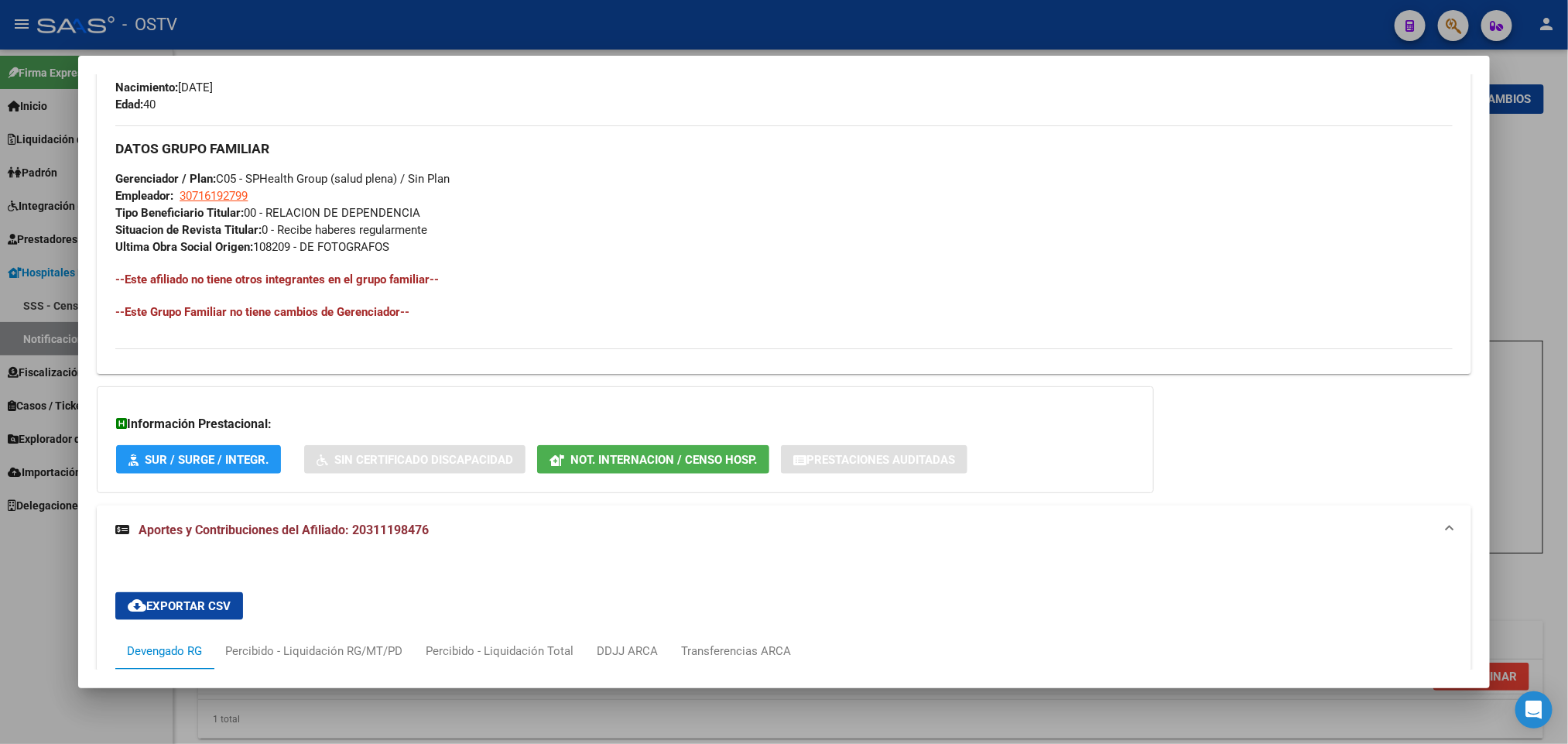
scroll to position [1104, 0]
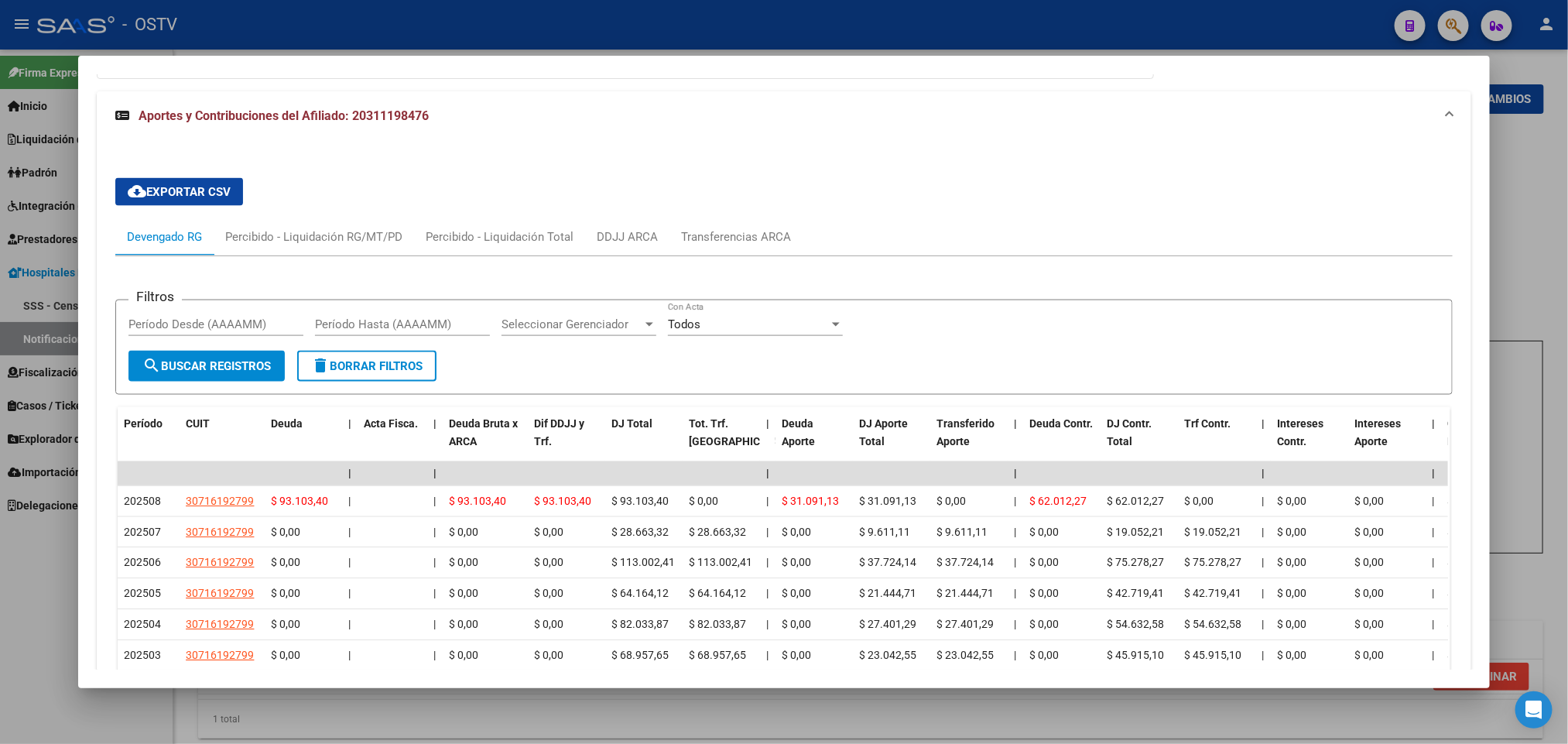
click at [0, 623] on div at bounding box center [784, 372] width 1568 height 744
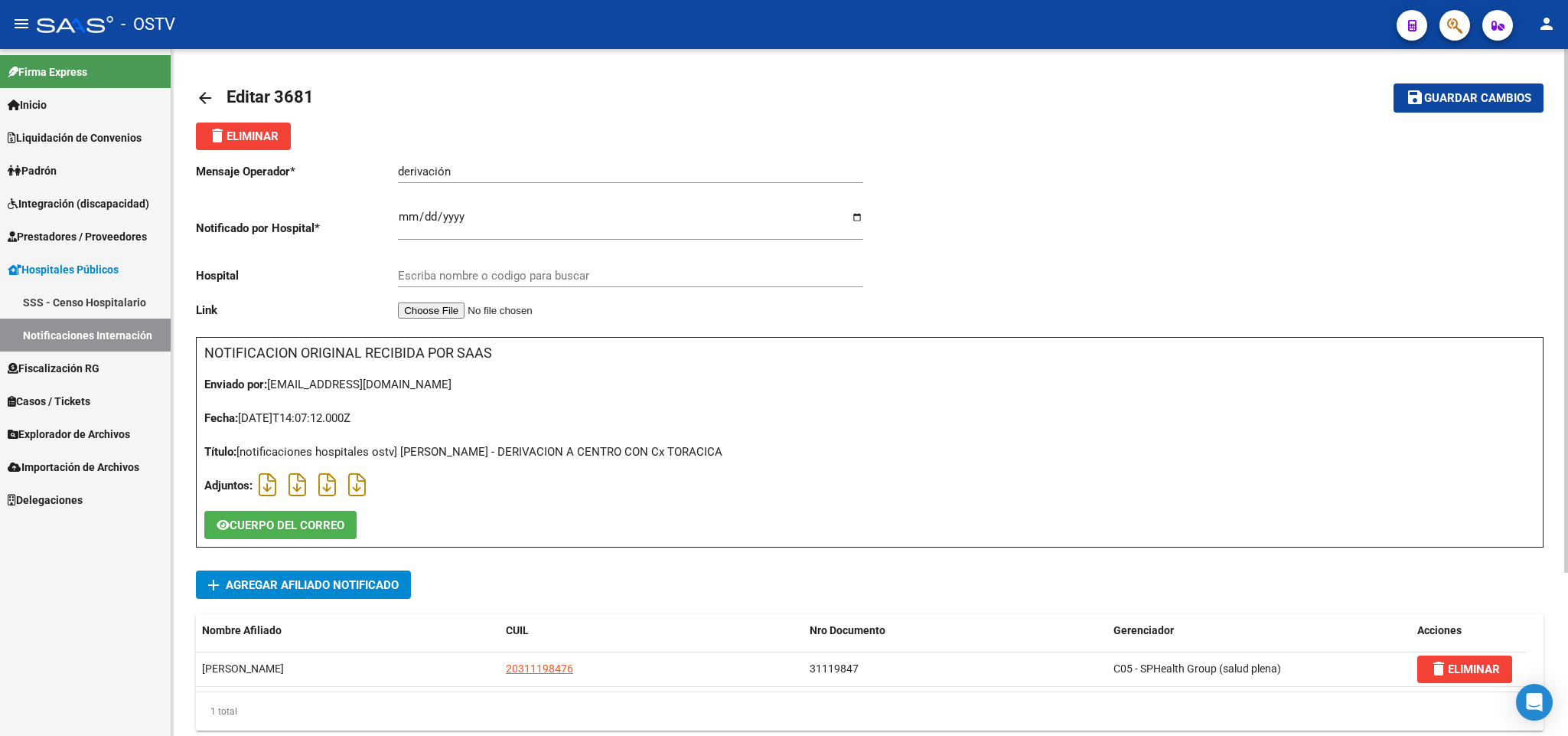
click at [1465, 101] on span "Guardar cambios" at bounding box center [1478, 99] width 107 height 14
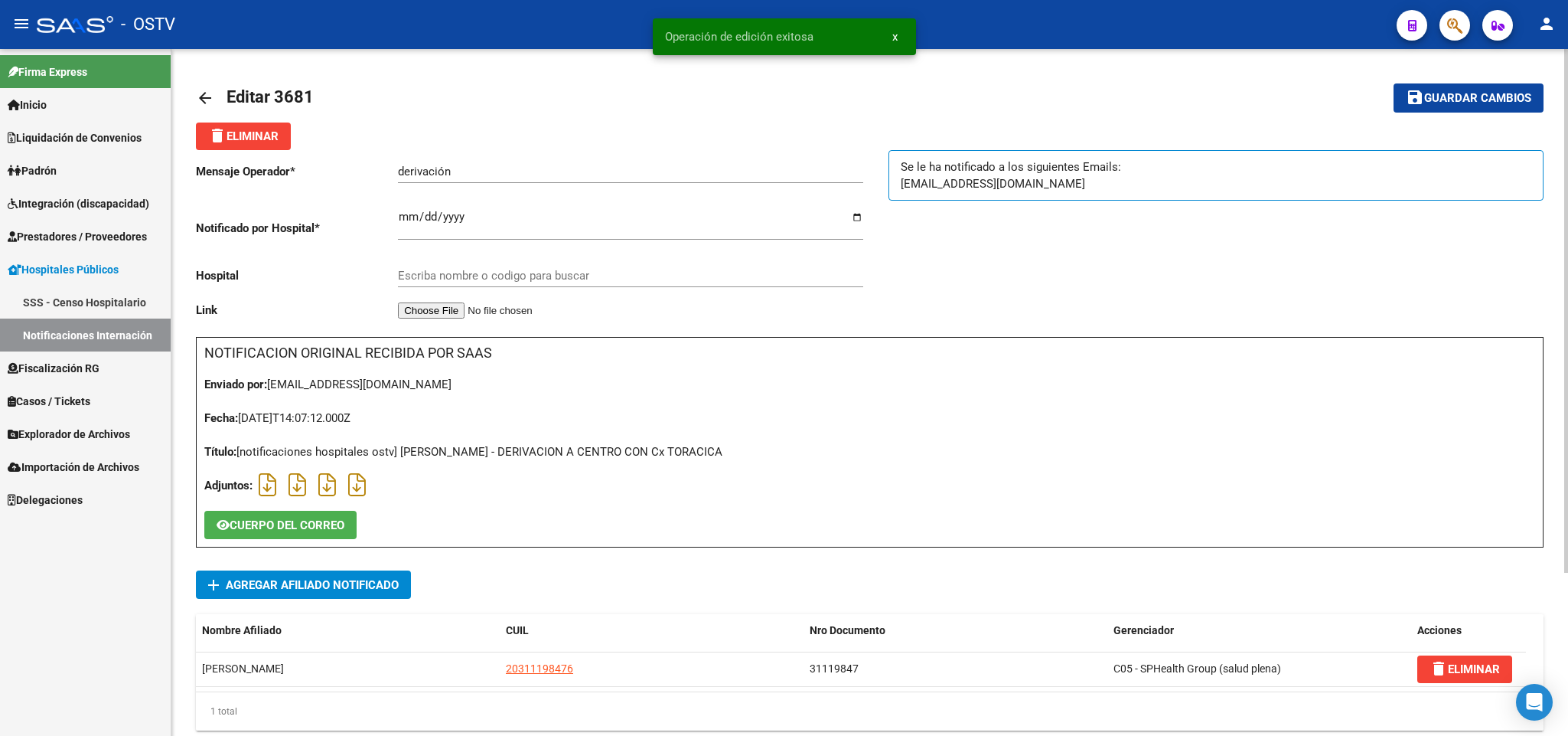
click at [203, 104] on mat-icon "arrow_back" at bounding box center [205, 98] width 18 height 18
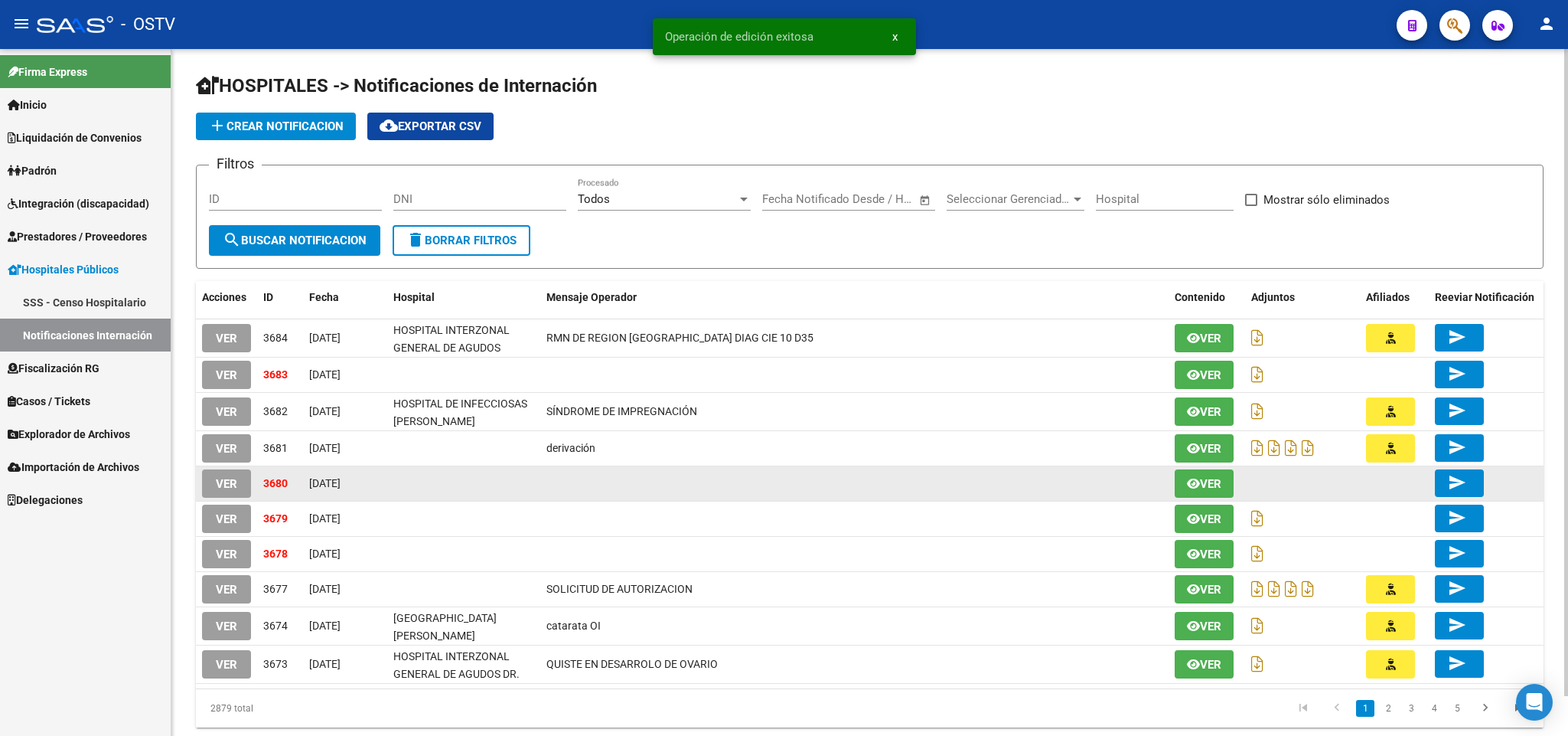
click at [231, 482] on span "VER" at bounding box center [227, 484] width 21 height 14
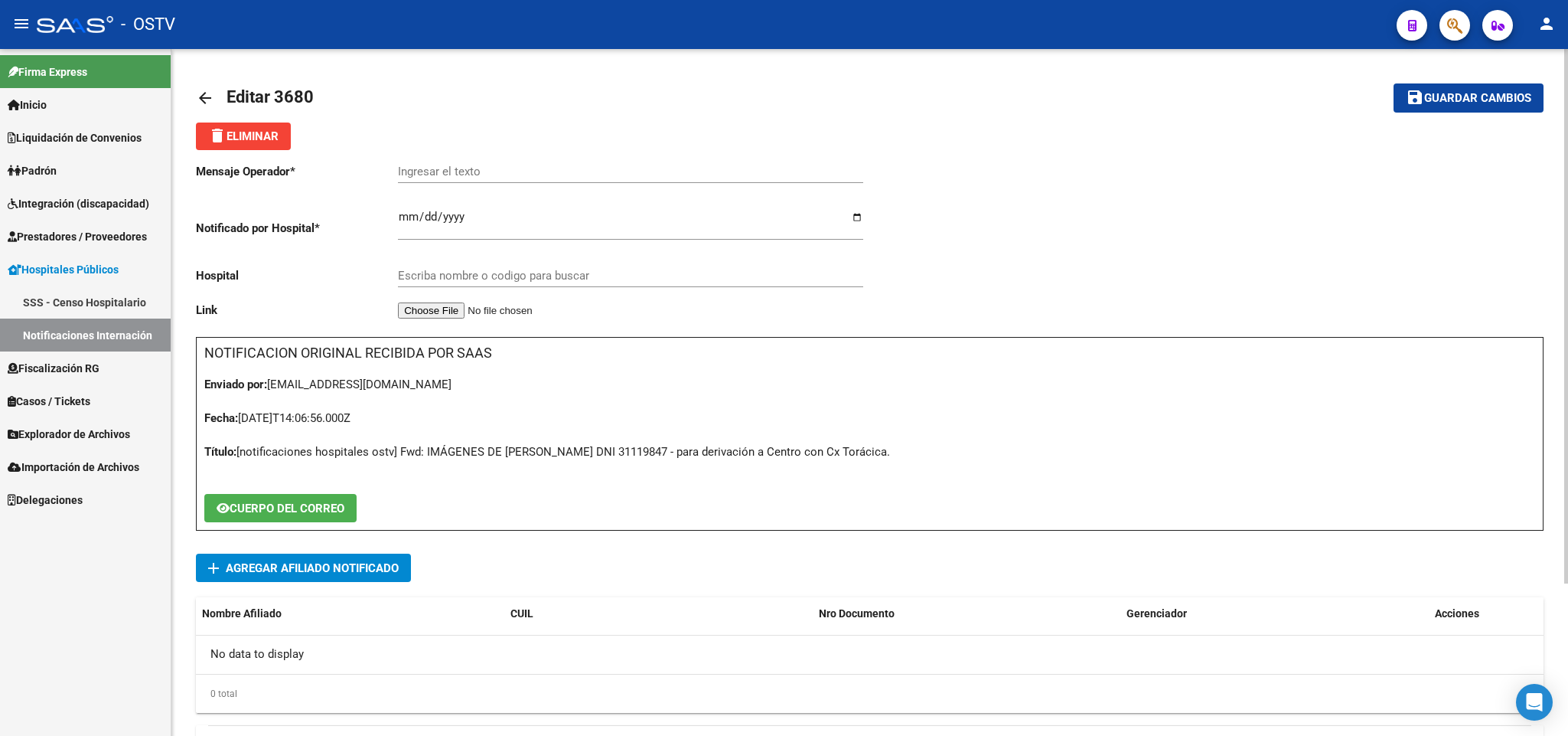
click at [515, 166] on input "Ingresar el texto" at bounding box center [630, 172] width 465 height 14
click at [337, 579] on span "add Agregar Afiliado Notificado" at bounding box center [303, 567] width 191 height 28
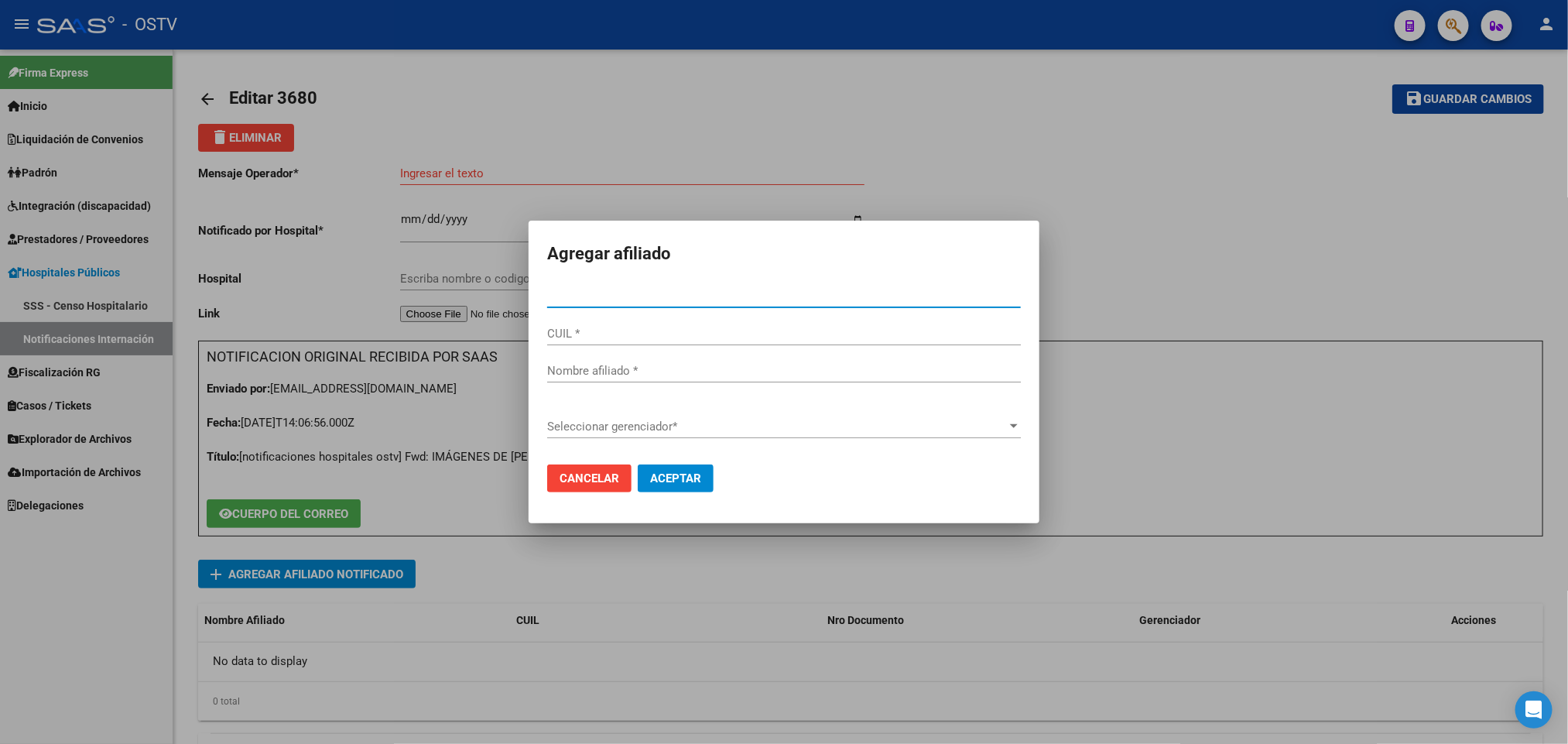
paste input "20311198476"
type input "31119847"
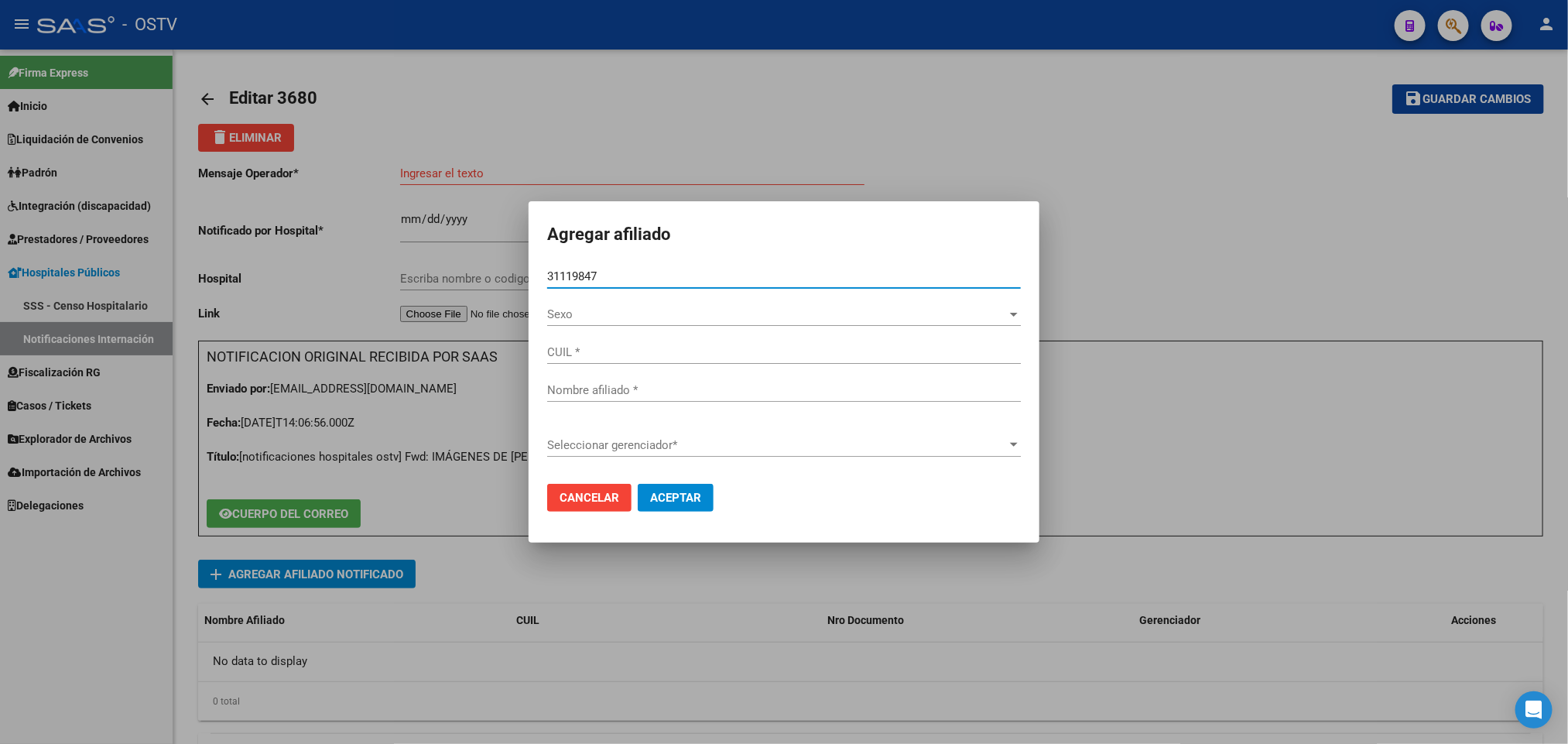
type input "20311198476"
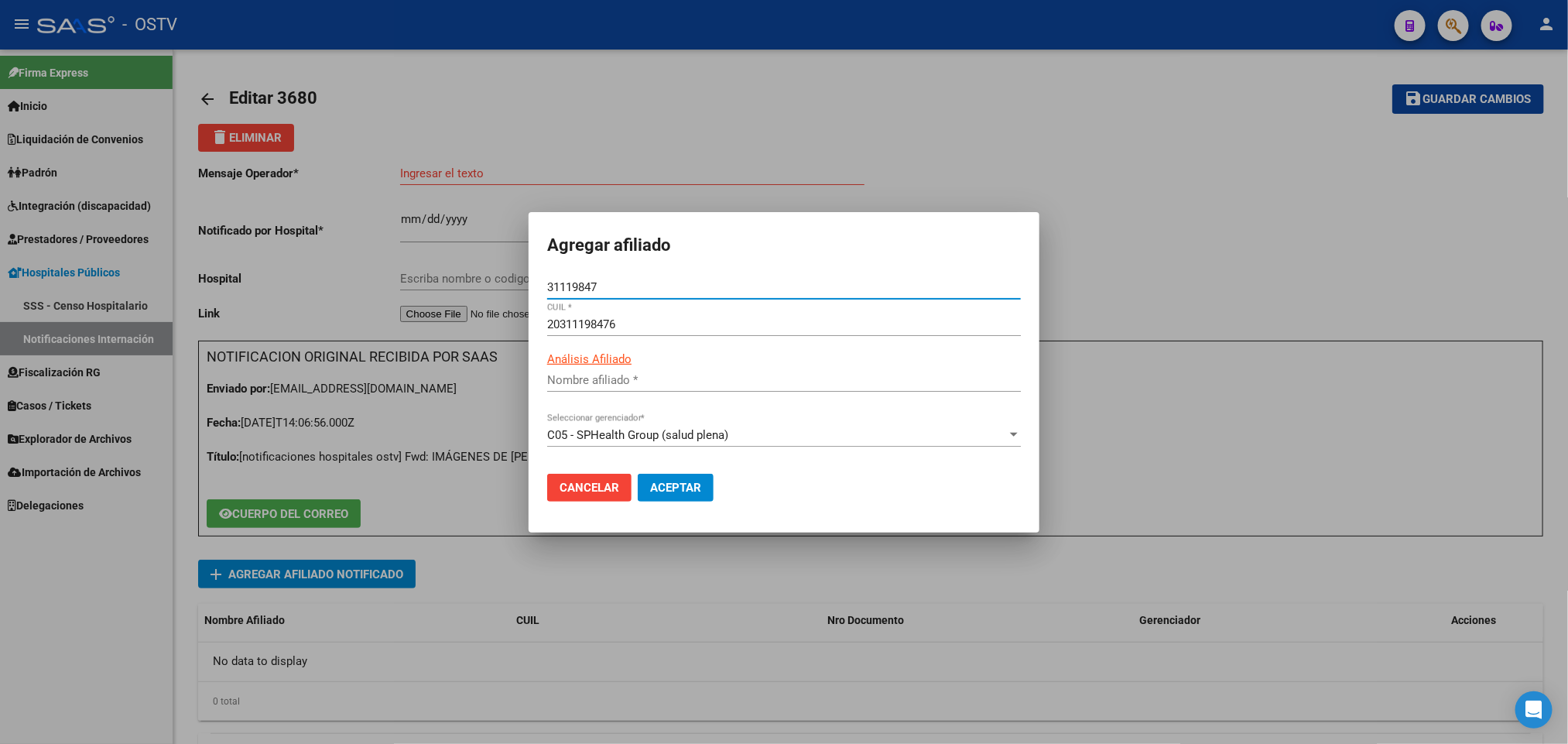
type input "GALARZA ELIAS DAMIAN"
type input "31119847"
click at [678, 492] on span "Aceptar" at bounding box center [676, 487] width 51 height 14
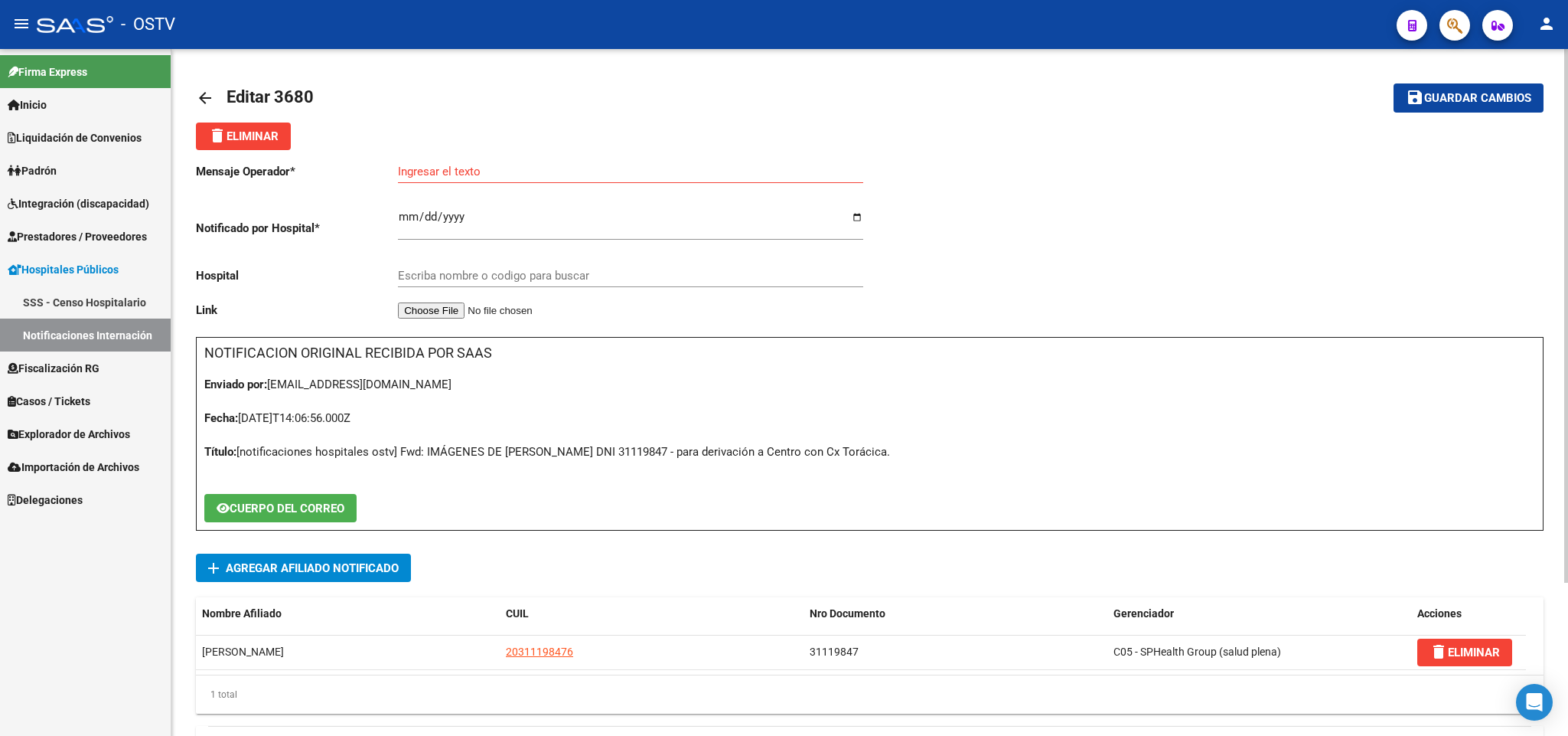
click at [423, 449] on div "Título: [notificaciones hospitales ostv] Fwd: IMÁGENES DE GALARZA ELIAS DNI 311…" at bounding box center [870, 452] width 1330 height 17
click at [455, 455] on div "Título: [notificaciones hospitales ostv] Fwd: IMÁGENES DE GALARZA ELIAS DNI 311…" at bounding box center [870, 452] width 1330 height 17
click at [467, 449] on div "Título: [notificaciones hospitales ostv] Fwd: IMÁGENES DE GALARZA ELIAS DNI 311…" at bounding box center [870, 452] width 1330 height 17
copy div "IMÁGENES"
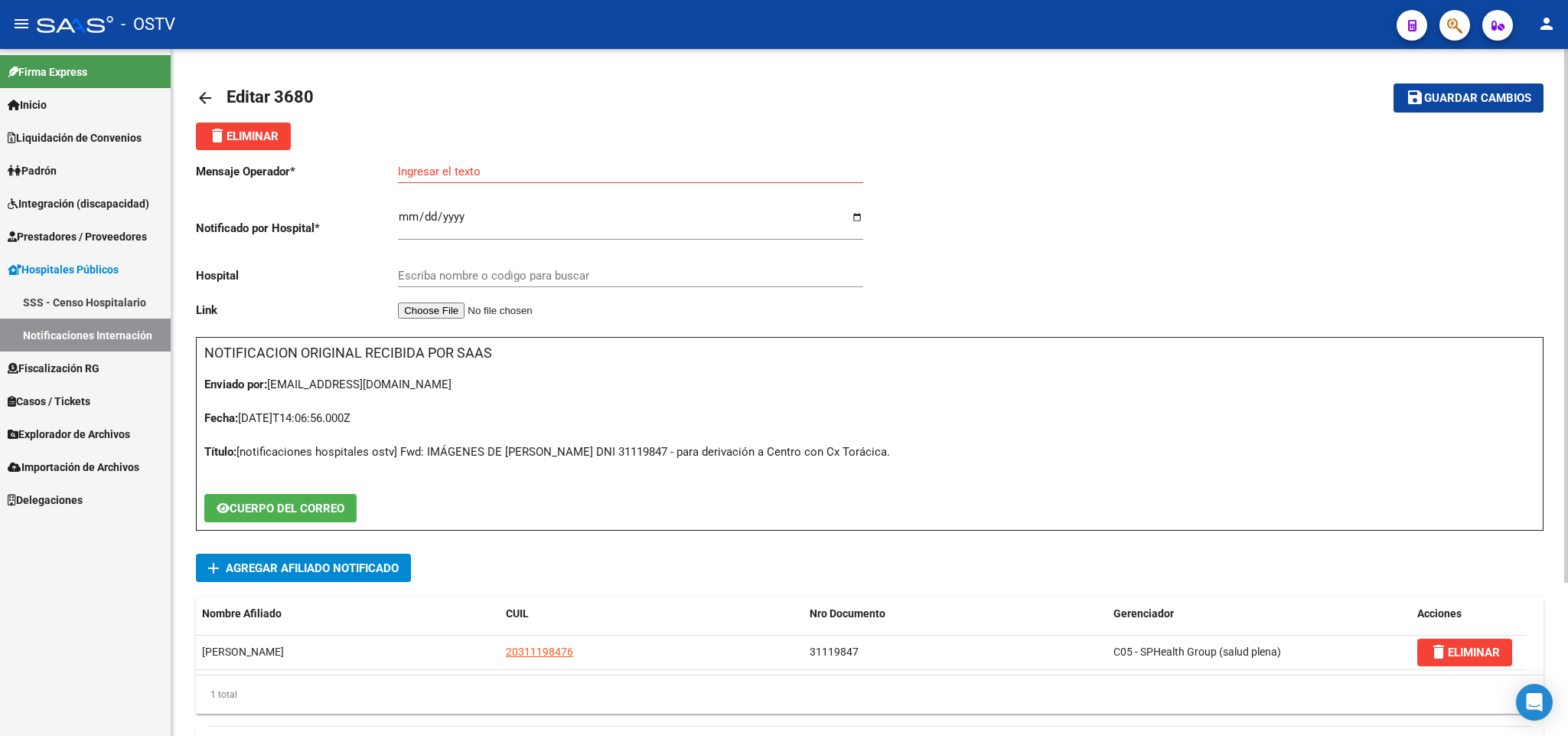
click at [452, 175] on input "Ingresar el texto" at bounding box center [630, 172] width 465 height 14
paste input "IMÁGENES"
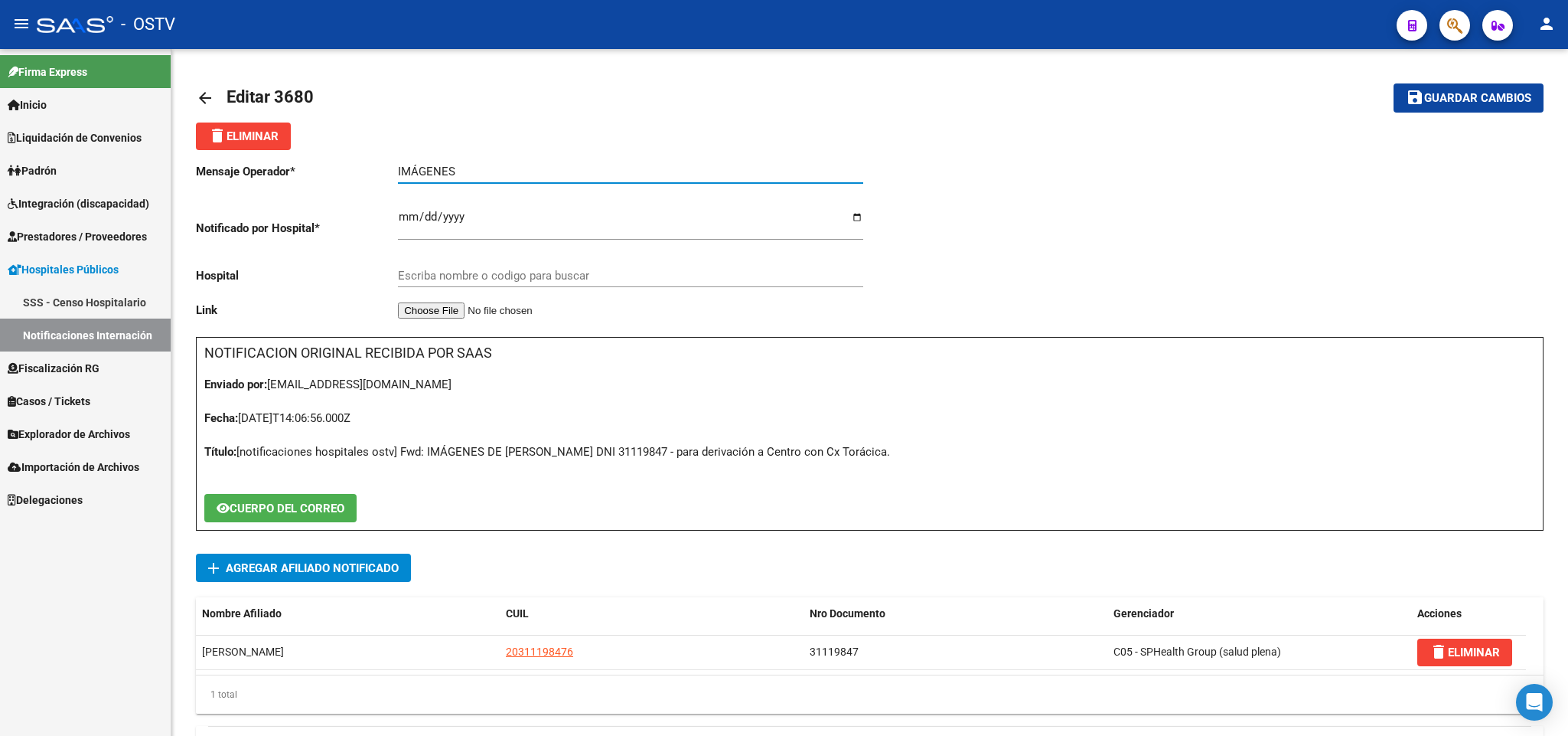
type input "IMÁGENES"
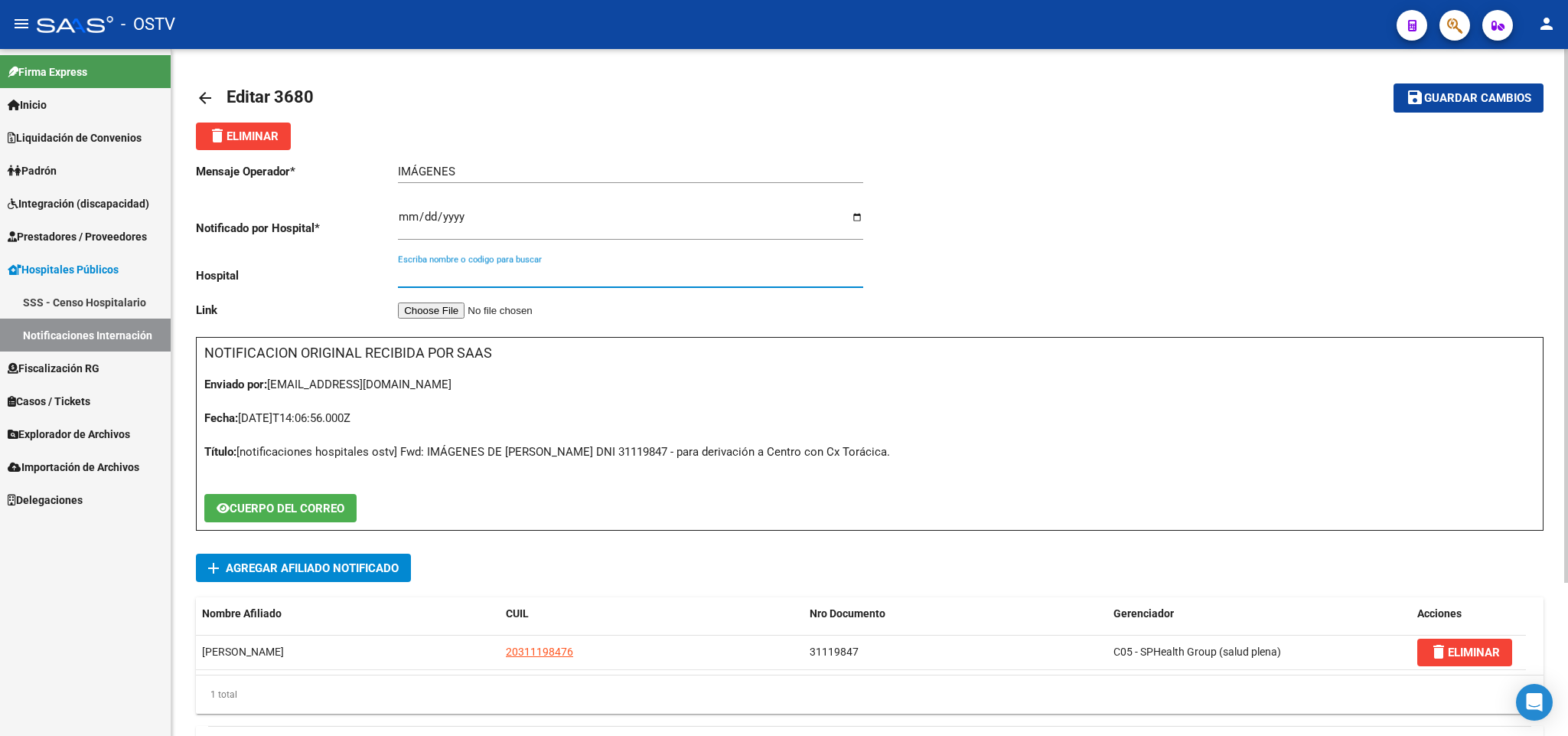
click at [476, 274] on input "Escriba nombre o codigo para buscar" at bounding box center [630, 275] width 465 height 14
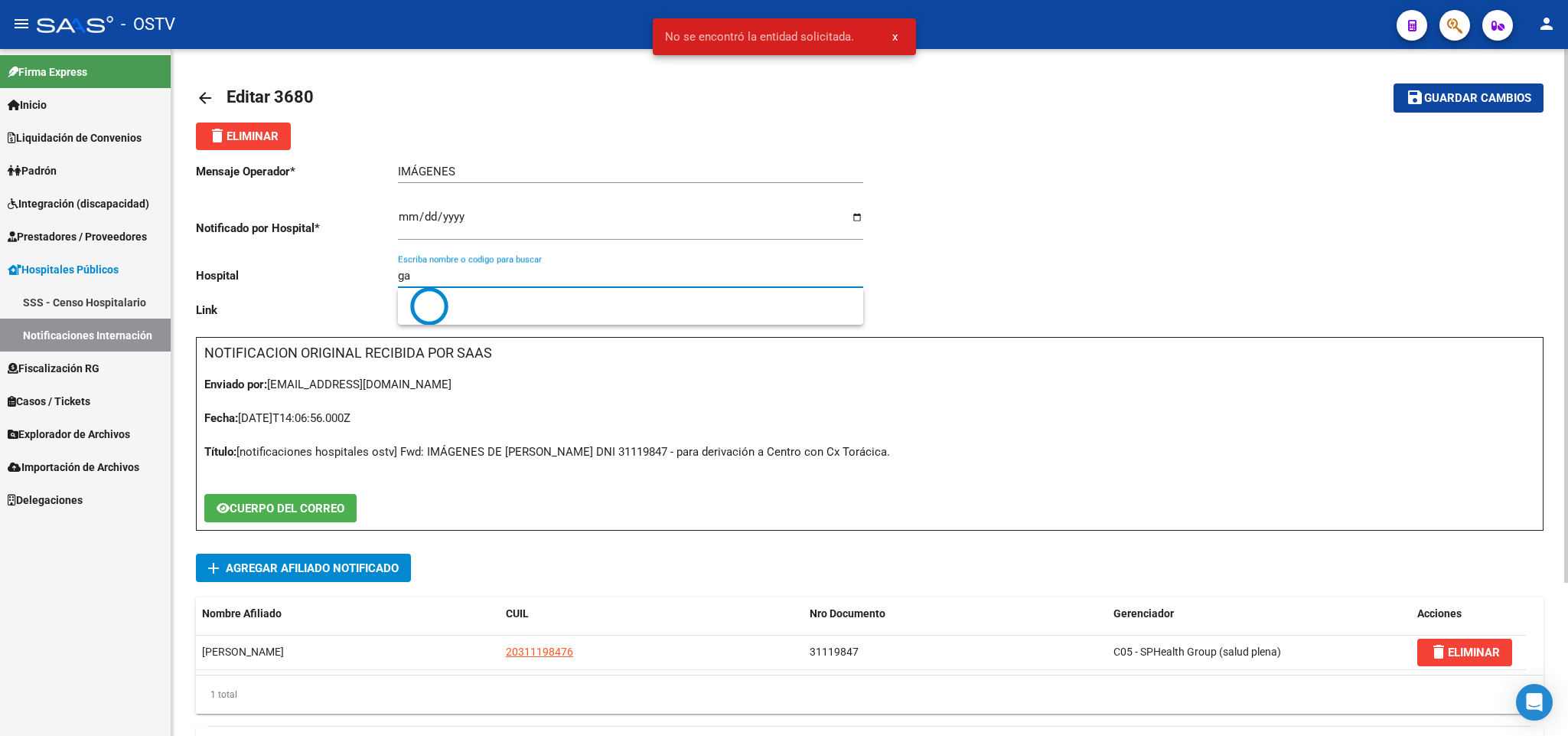
type input "g"
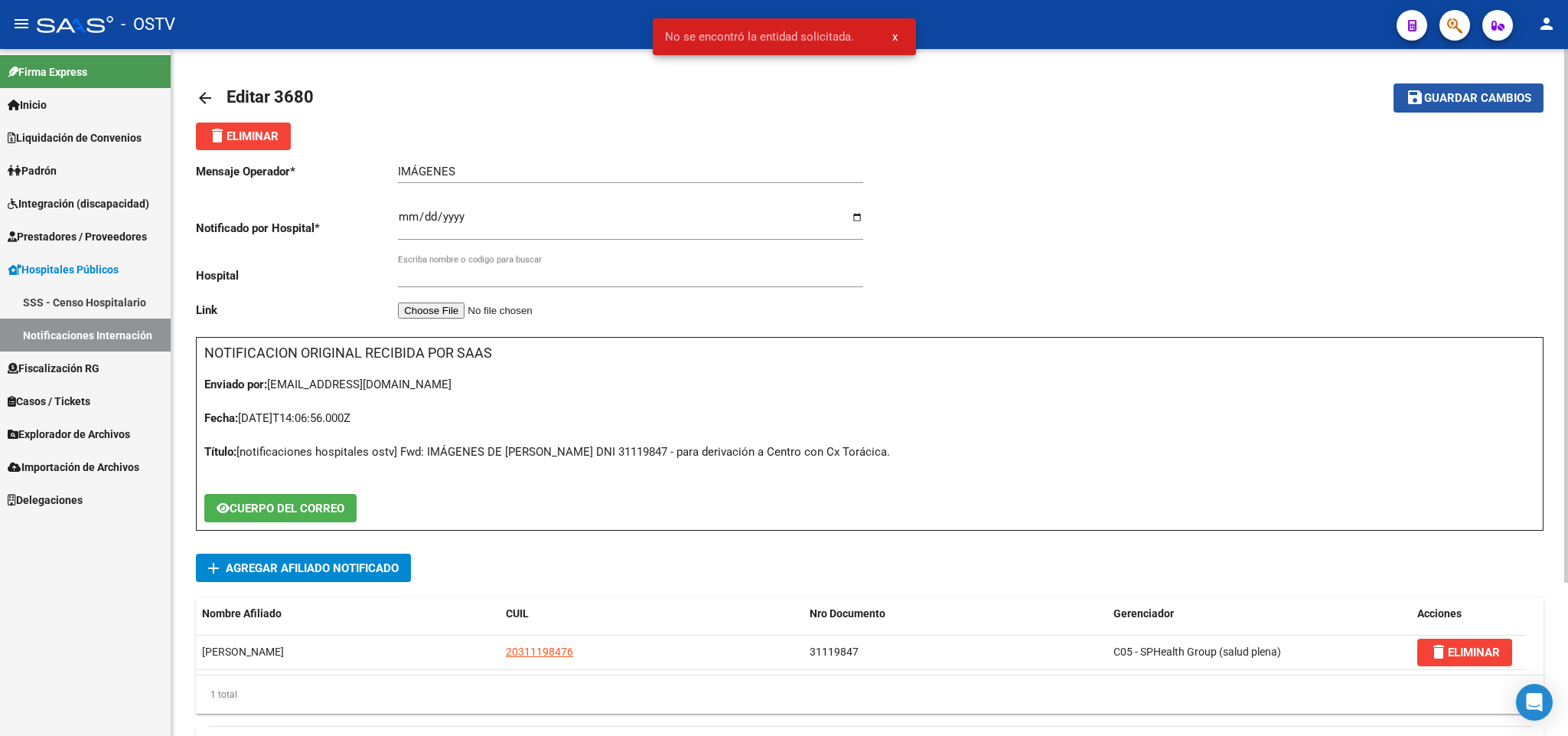
click at [1452, 99] on span "Guardar cambios" at bounding box center [1478, 99] width 107 height 14
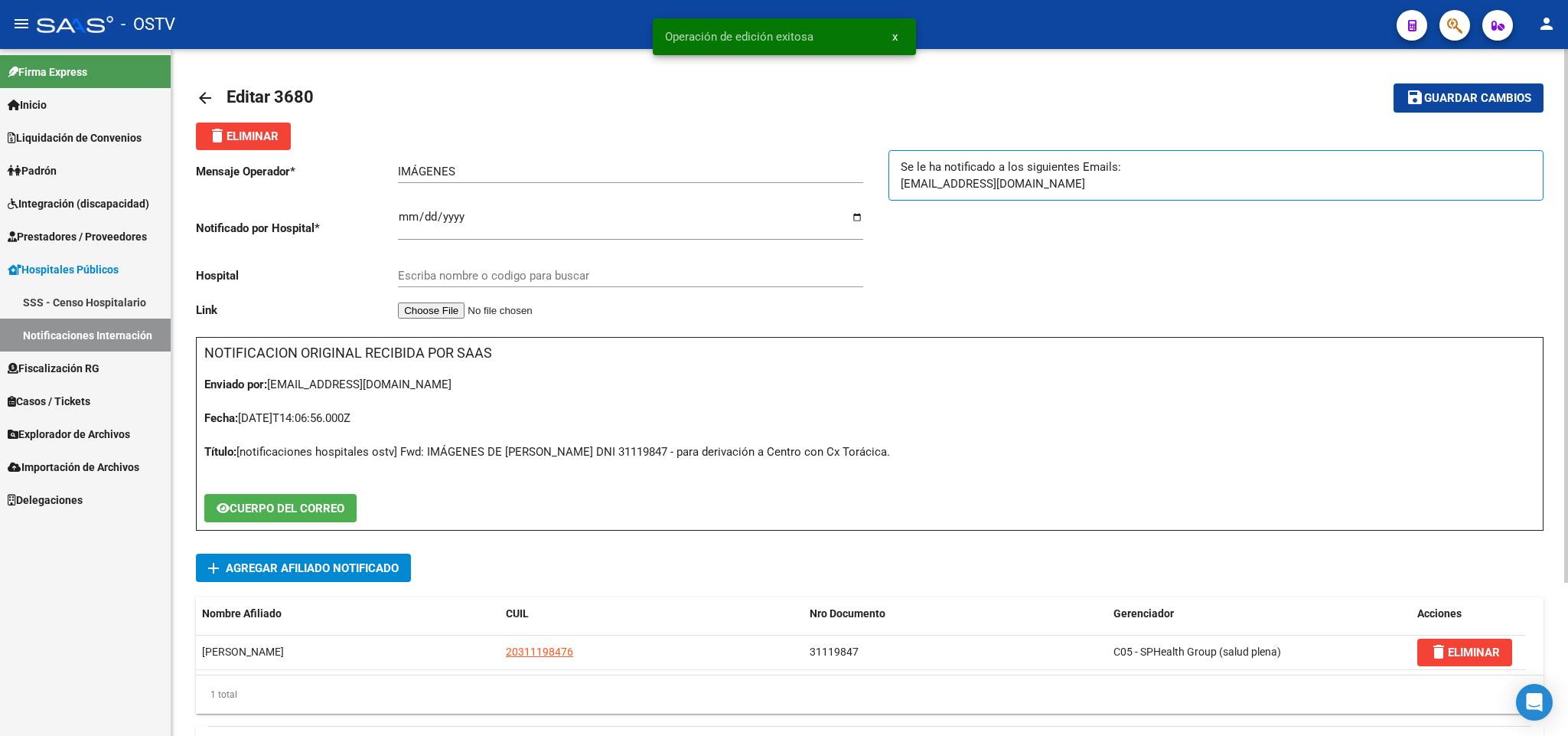
click at [207, 95] on mat-icon "arrow_back" at bounding box center [205, 98] width 18 height 18
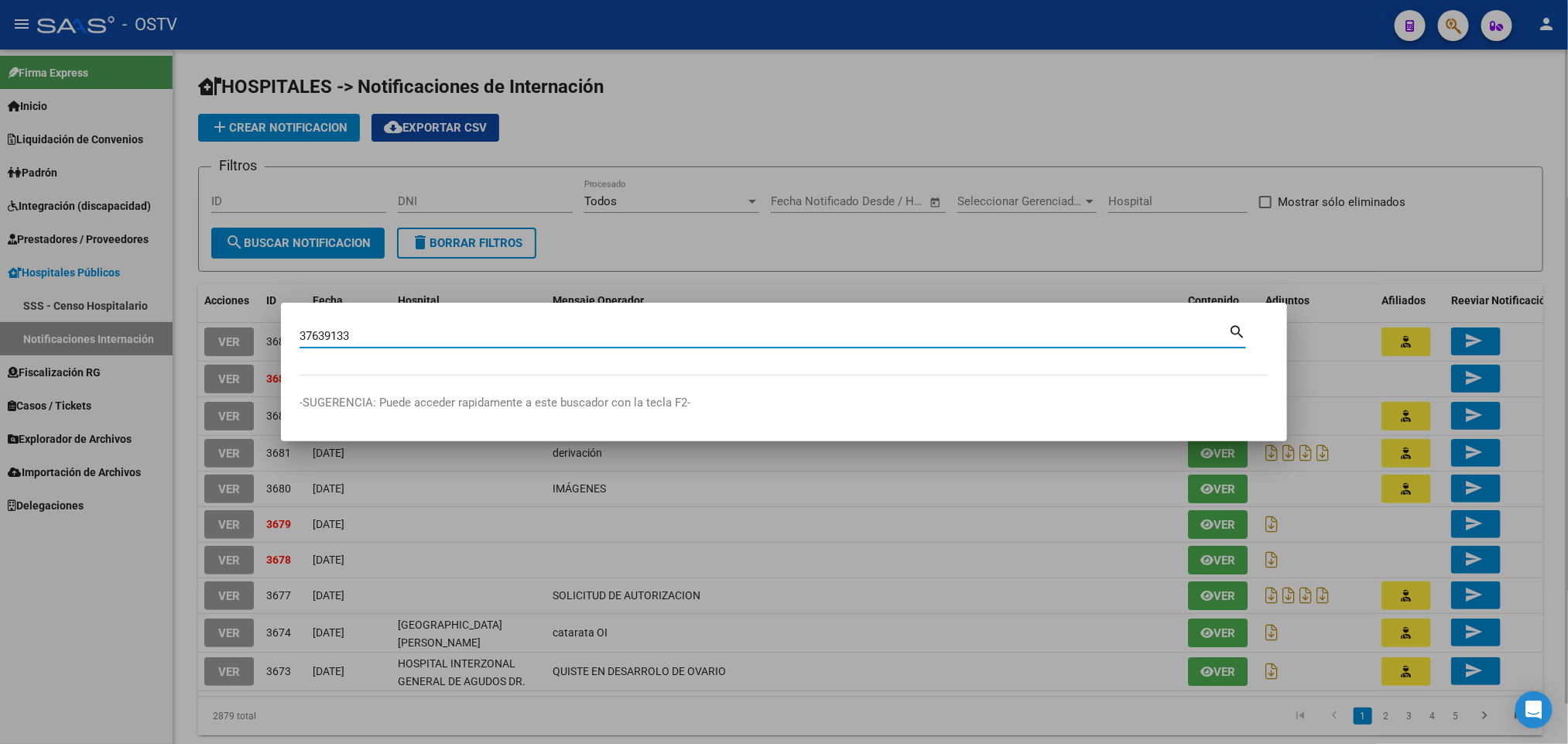
type input "37639133"
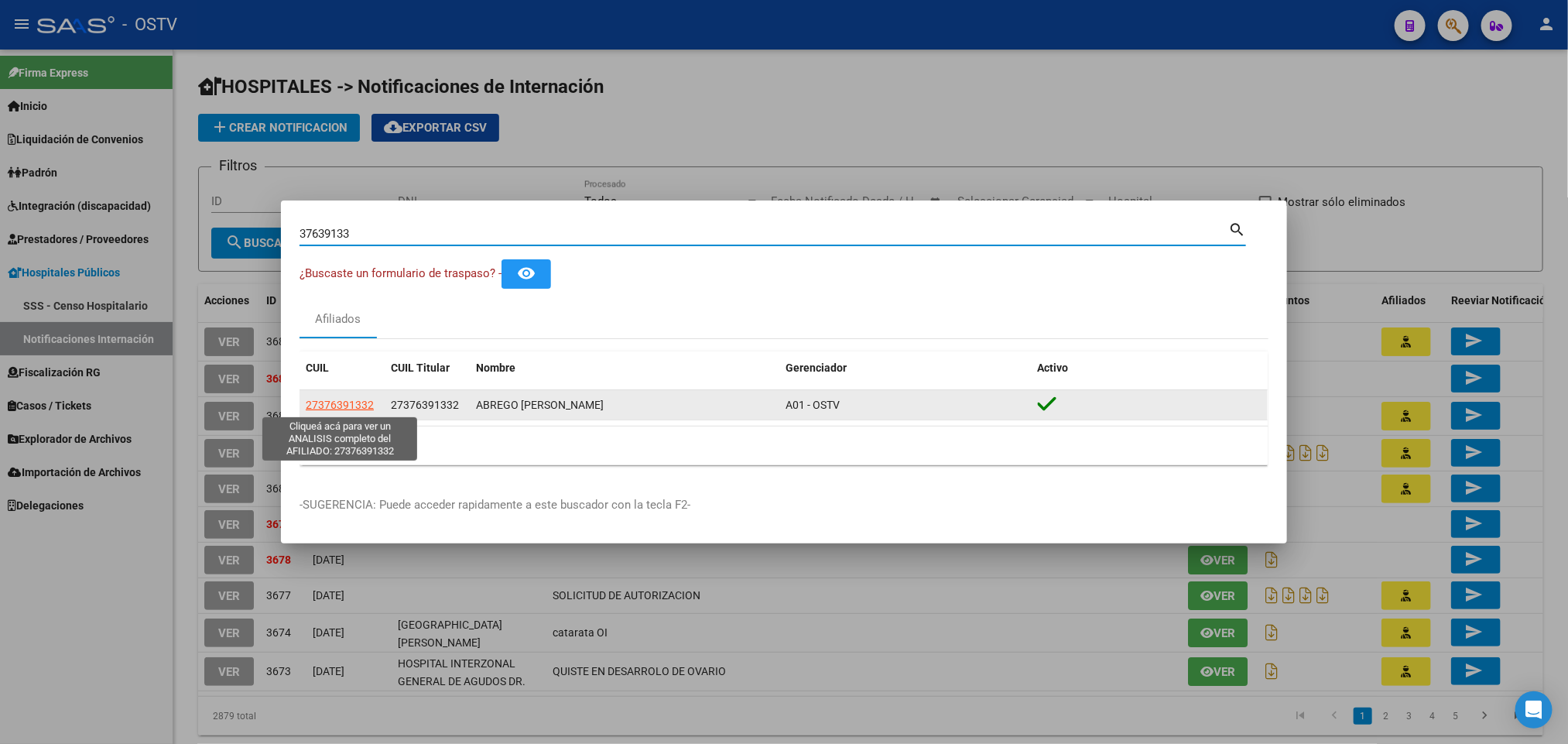
click at [348, 398] on span "27376391332" at bounding box center [339, 405] width 68 height 12
type textarea "27376391332"
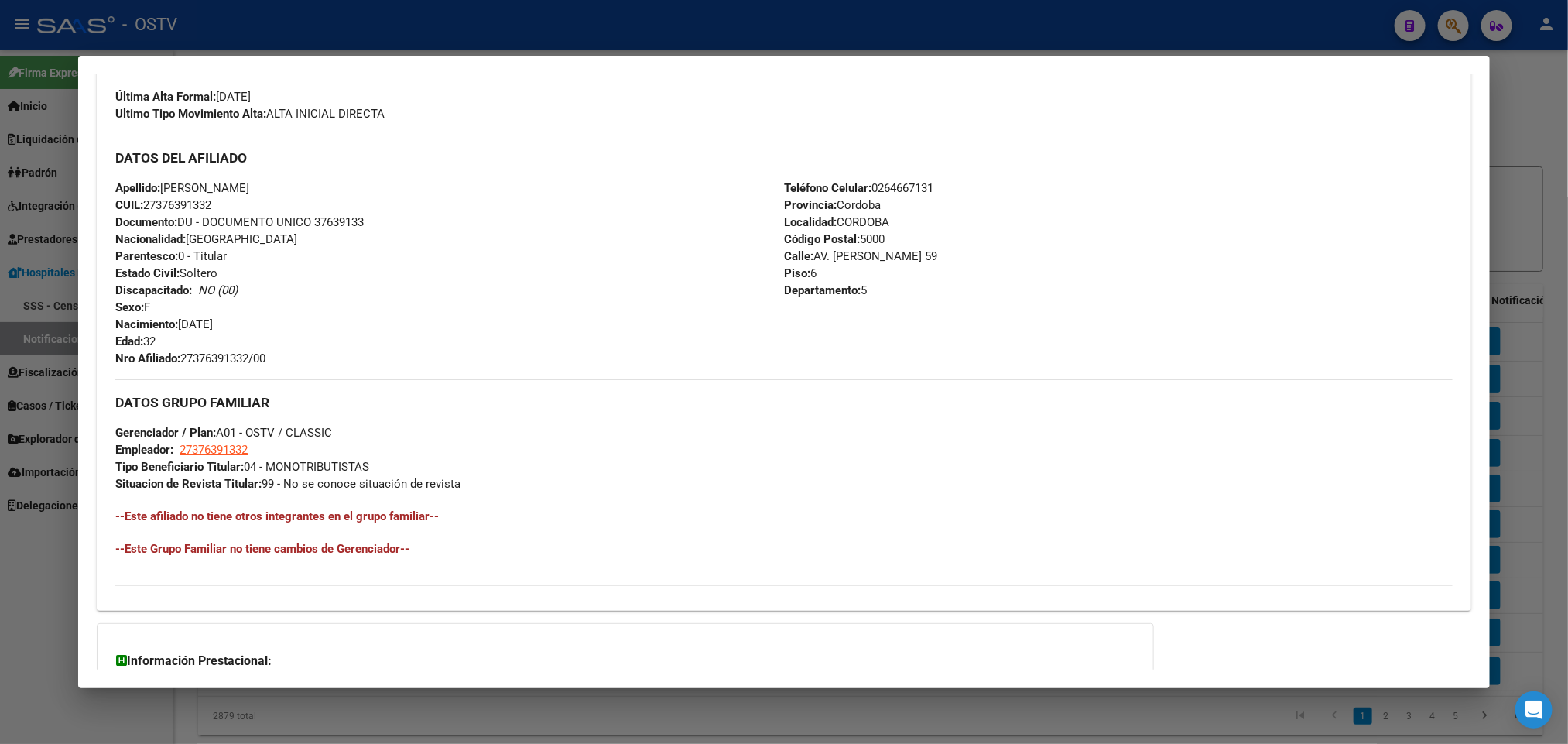
scroll to position [464, 0]
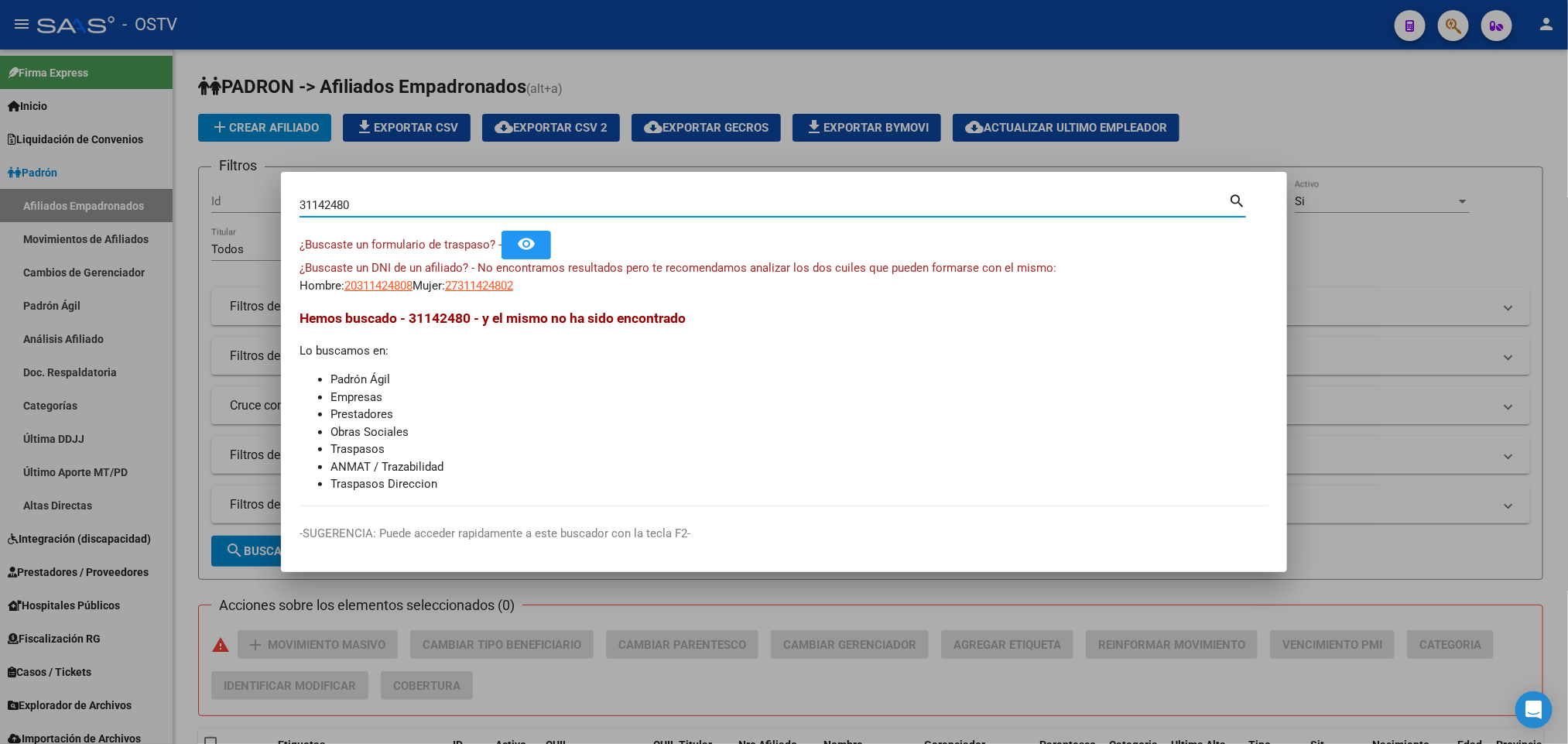
drag, startPoint x: 465, startPoint y: 200, endPoint x: 0, endPoint y: 250, distance: 467.7
click at [0, 250] on div "31142480 Buscar (apellido, dni, cuil, nro traspaso, cuit, obra social) search ¿…" at bounding box center [784, 372] width 1568 height 744
paste input "5955161"
type input "35955161"
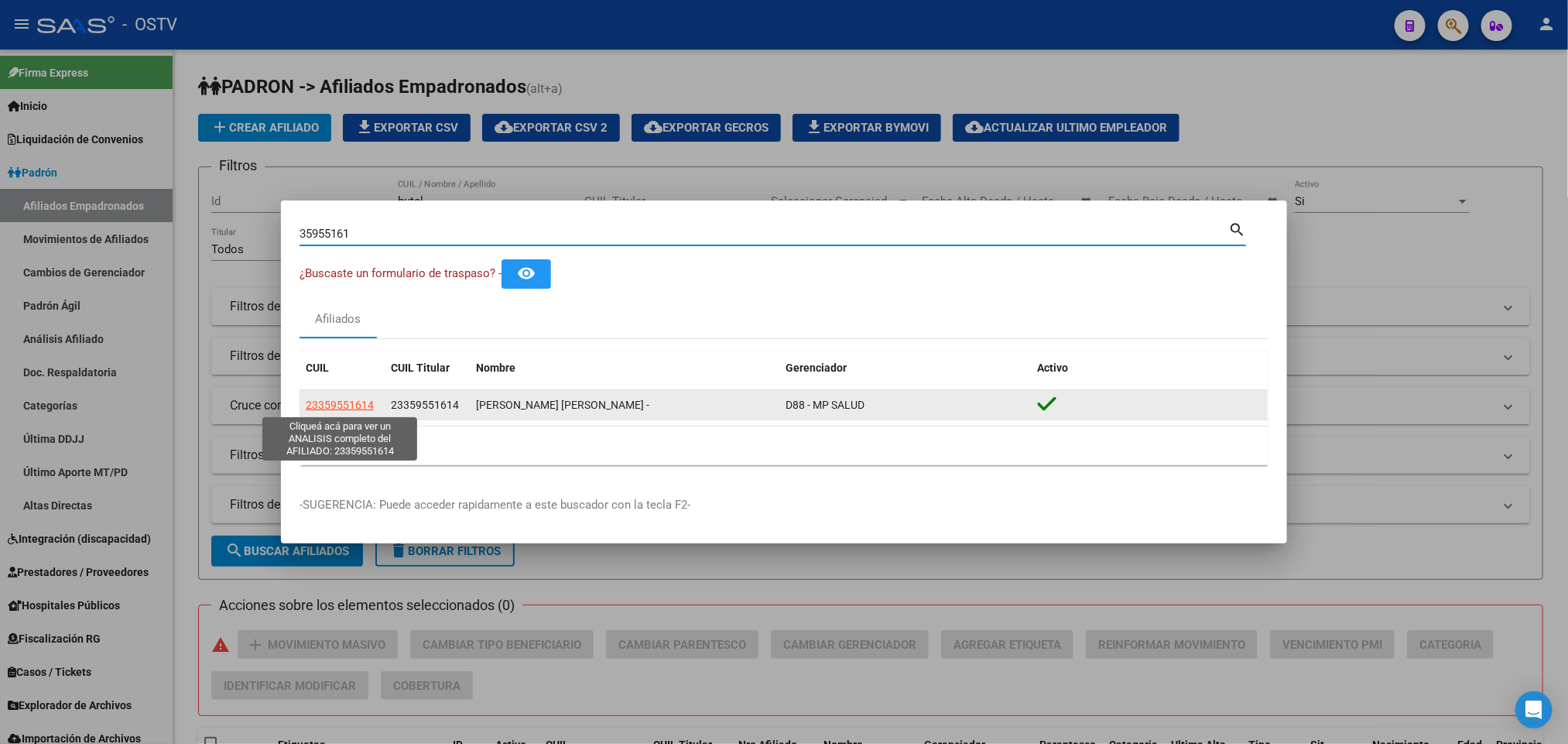
click at [330, 398] on span "23359551614" at bounding box center [339, 405] width 68 height 12
type textarea "23359551614"
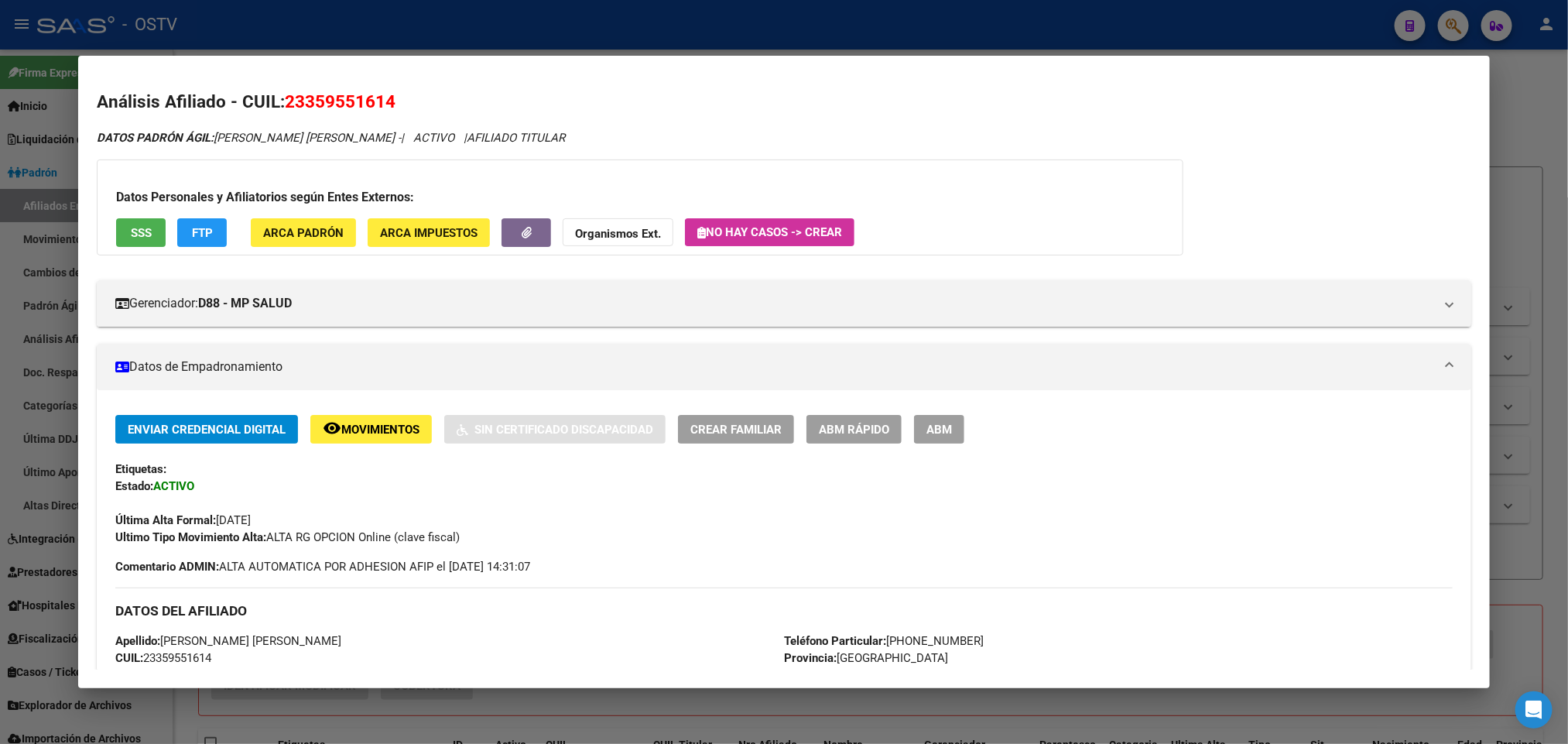
click at [3, 330] on div at bounding box center [784, 372] width 1568 height 744
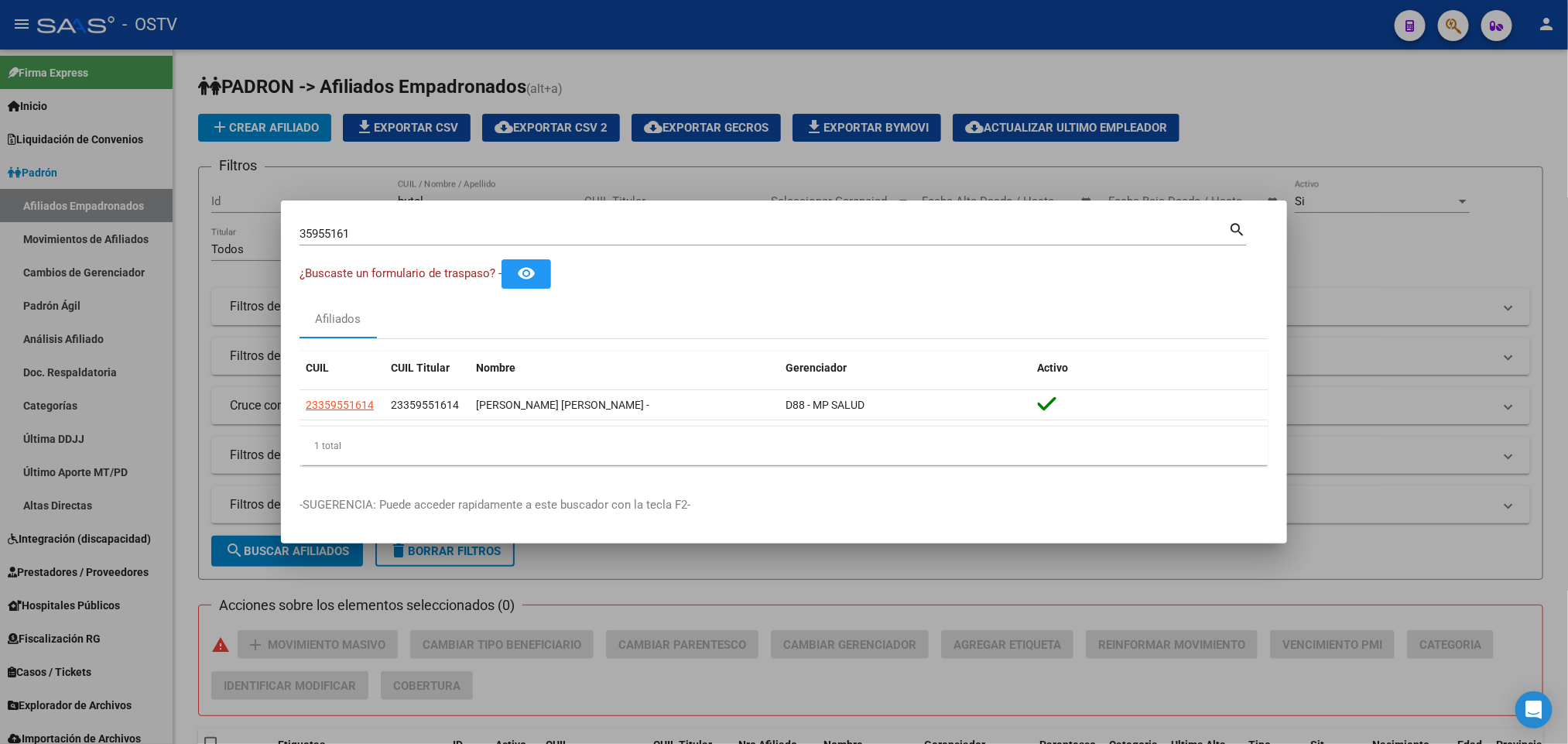
click at [33, 325] on div at bounding box center [784, 372] width 1568 height 744
